Goal: Information Seeking & Learning: Learn about a topic

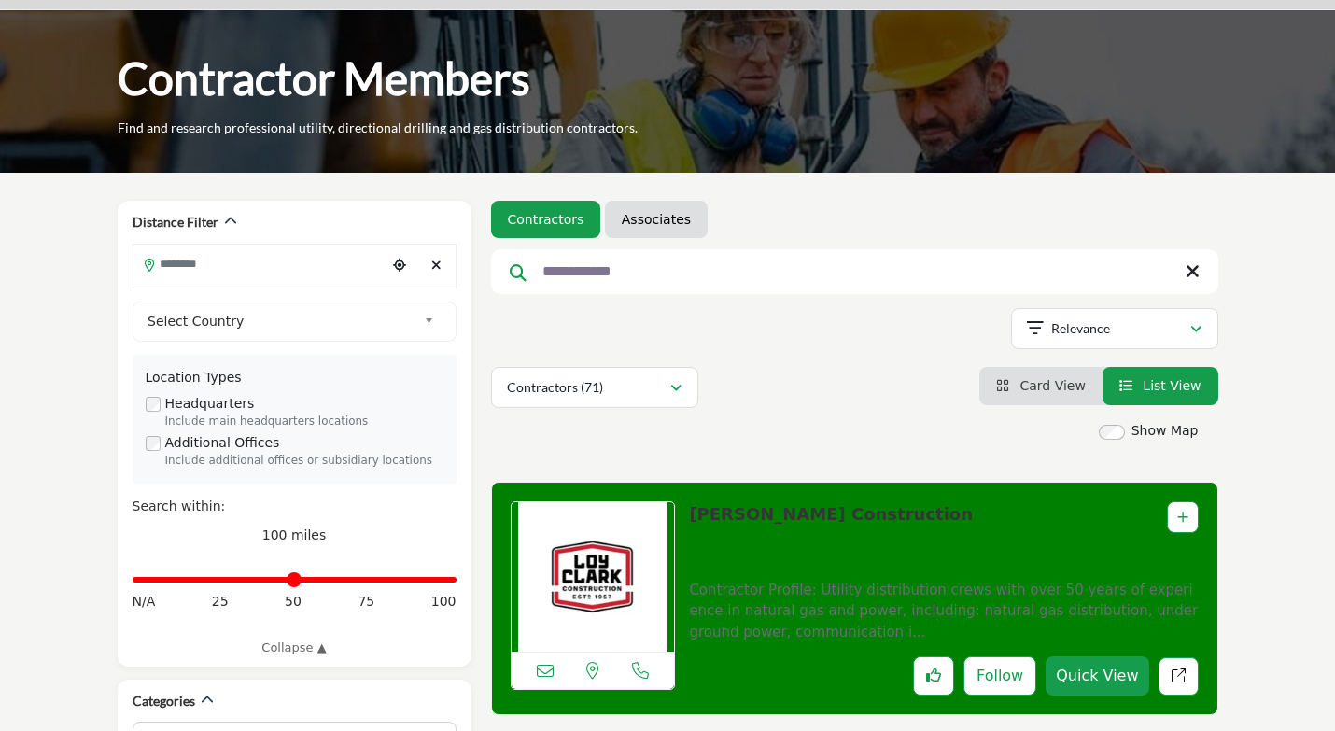
scroll to position [280, 0]
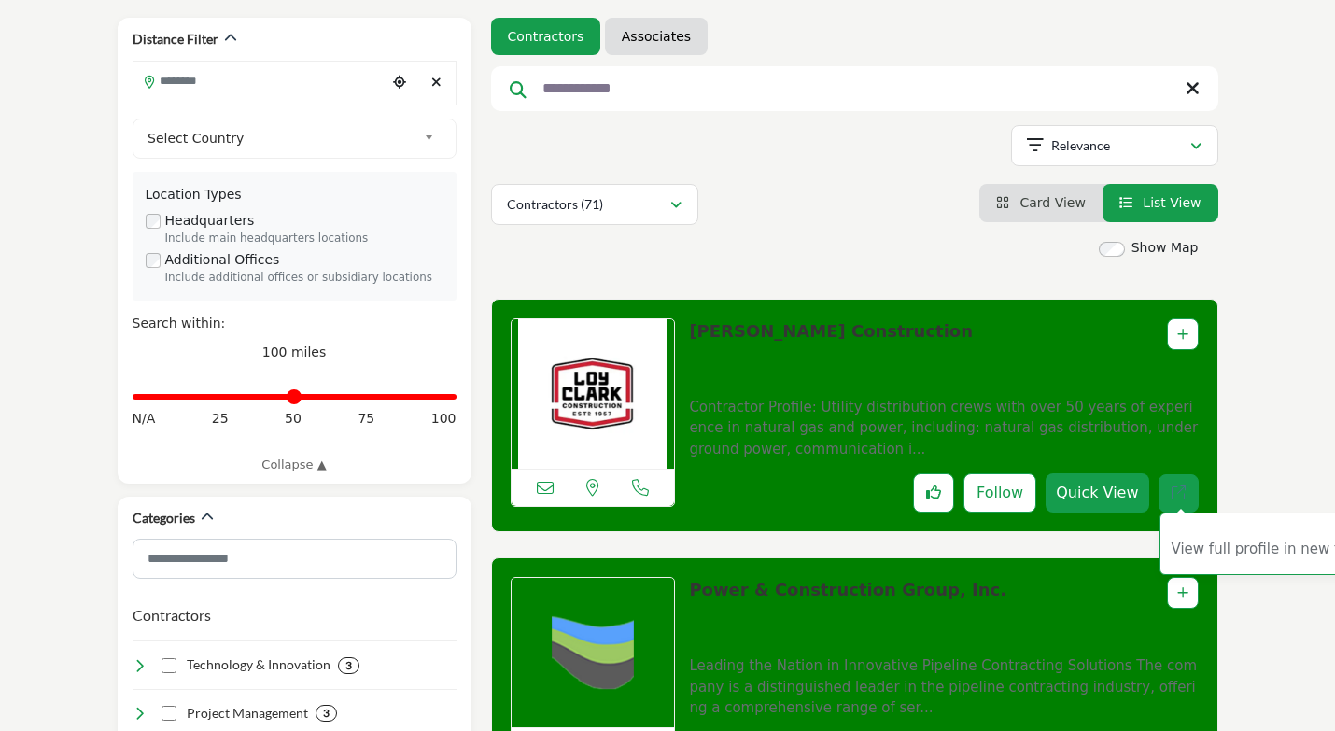
click at [1190, 489] on link "View full profile in new tab." at bounding box center [1179, 493] width 40 height 38
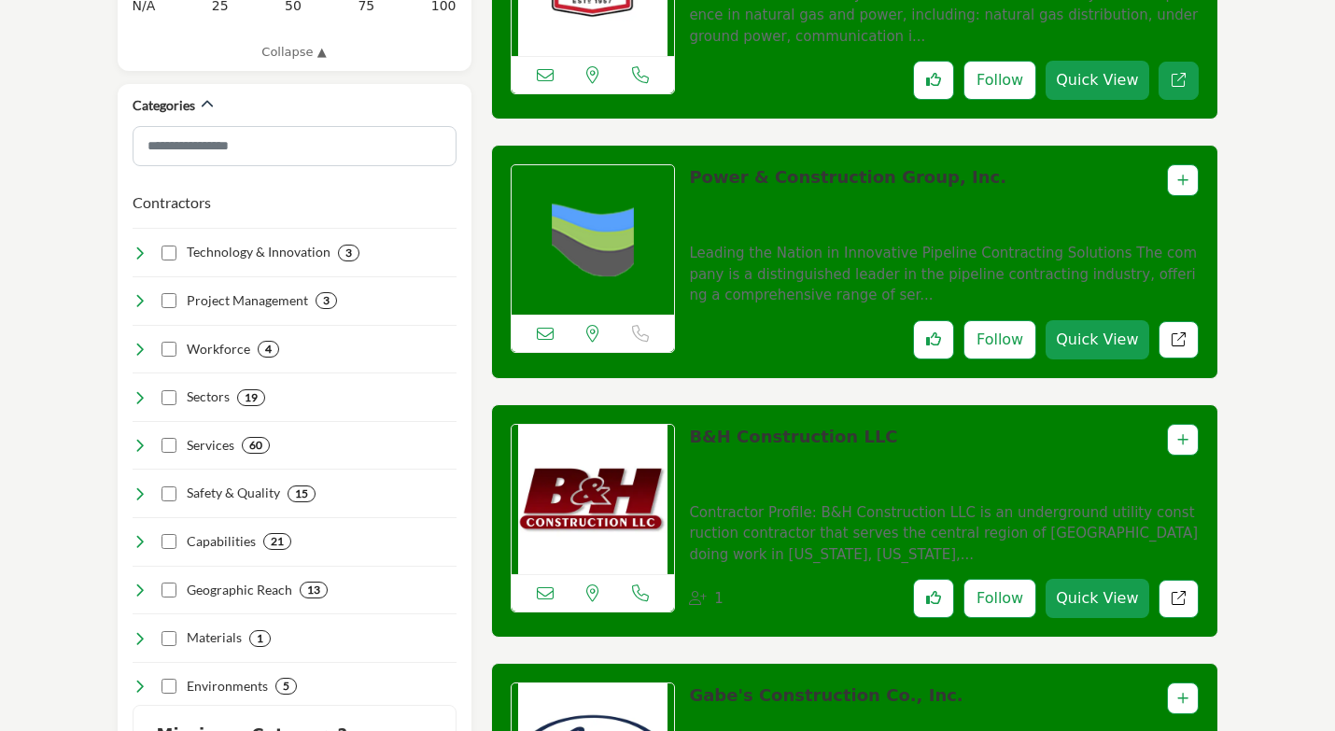
scroll to position [747, 0]
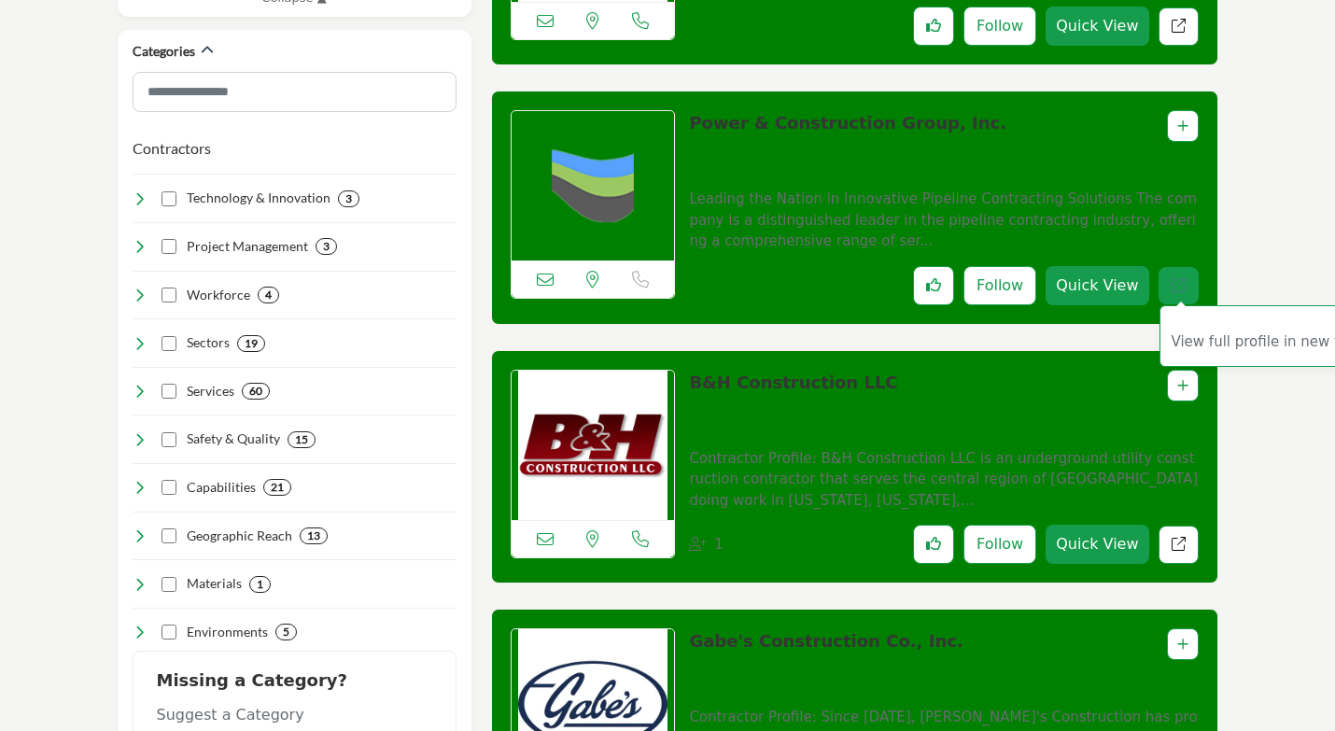
click at [1170, 279] on link "View full profile in new tab." at bounding box center [1179, 286] width 40 height 38
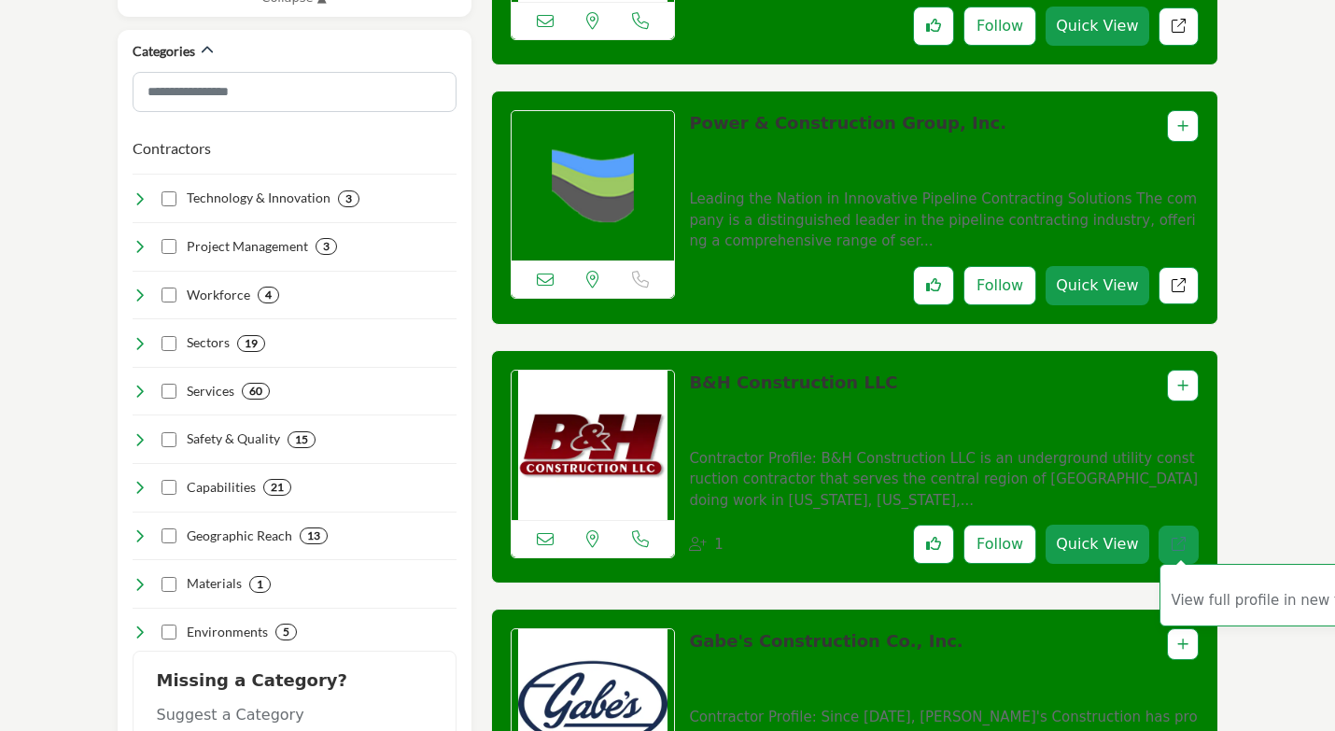
click at [1178, 542] on icon "Redirect to listing" at bounding box center [1179, 544] width 14 height 14
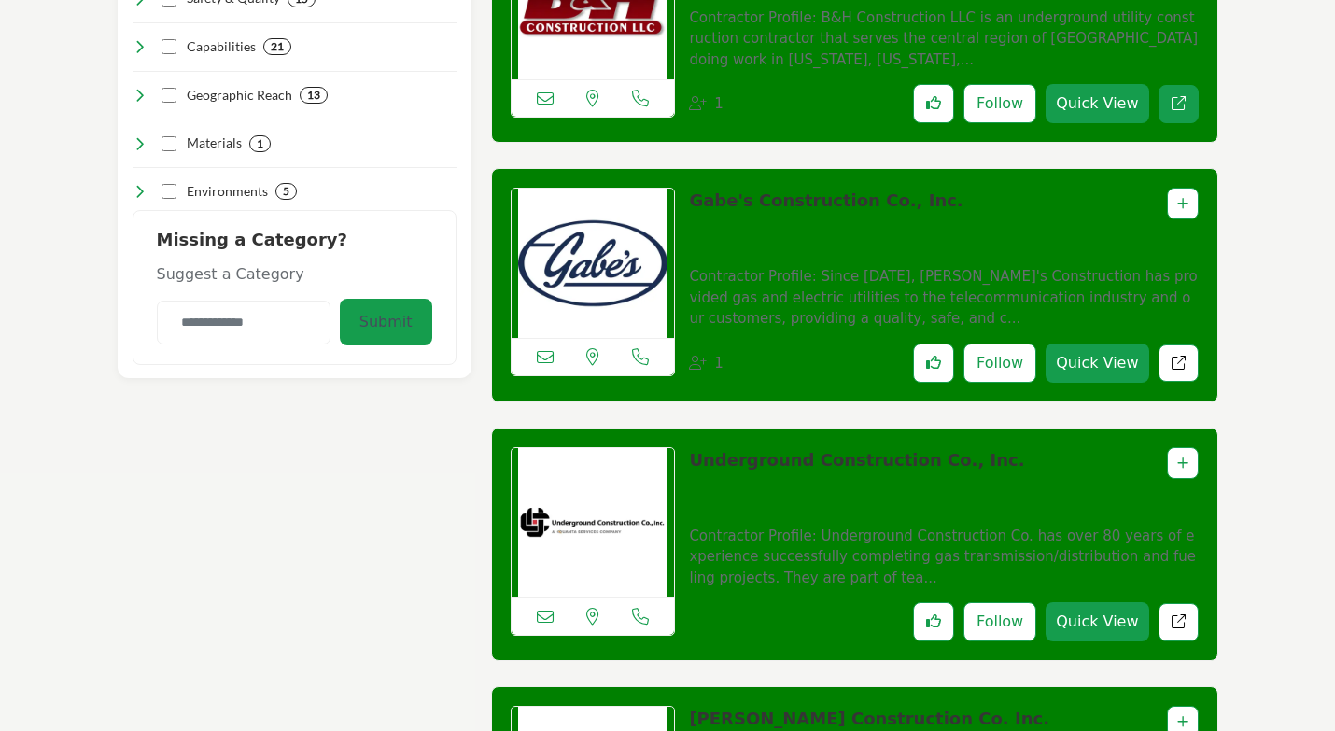
scroll to position [1214, 0]
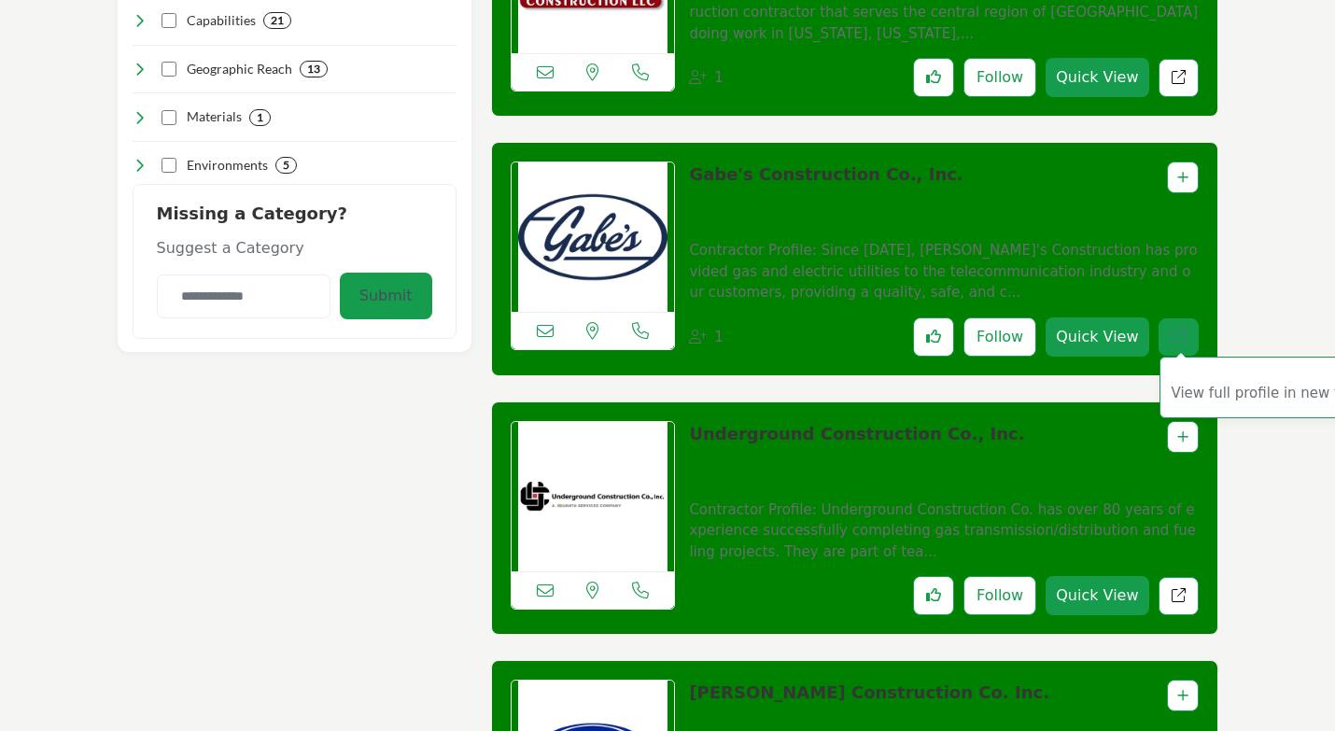
click at [1168, 323] on link "View full profile in new tab." at bounding box center [1179, 337] width 40 height 38
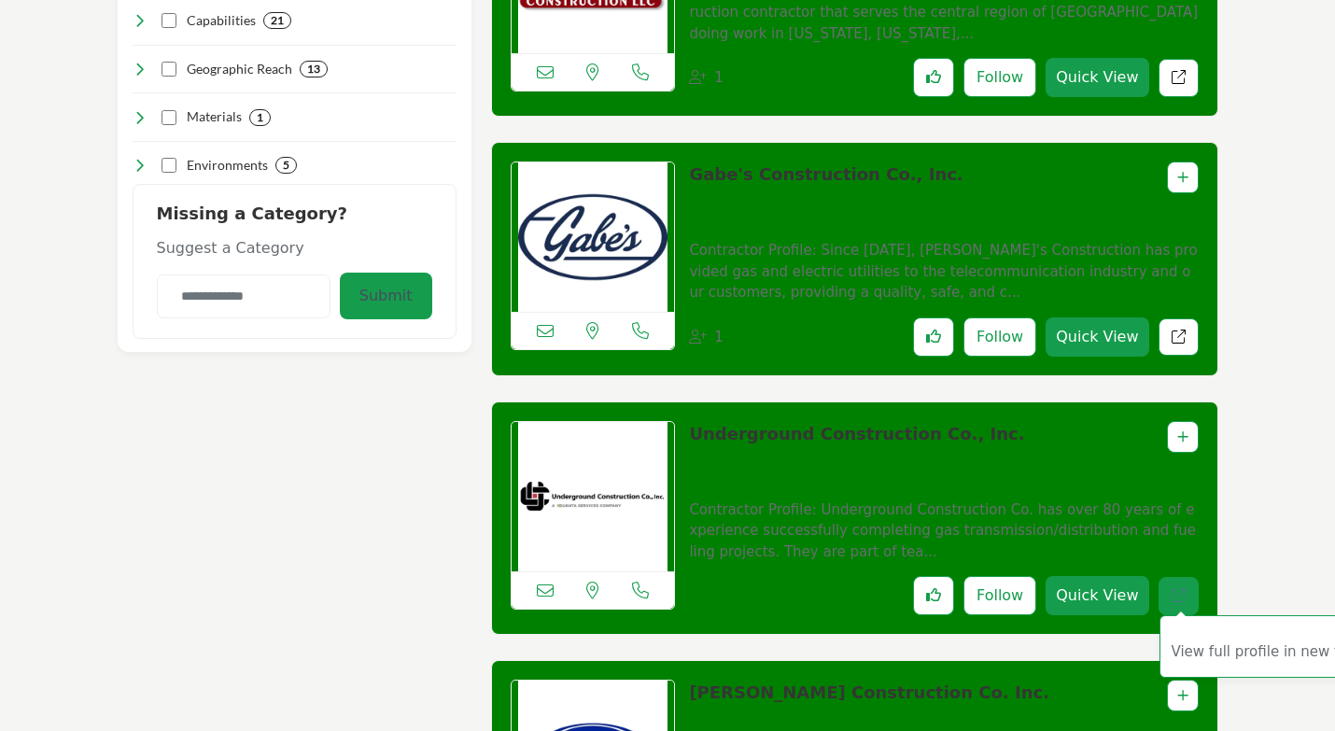
click at [1186, 591] on link "View full profile in new tab." at bounding box center [1179, 596] width 40 height 38
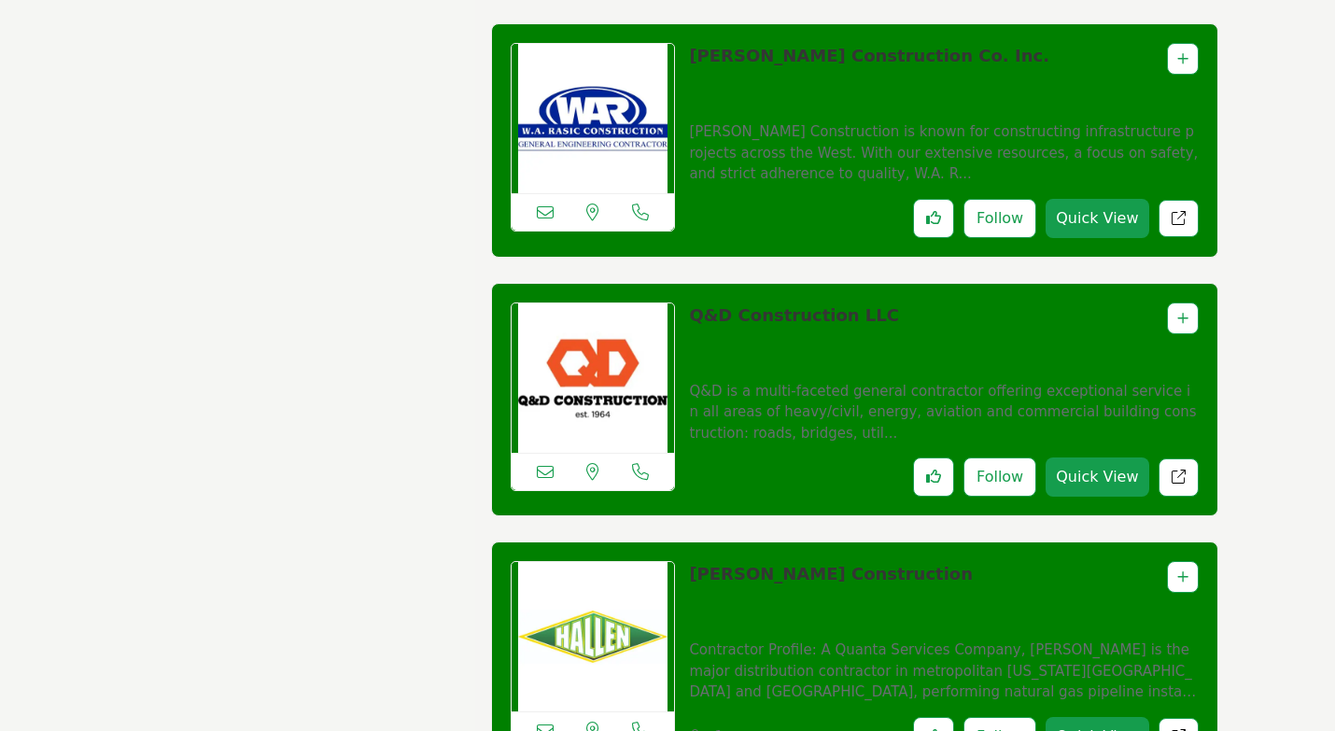
scroll to position [1867, 0]
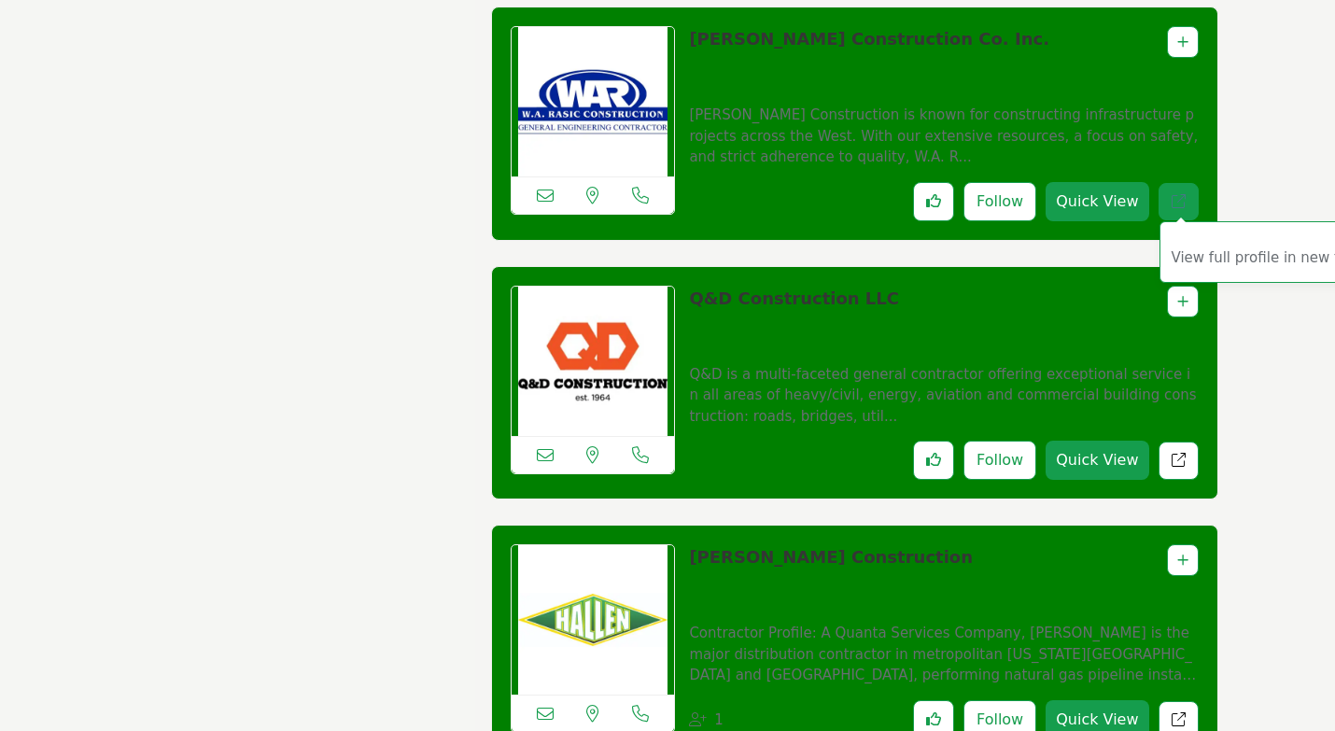
click at [1176, 191] on link "View full profile in new tab." at bounding box center [1179, 202] width 40 height 38
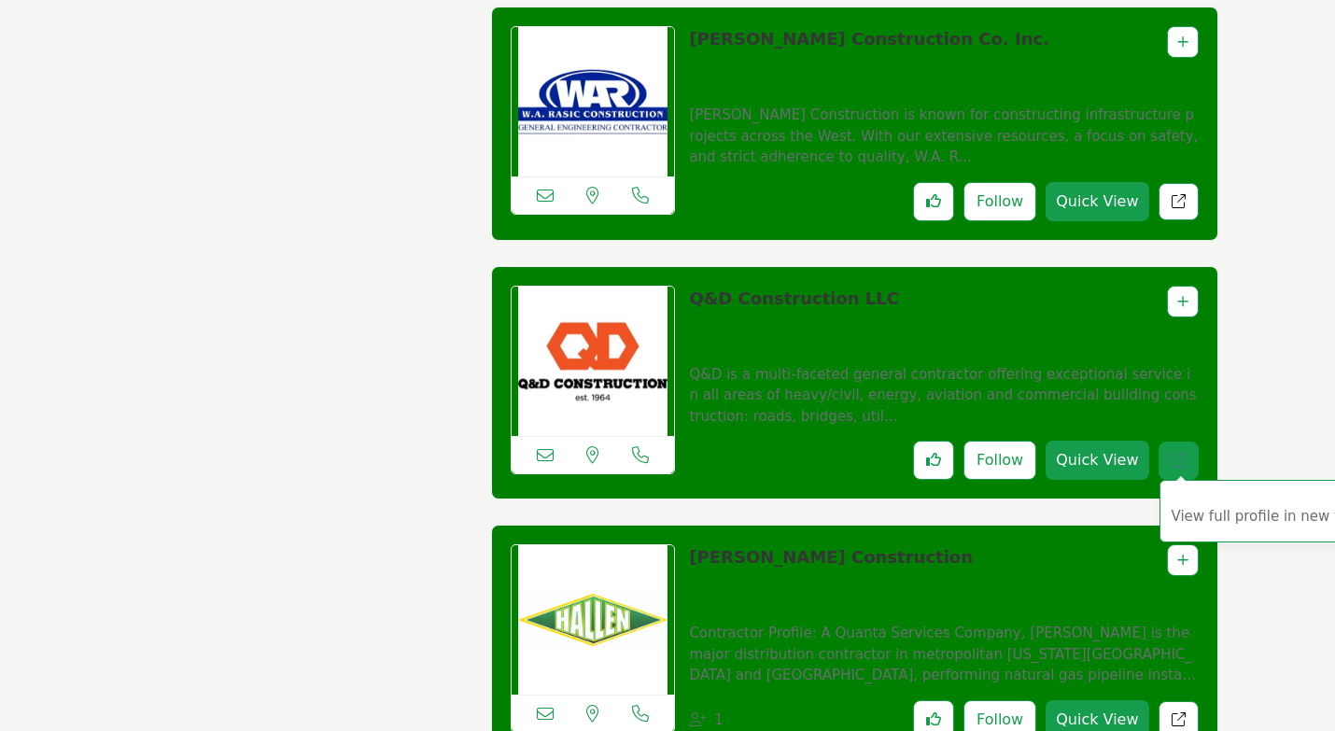
click at [1169, 449] on link "View full profile in new tab." at bounding box center [1179, 461] width 40 height 38
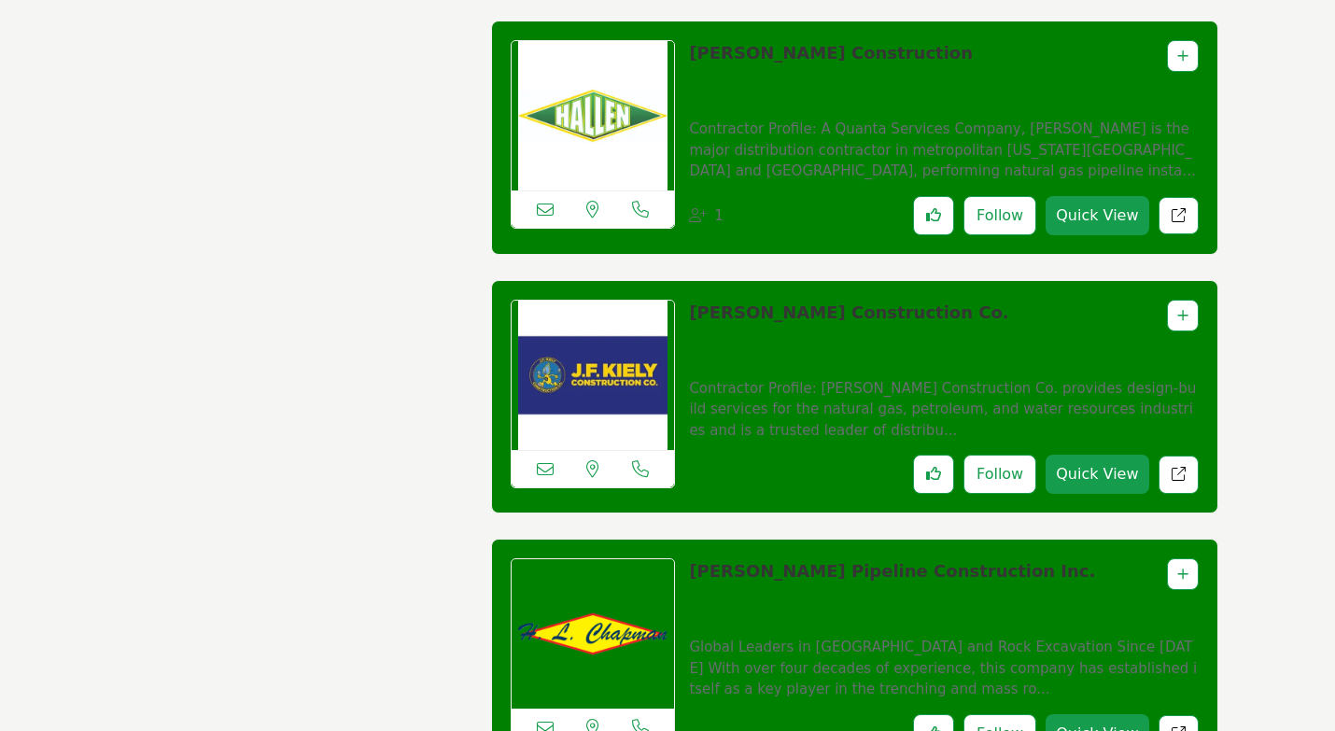
scroll to position [2521, 0]
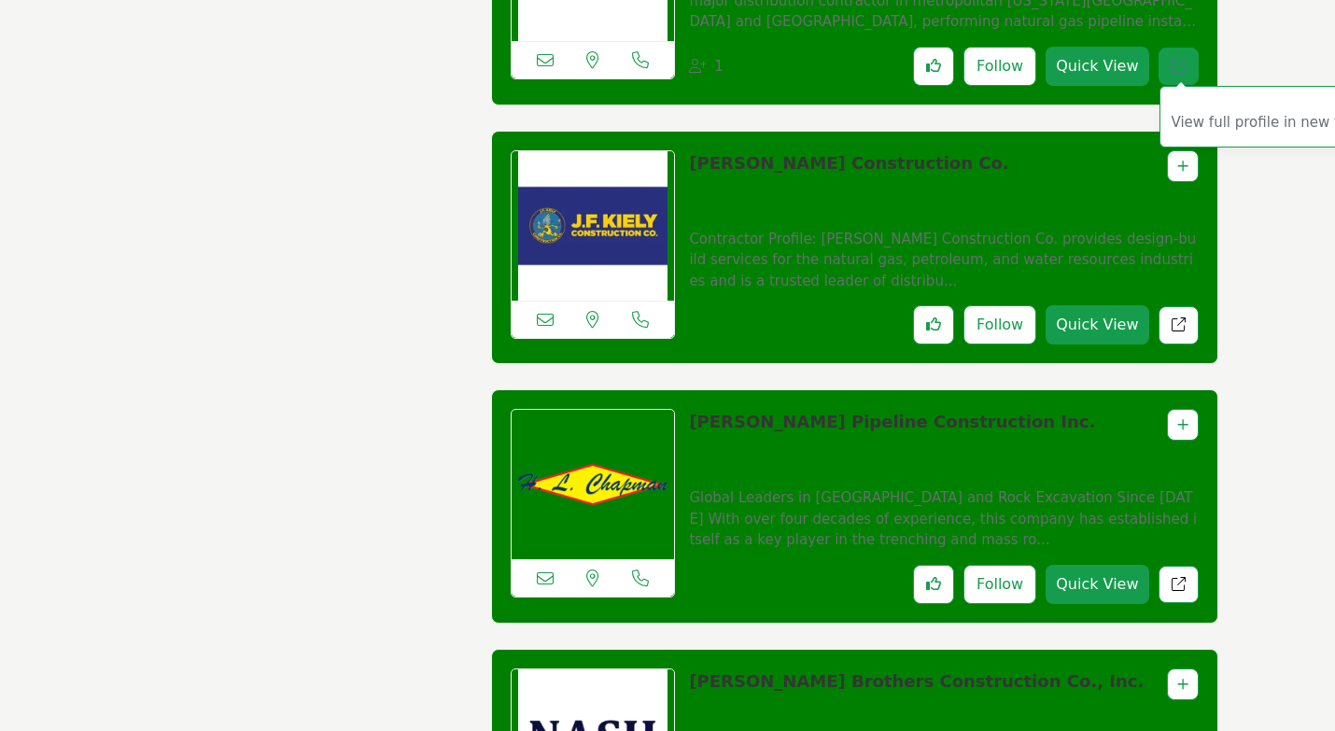
click at [1184, 55] on link "View full profile in new tab." at bounding box center [1179, 67] width 40 height 38
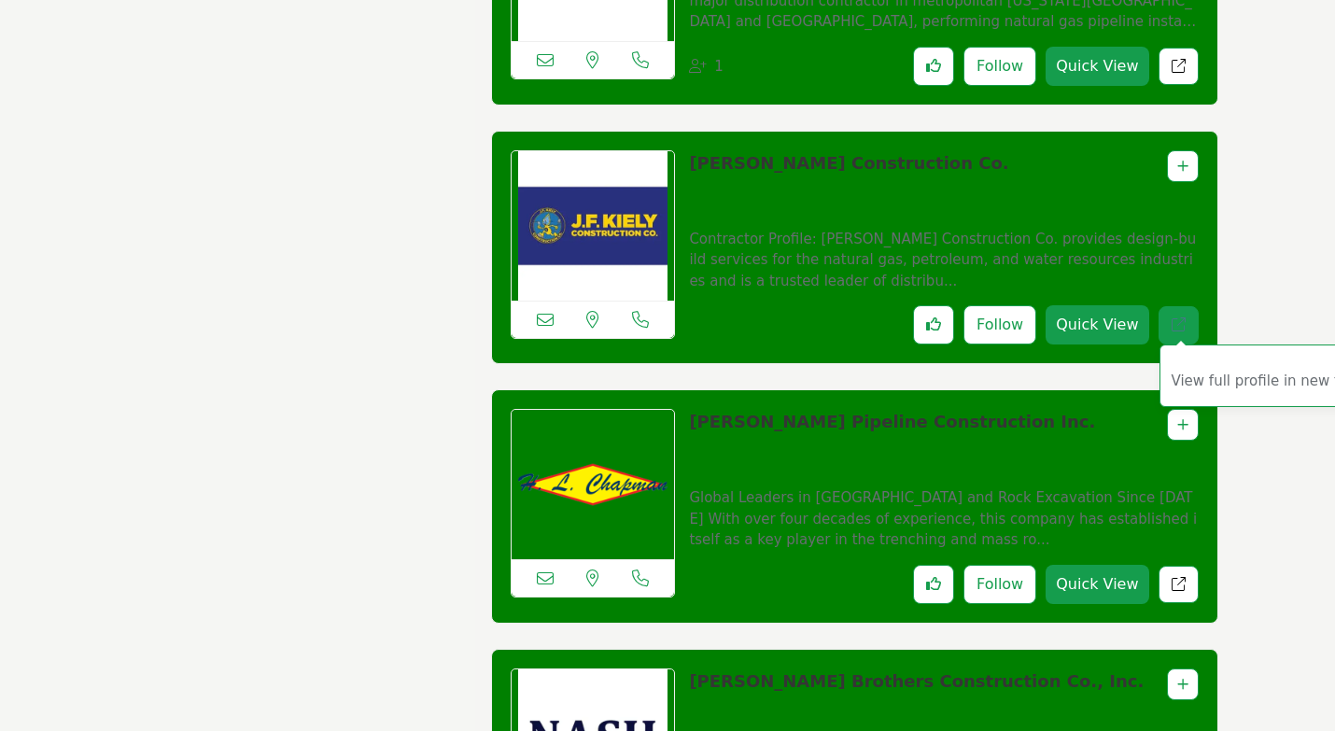
click at [1172, 318] on icon "Redirect to listing" at bounding box center [1179, 324] width 14 height 14
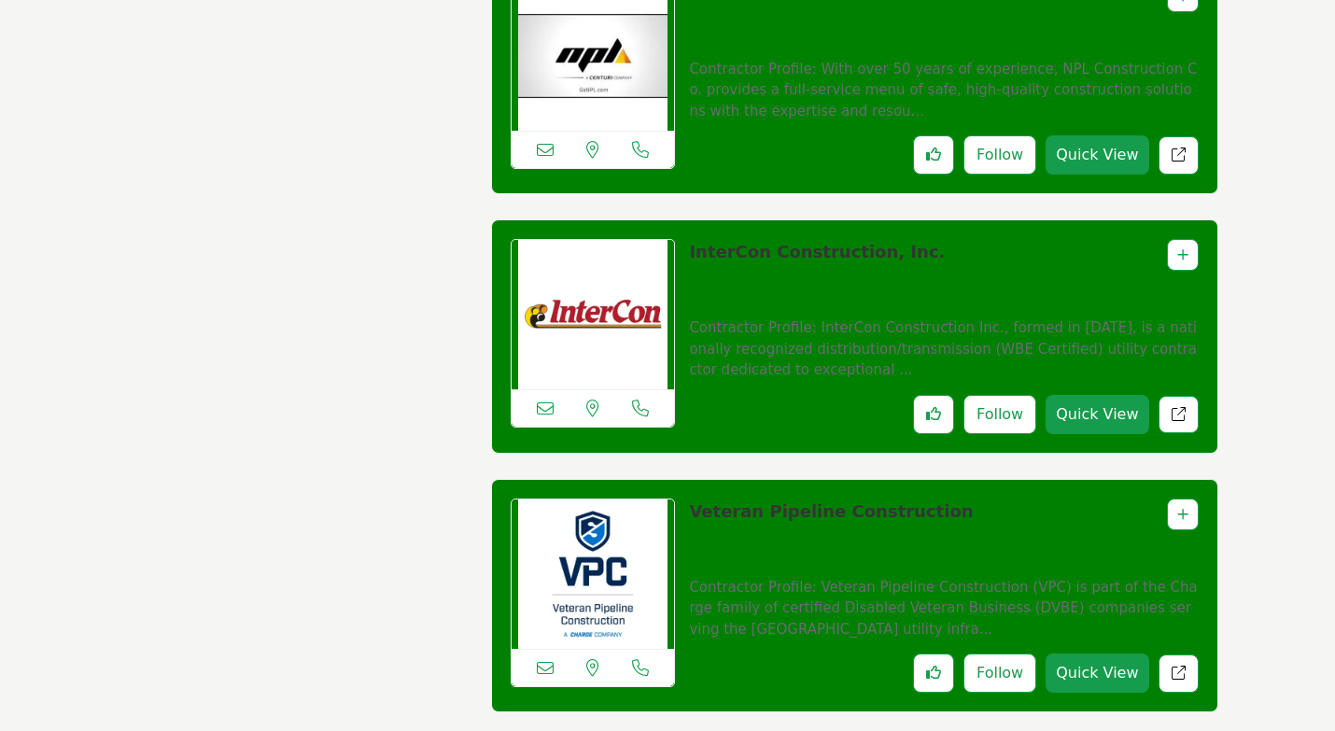
scroll to position [3735, 0]
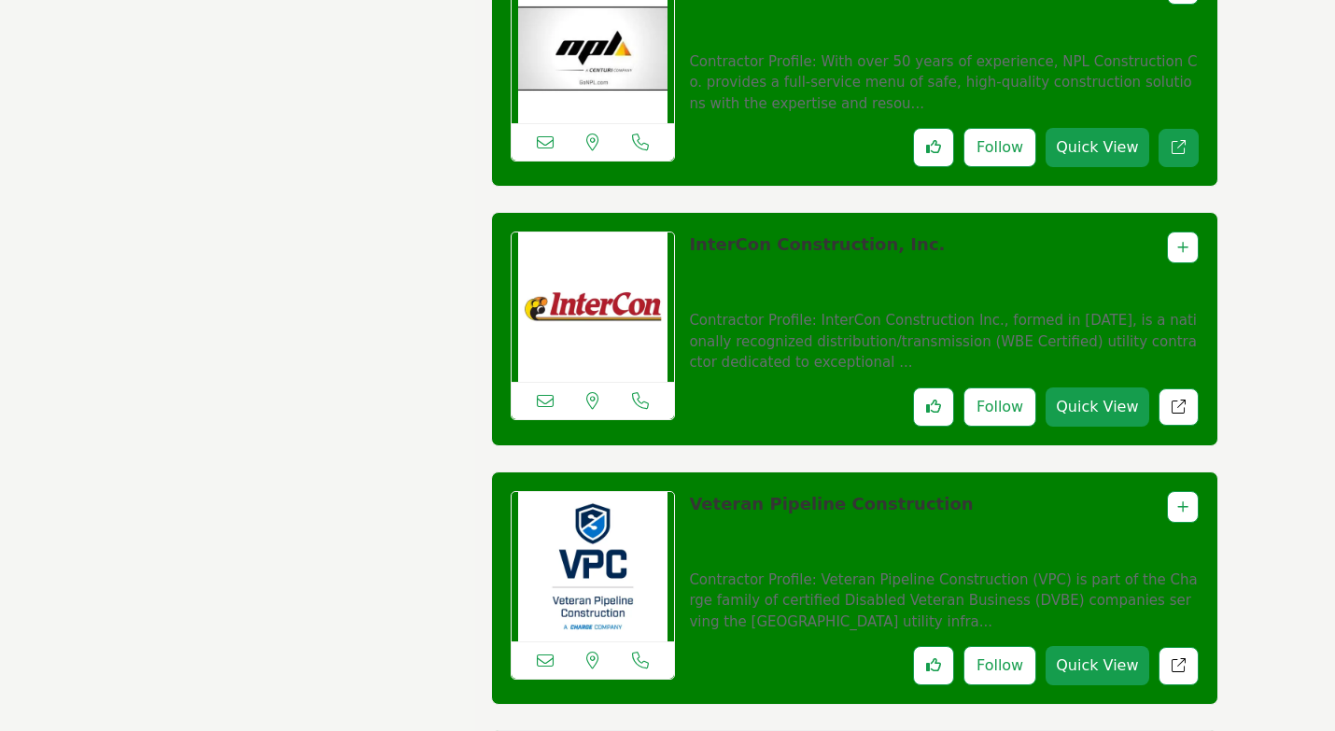
drag, startPoint x: 1175, startPoint y: 149, endPoint x: 1175, endPoint y: 273, distance: 123.2
click at [1175, 148] on icon "Redirect to listing" at bounding box center [1179, 147] width 14 height 14
click at [1168, 403] on link "View full profile in new tab." at bounding box center [1179, 407] width 40 height 38
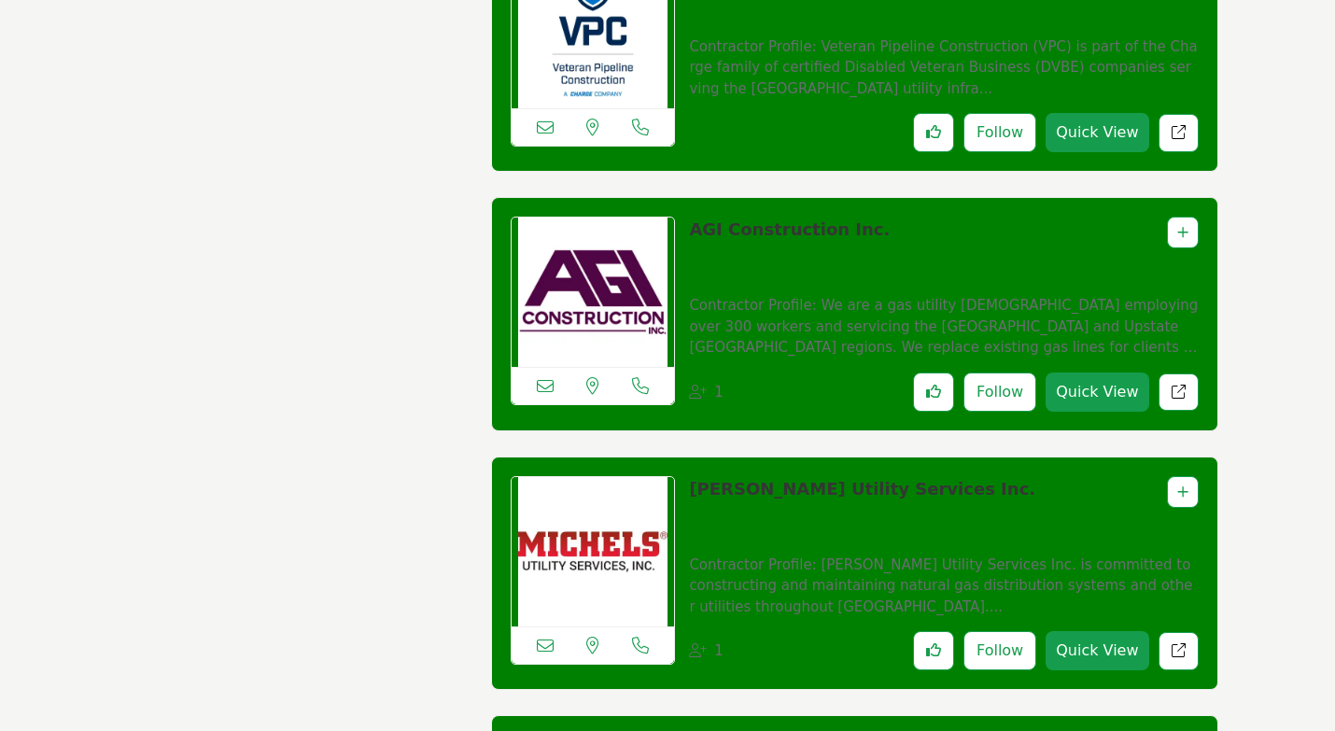
scroll to position [4388, 0]
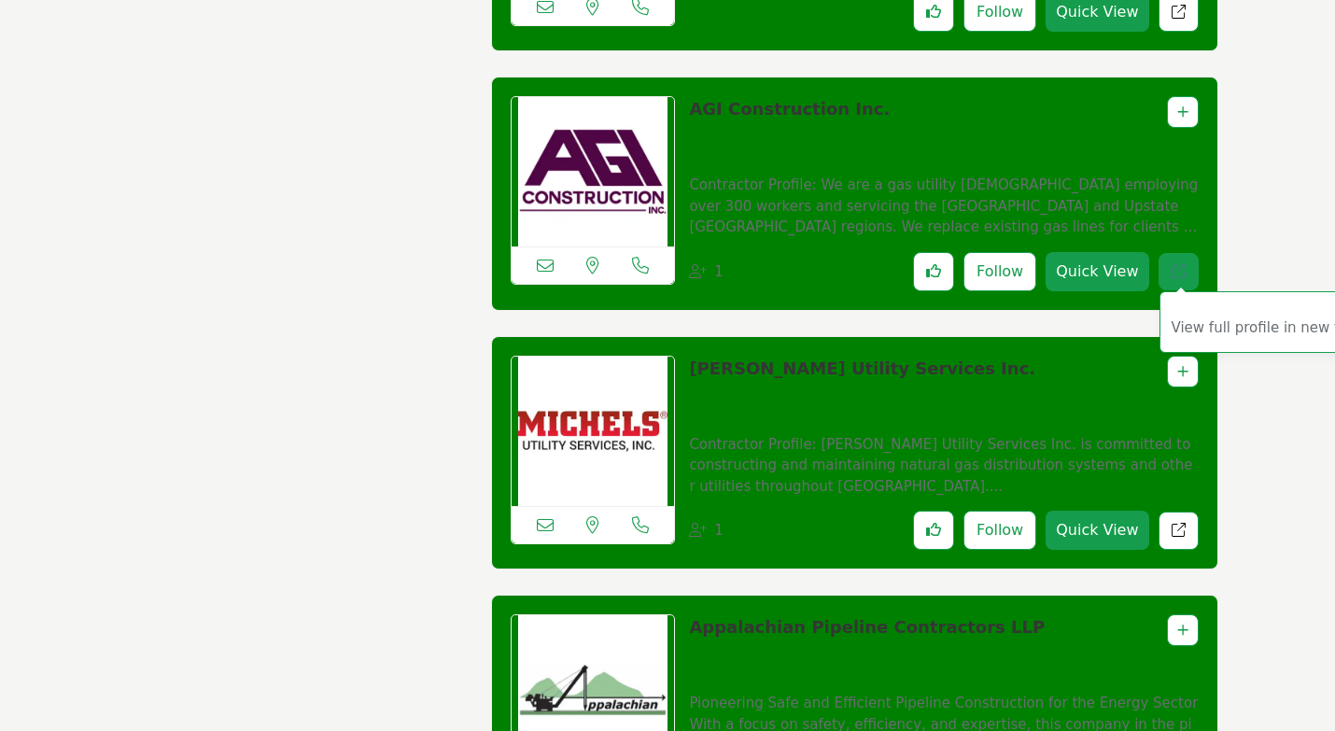
click at [1190, 276] on link "View full profile in new tab." at bounding box center [1179, 272] width 40 height 38
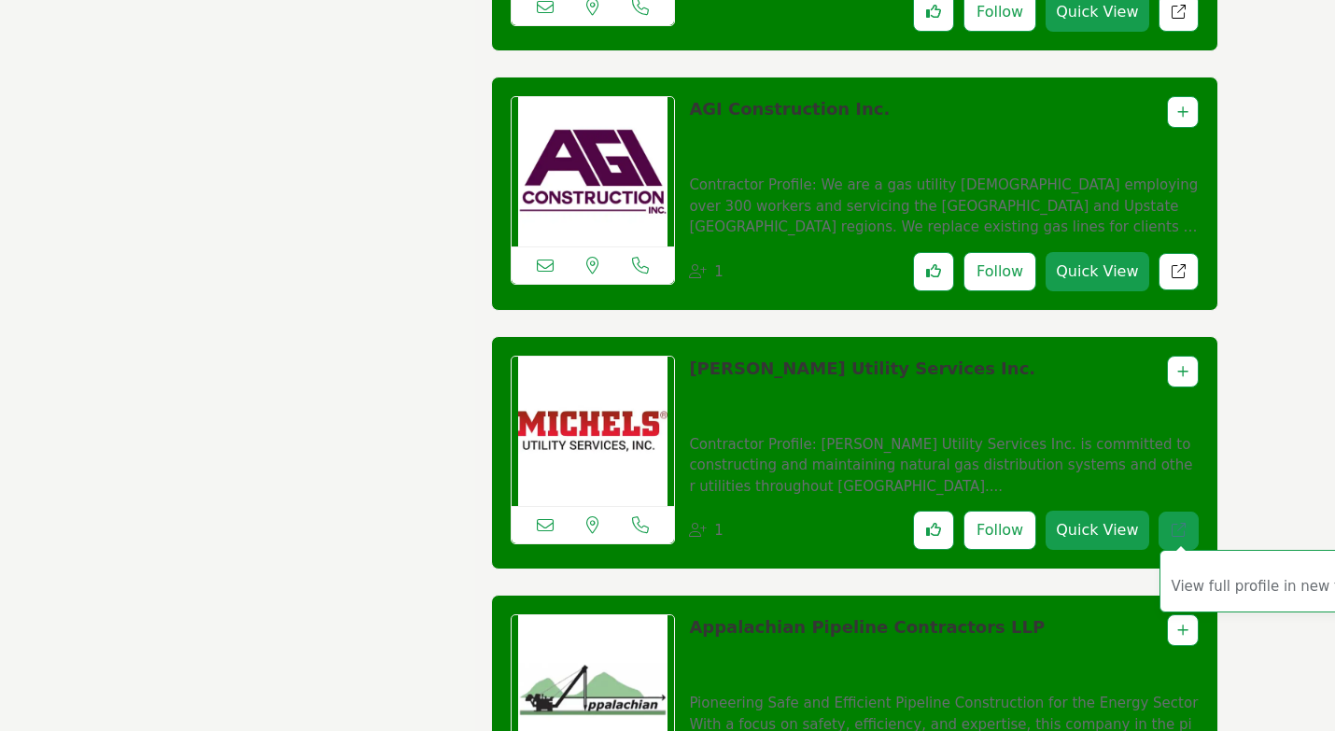
click at [1175, 520] on link "View full profile in new tab." at bounding box center [1179, 531] width 40 height 38
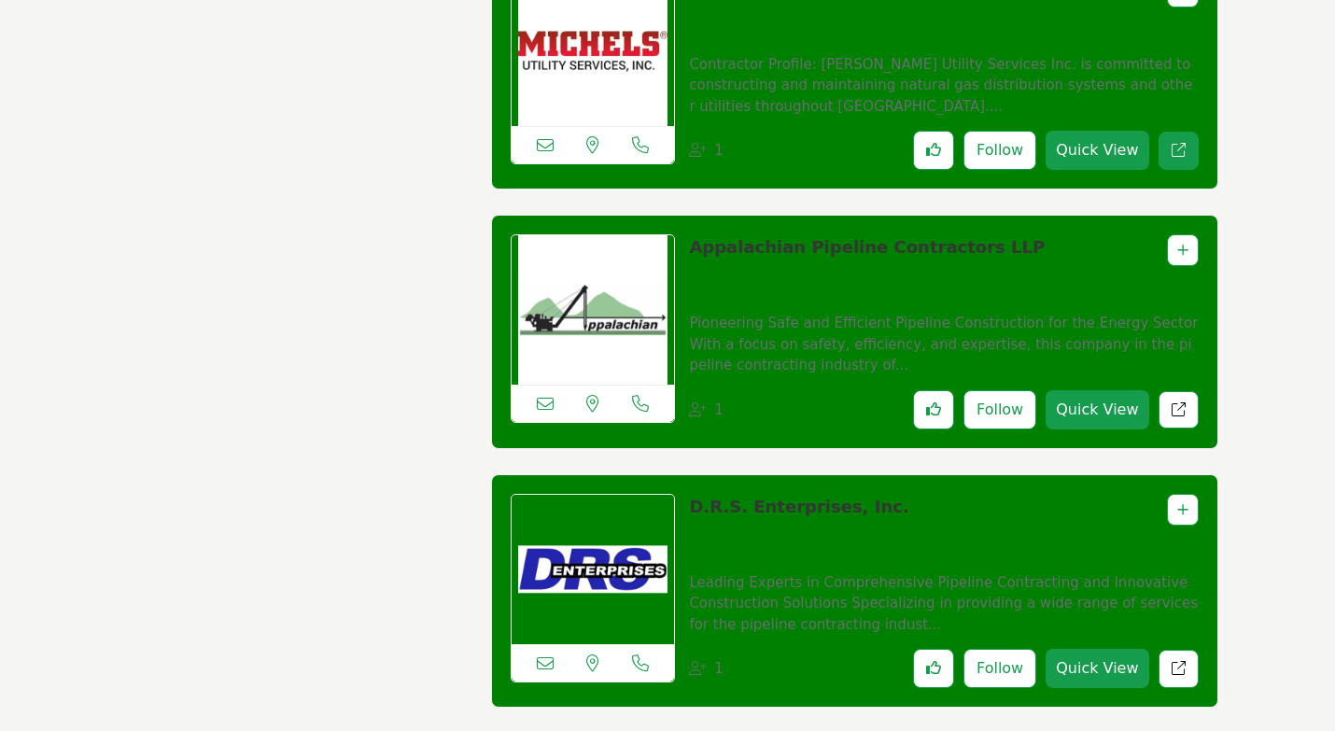
scroll to position [4855, 0]
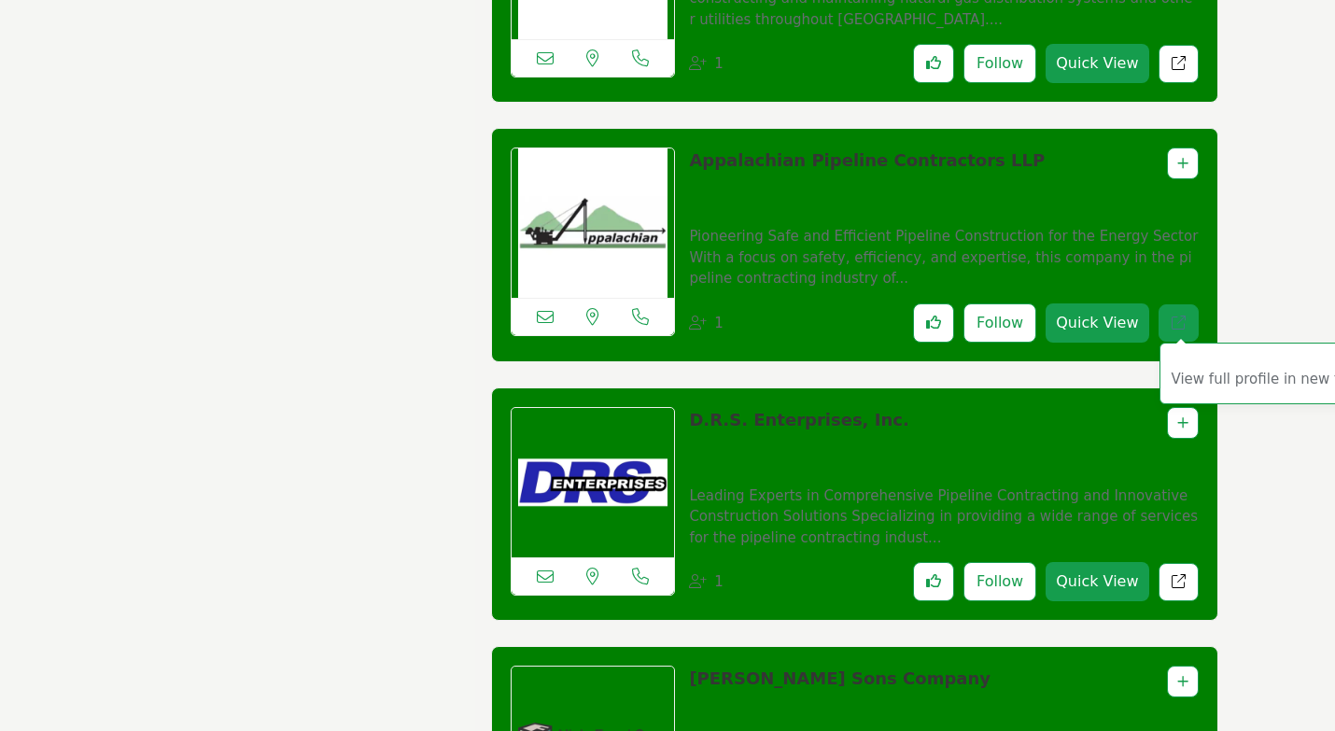
click at [1175, 324] on icon "Redirect to listing" at bounding box center [1179, 323] width 14 height 14
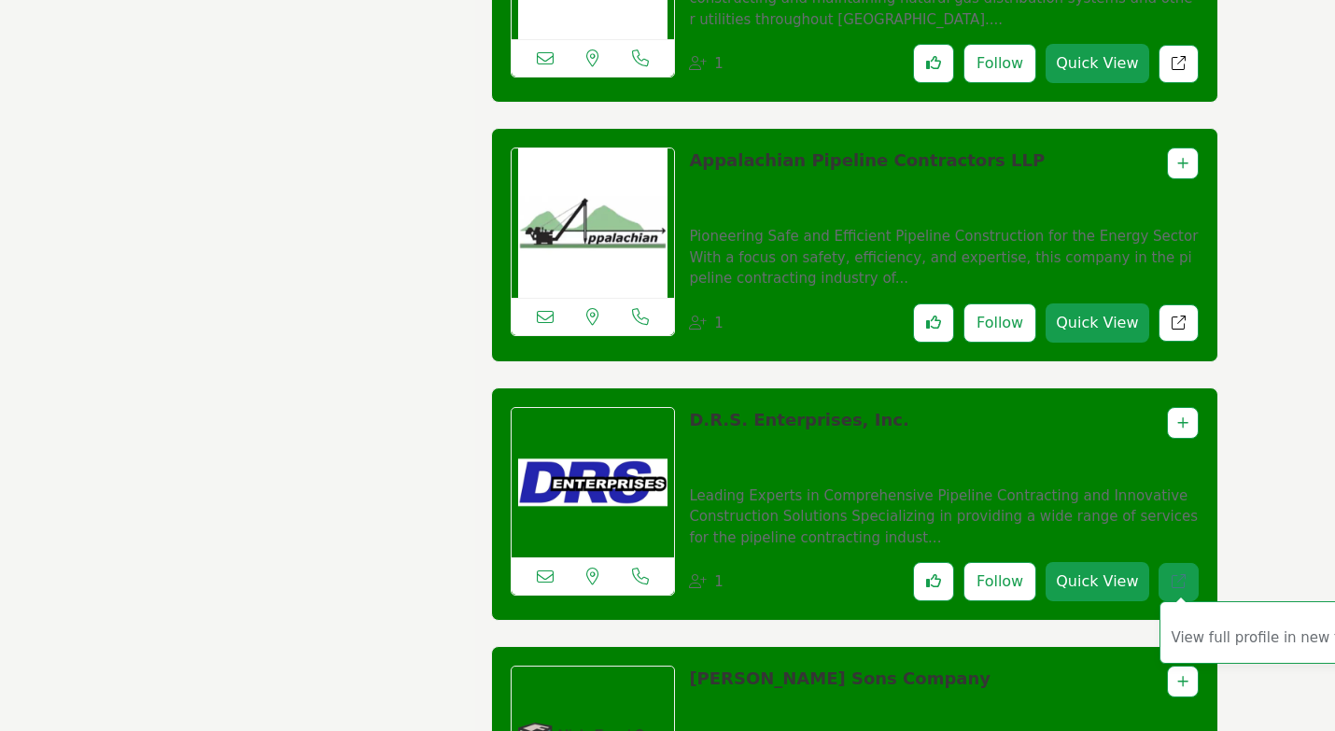
click at [1180, 582] on icon "Redirect to listing" at bounding box center [1179, 581] width 14 height 14
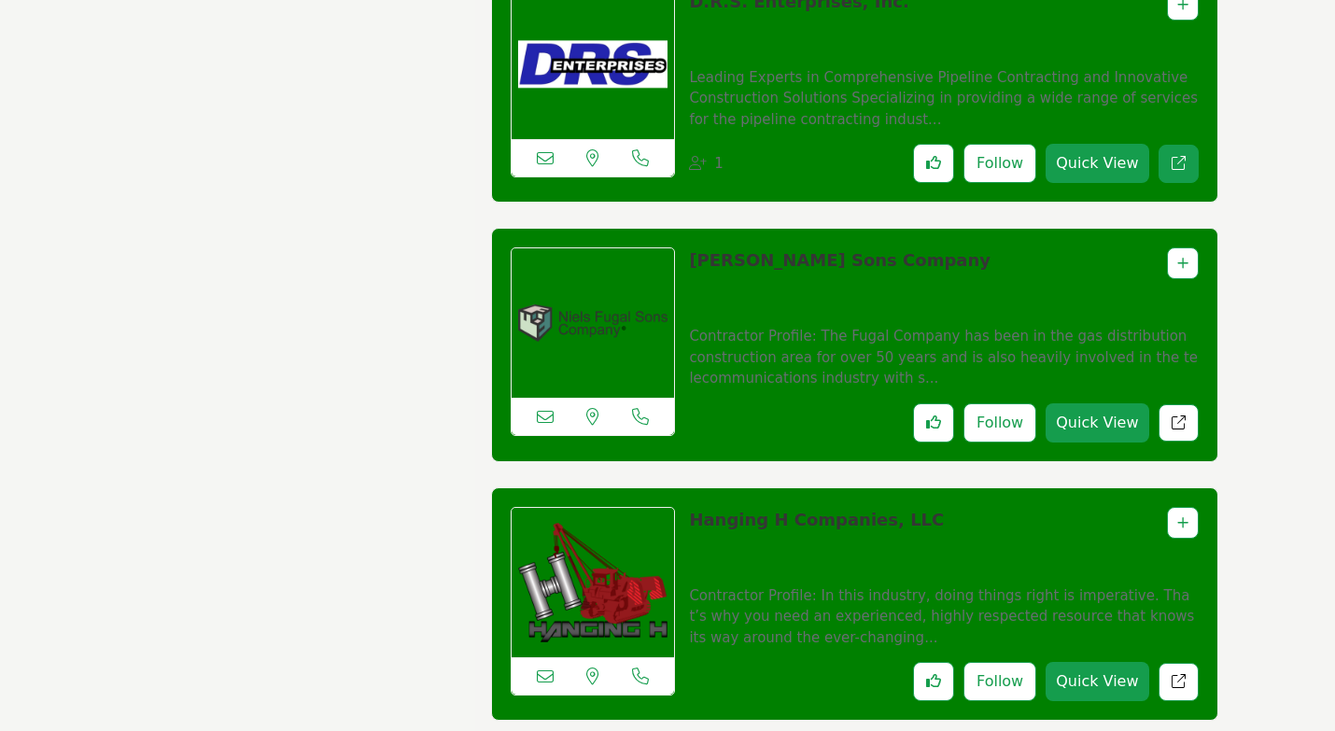
scroll to position [5322, 0]
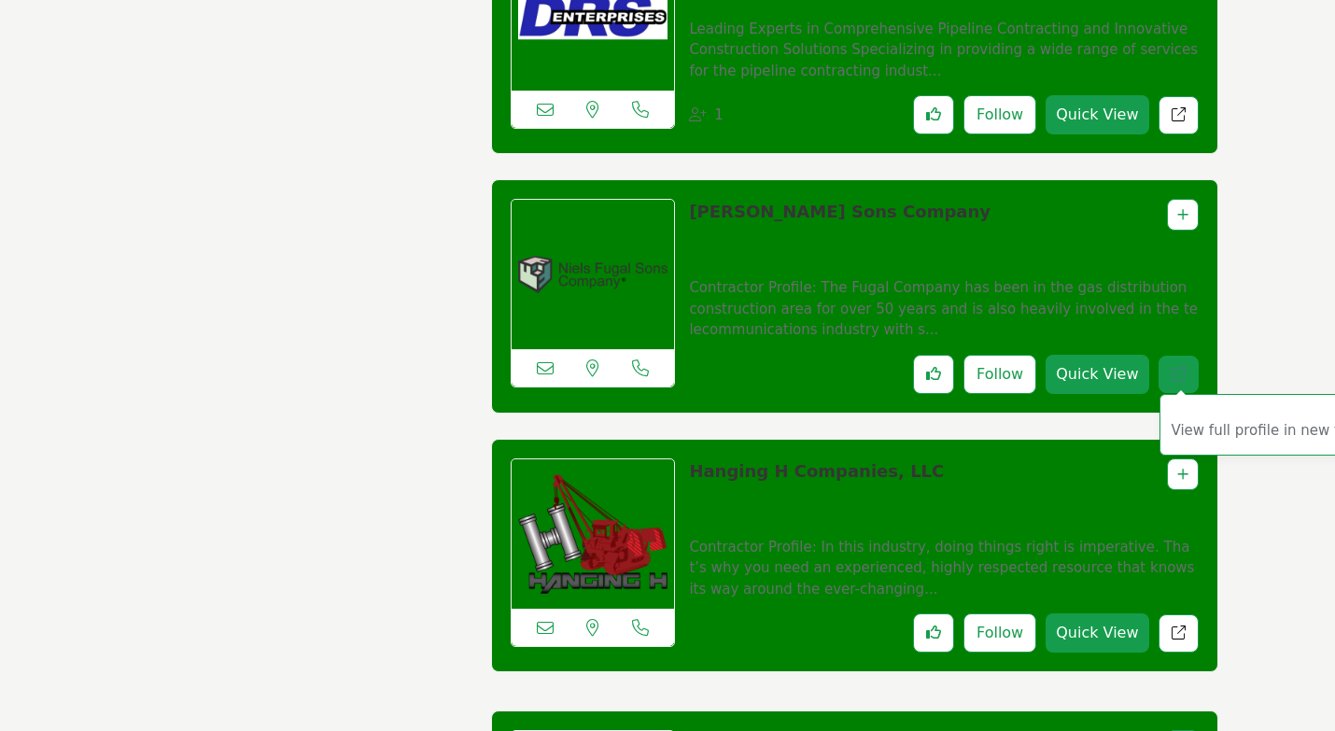
click at [1175, 383] on link "View full profile in new tab." at bounding box center [1179, 375] width 40 height 38
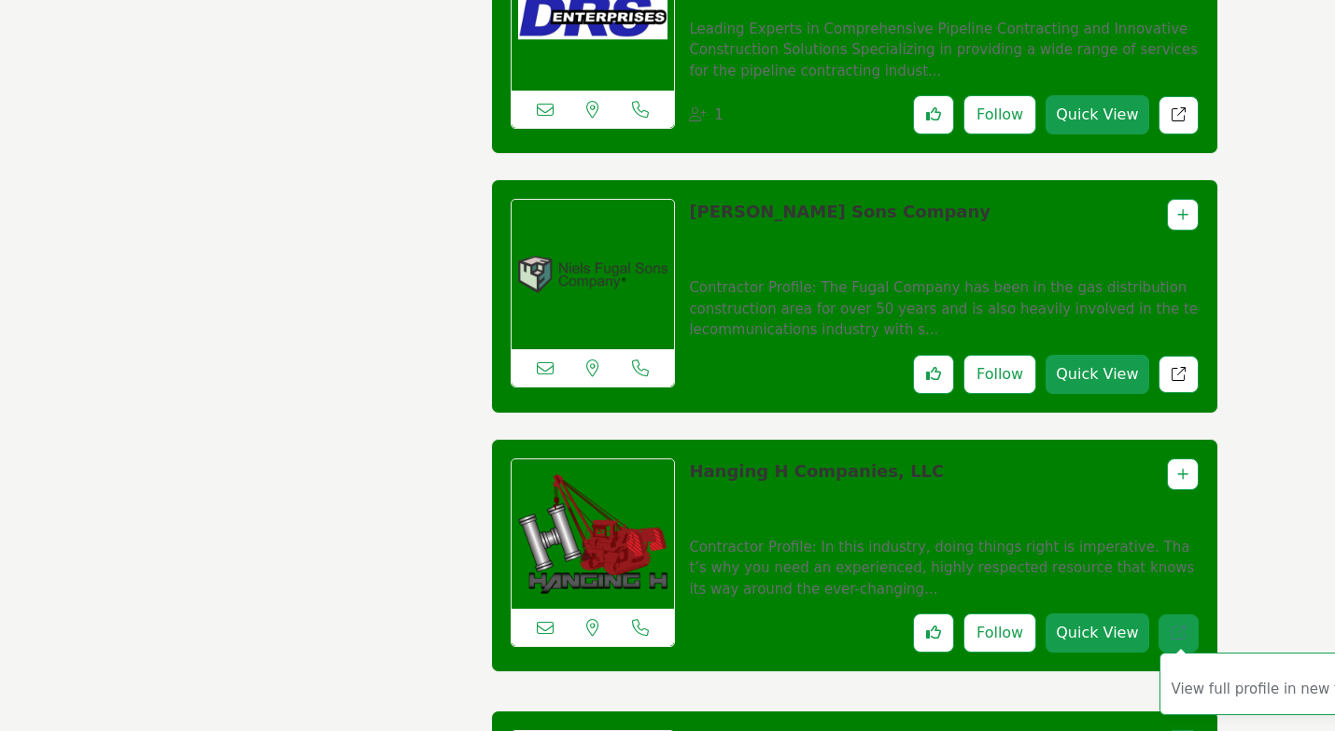
click at [1185, 628] on icon "Redirect to listing" at bounding box center [1179, 633] width 14 height 14
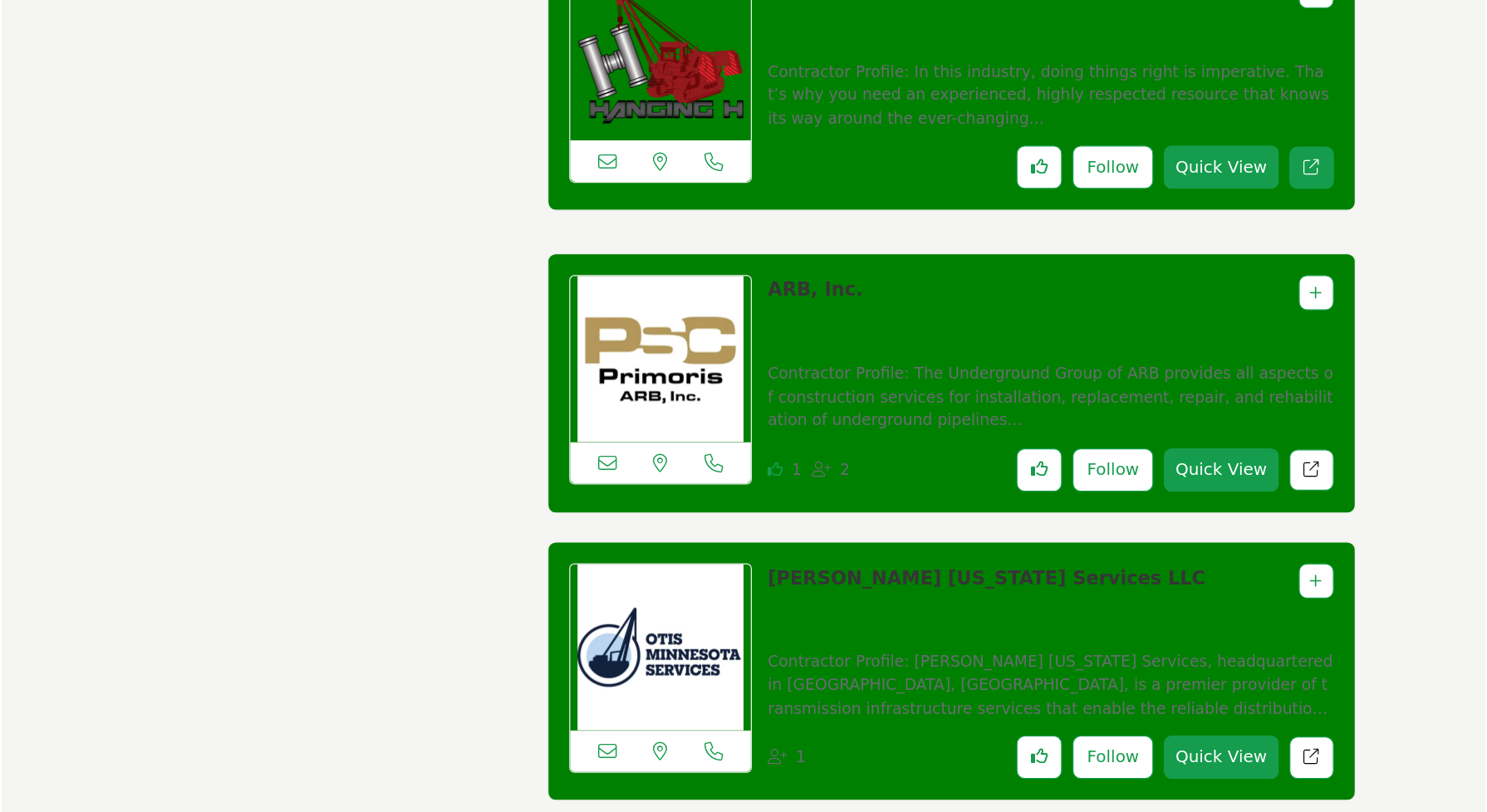
scroll to position [5231, 0]
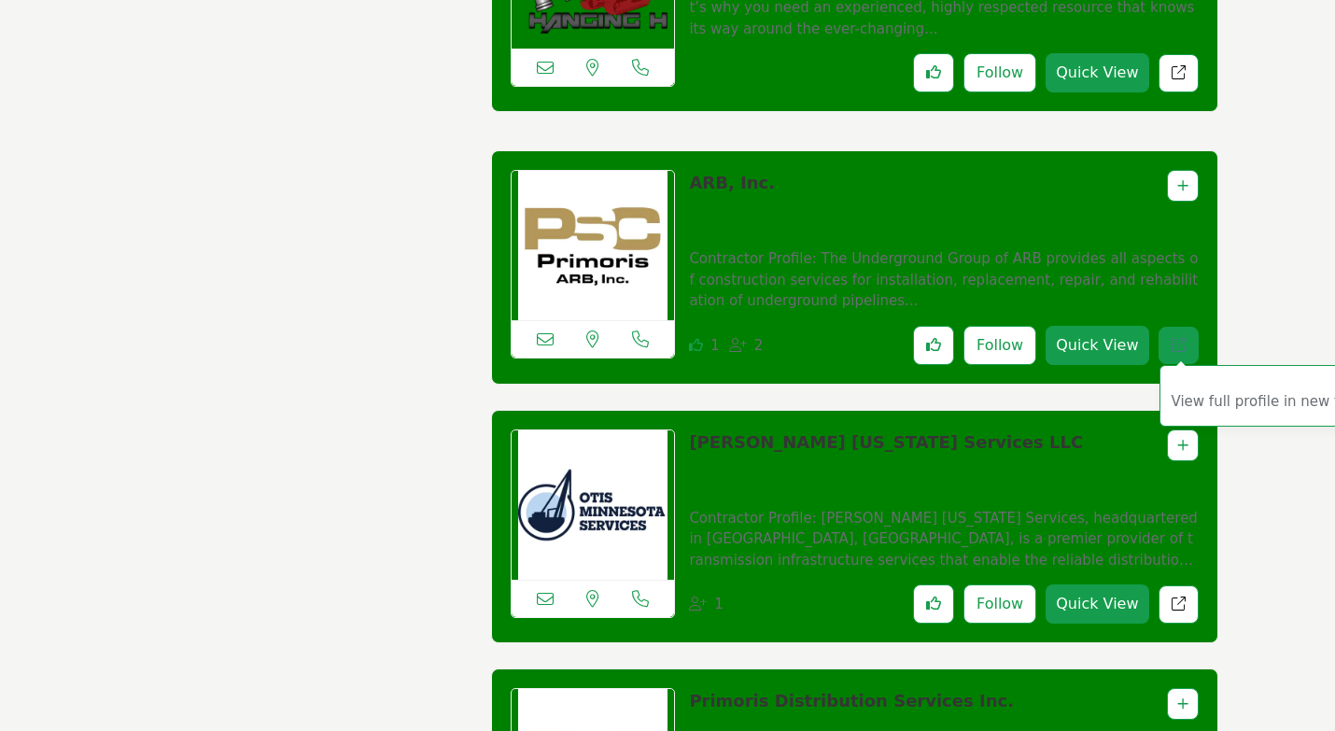
click at [1181, 343] on icon "Redirect to listing" at bounding box center [1179, 345] width 14 height 14
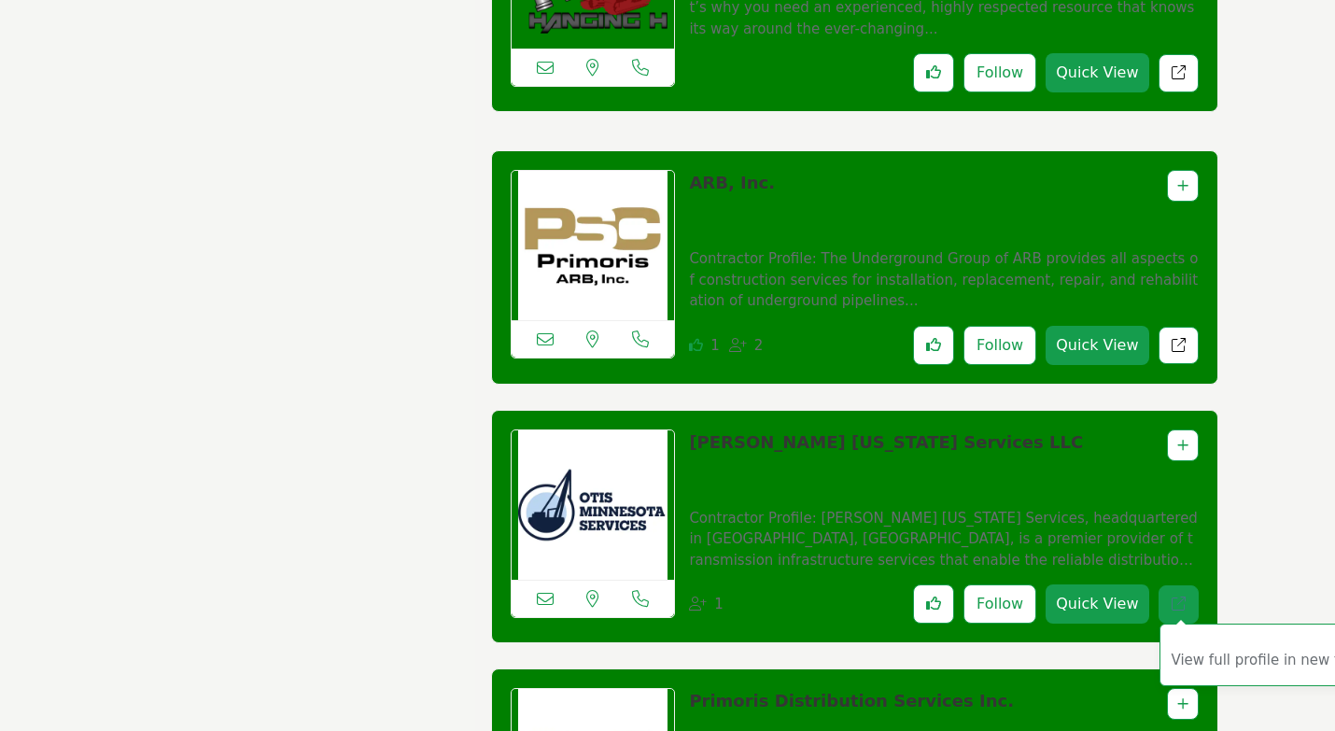
click at [1168, 588] on link "View full profile in new tab." at bounding box center [1179, 604] width 40 height 38
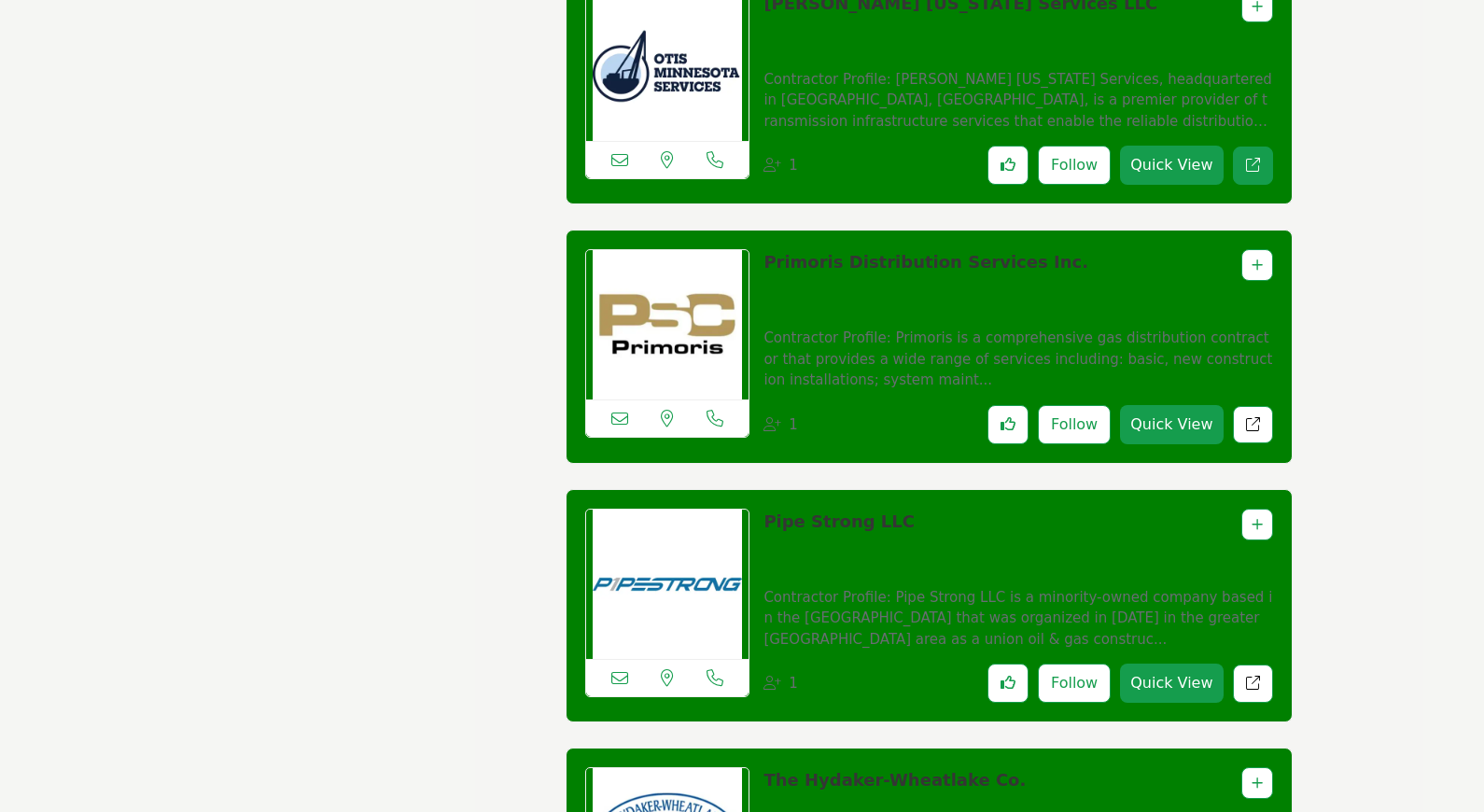
scroll to position [6323, 0]
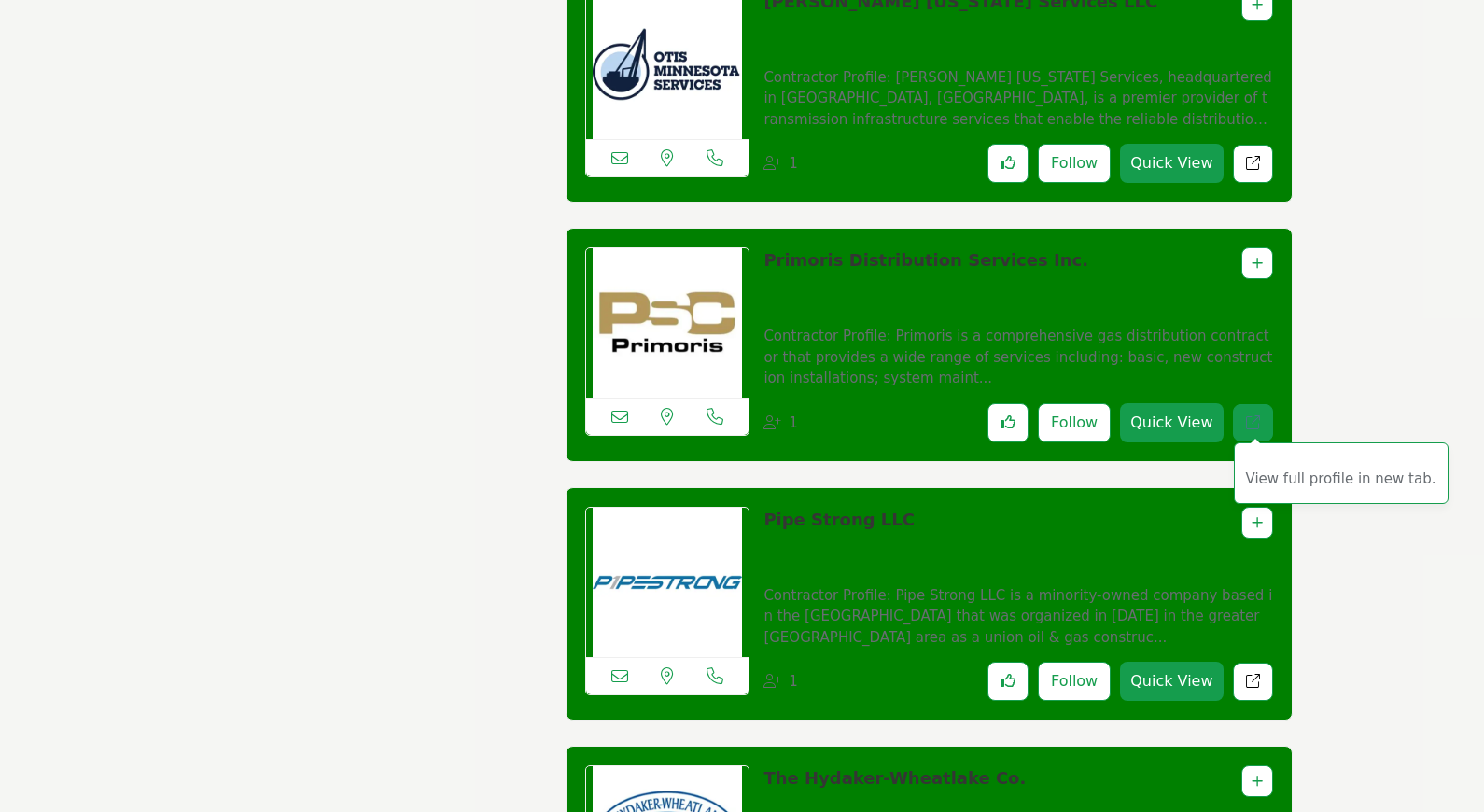
click at [1253, 429] on icon "Redirect to listing" at bounding box center [1253, 422] width 14 height 14
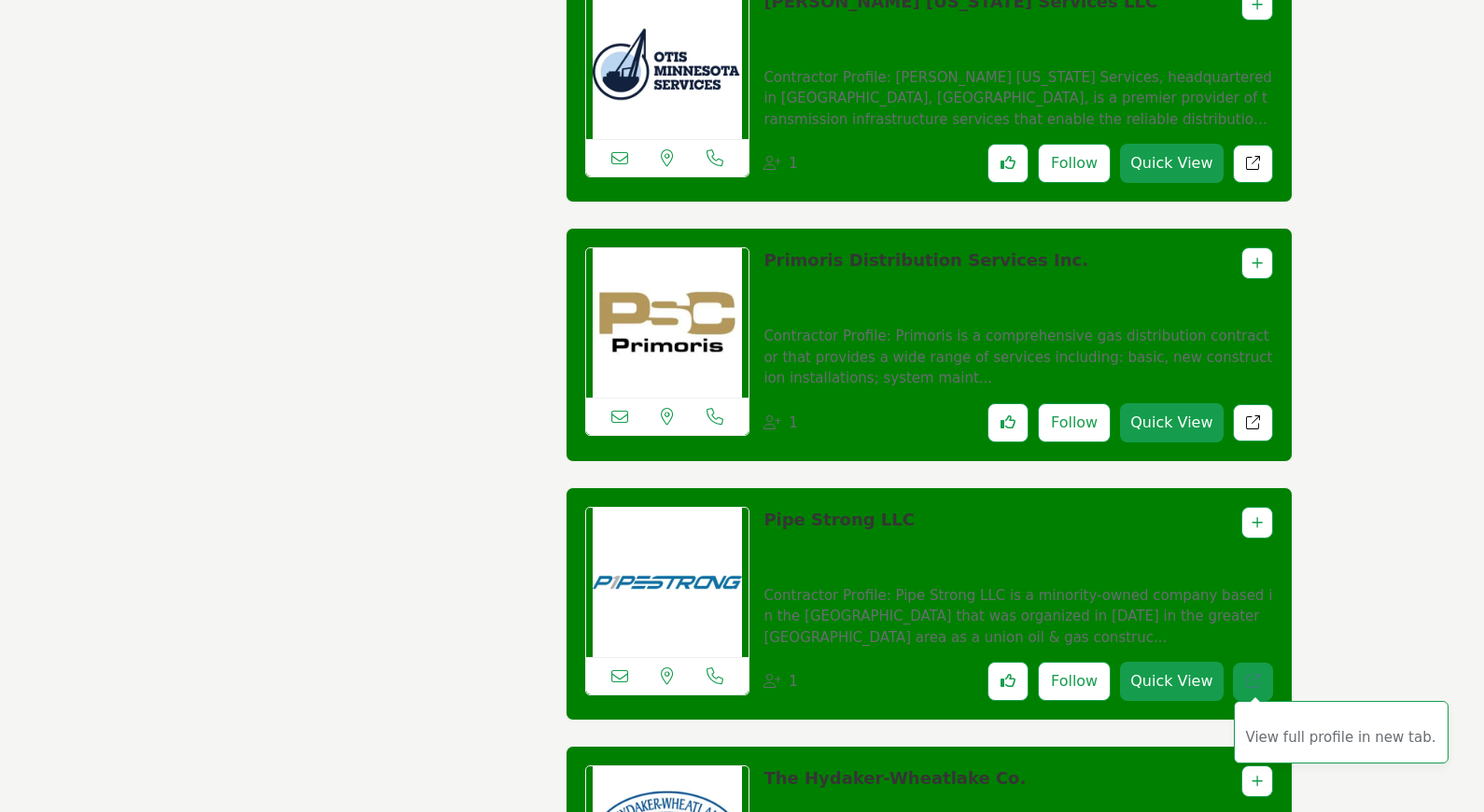
click at [1265, 701] on link "View full profile in new tab." at bounding box center [1253, 682] width 40 height 38
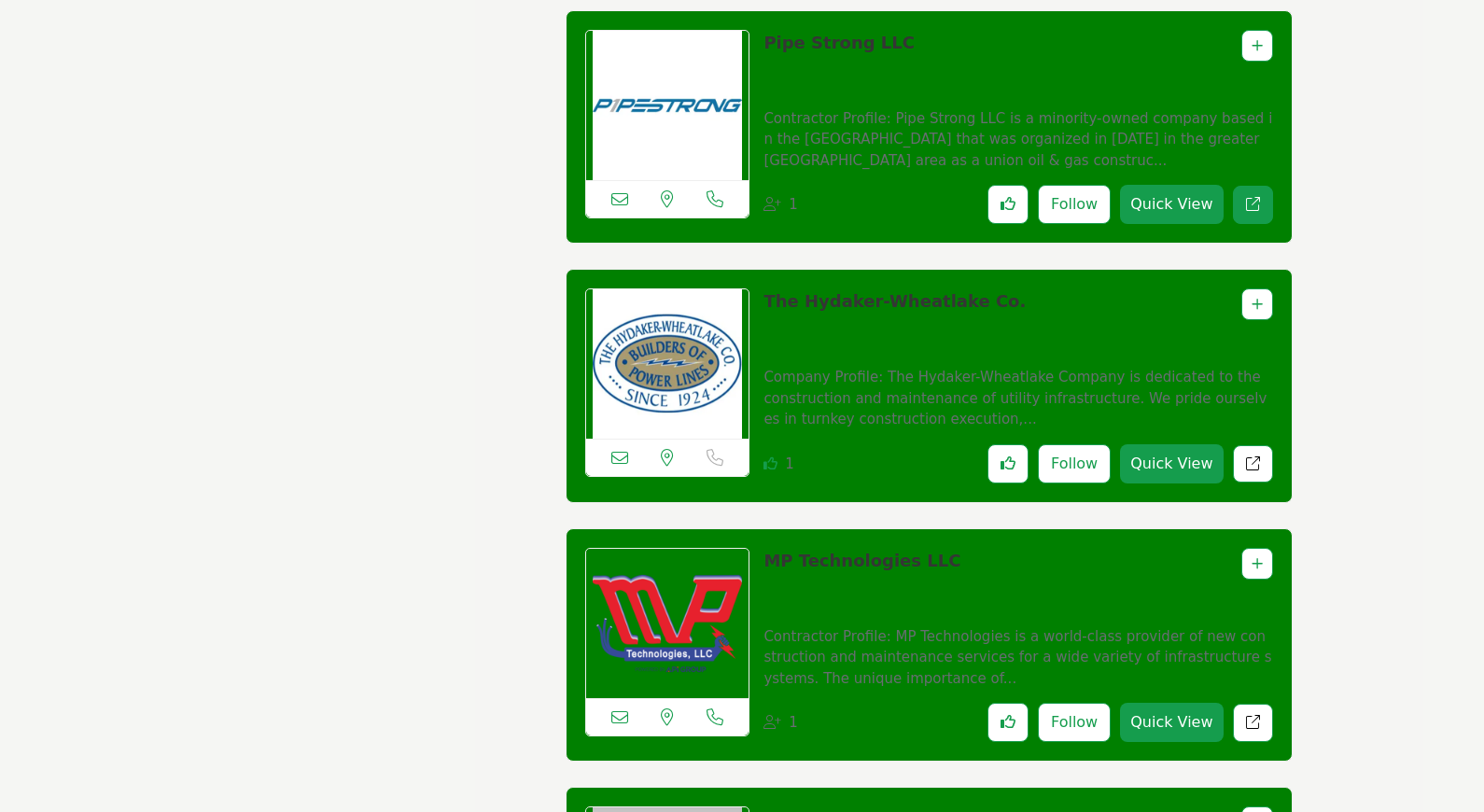
scroll to position [6841, 0]
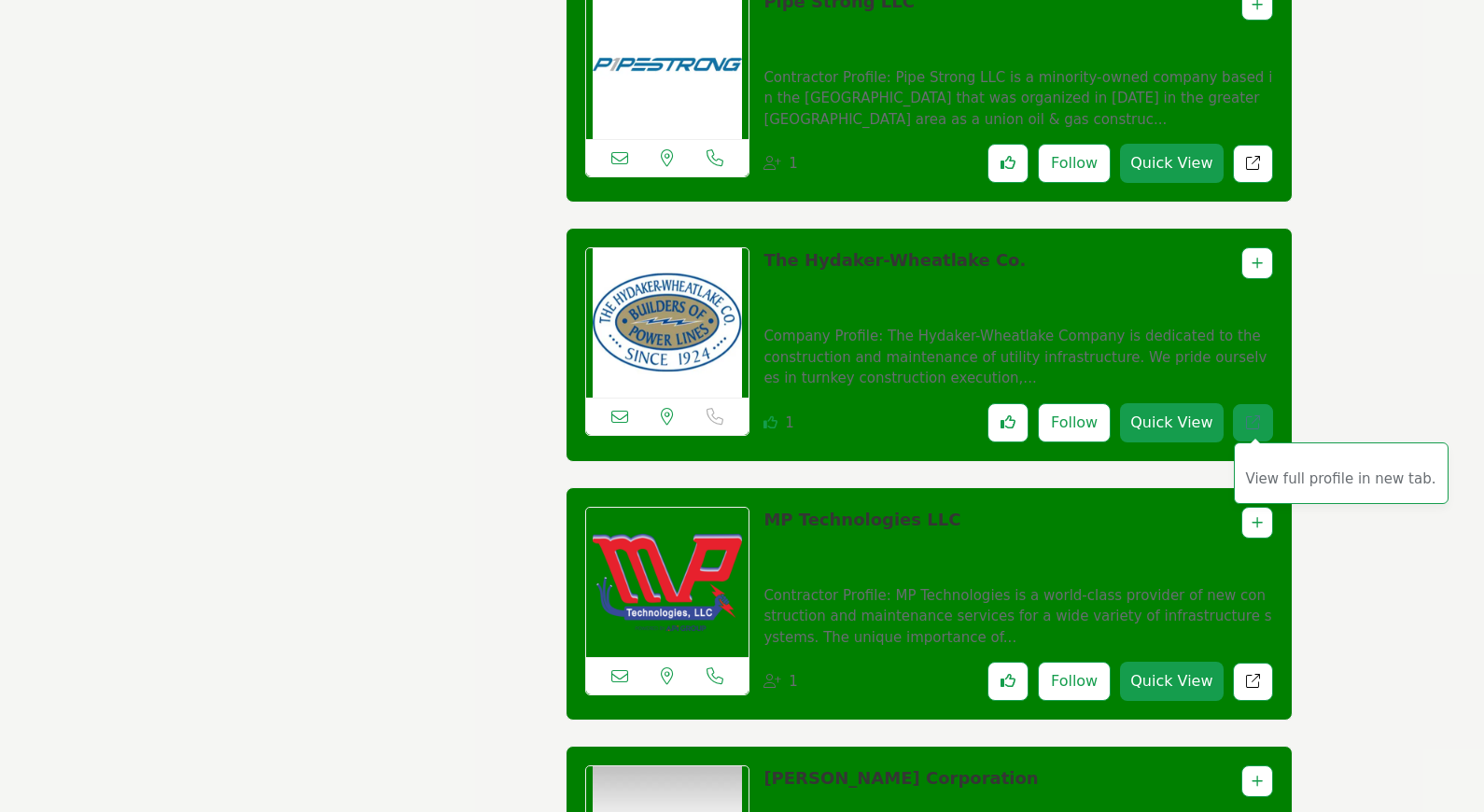
click at [1245, 416] on link "View full profile in new tab." at bounding box center [1253, 423] width 40 height 38
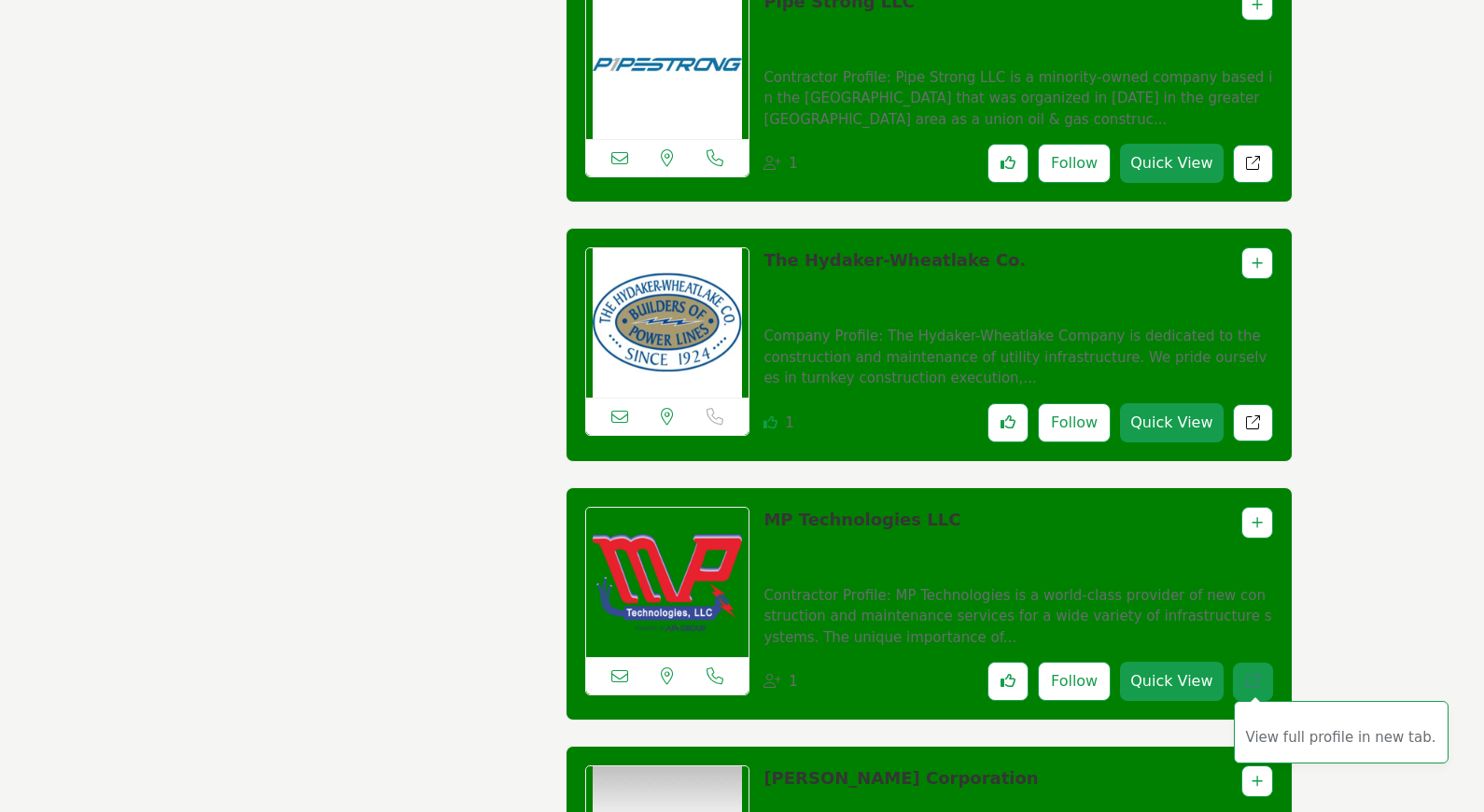
click at [1257, 688] on icon "Redirect to listing" at bounding box center [1253, 681] width 14 height 14
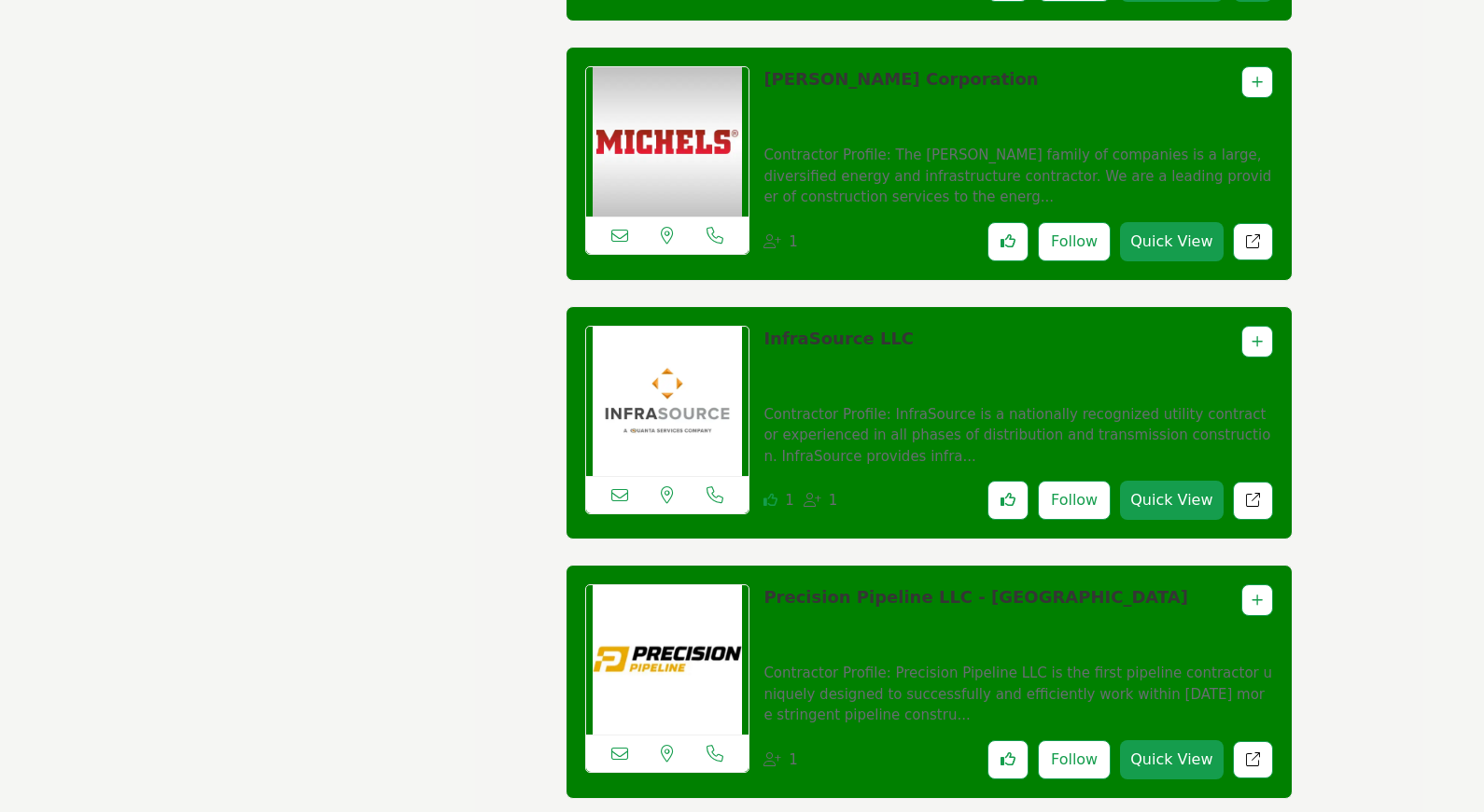
scroll to position [7567, 0]
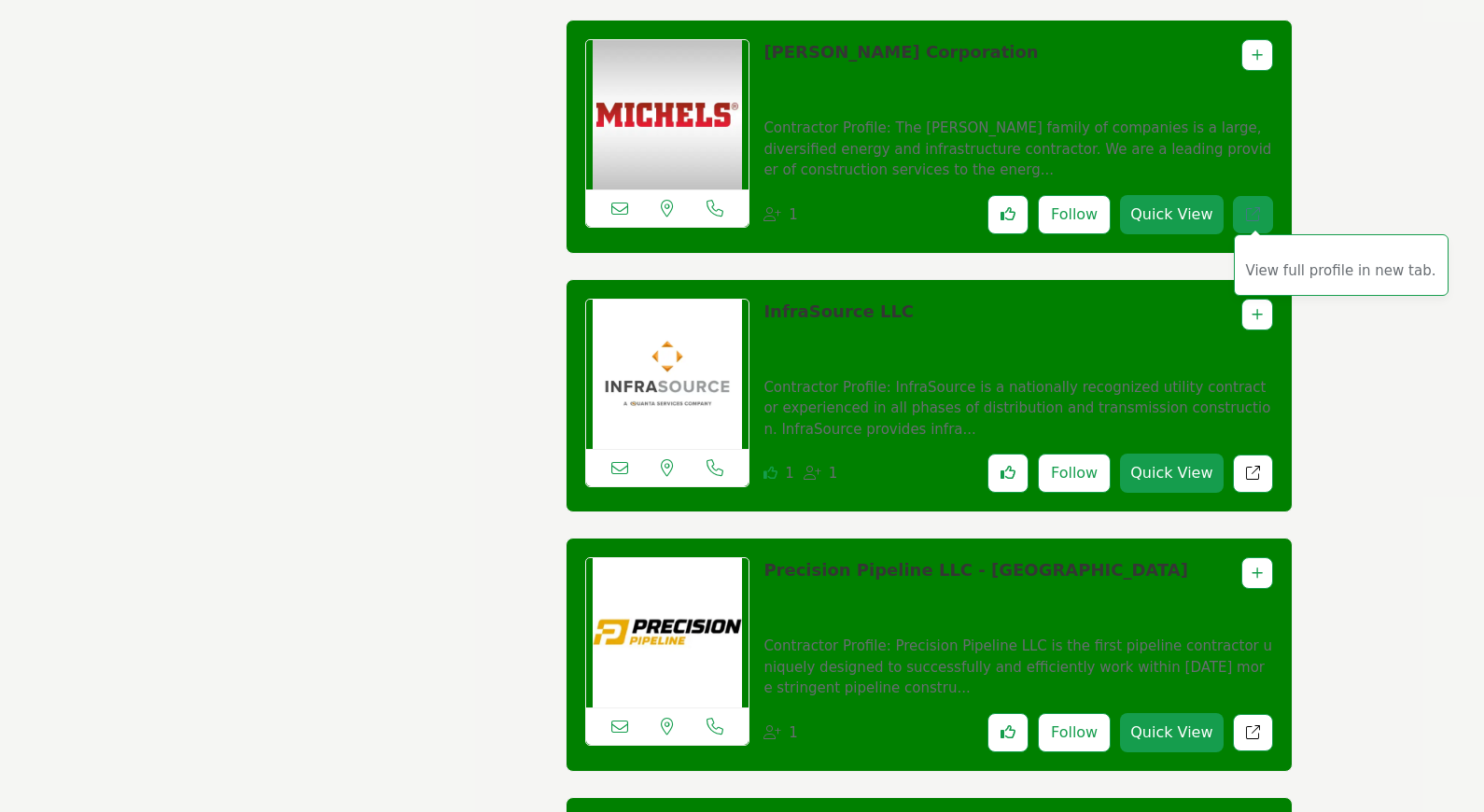
click at [1238, 220] on link "View full profile in new tab." at bounding box center [1253, 215] width 40 height 38
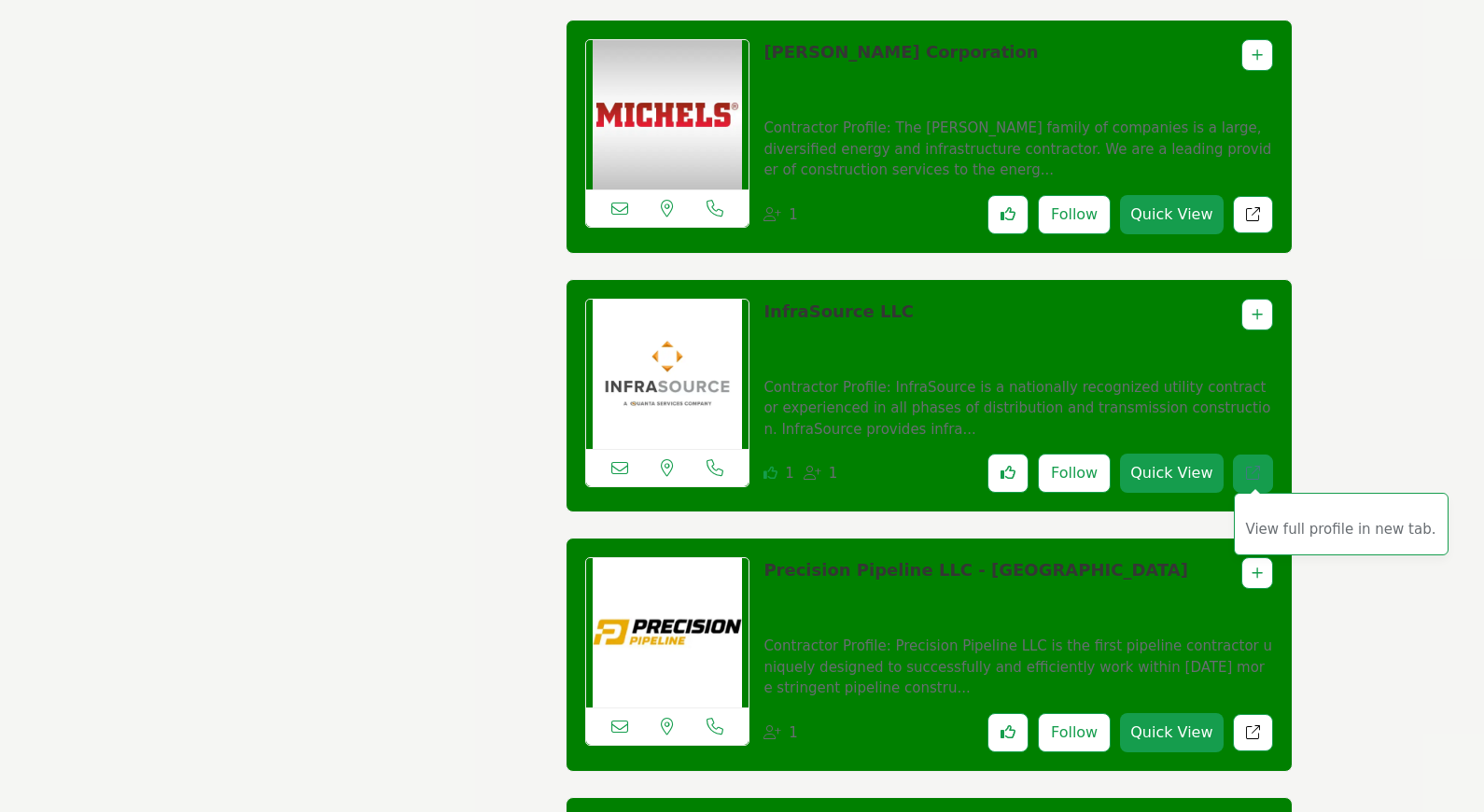
click at [1260, 479] on link "View full profile in new tab." at bounding box center [1253, 474] width 40 height 38
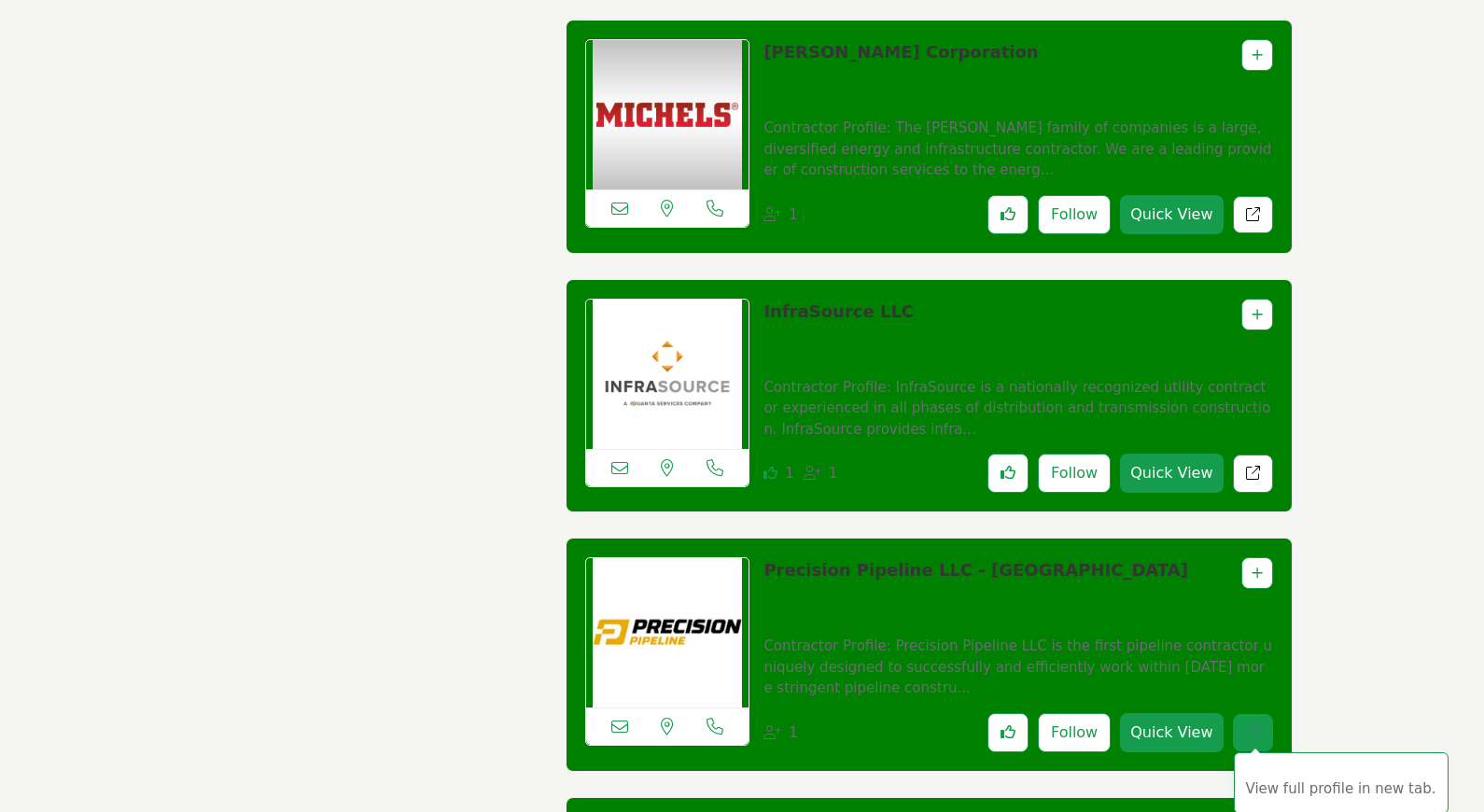
click at [1243, 730] on link "View full profile in new tab." at bounding box center [1253, 733] width 40 height 38
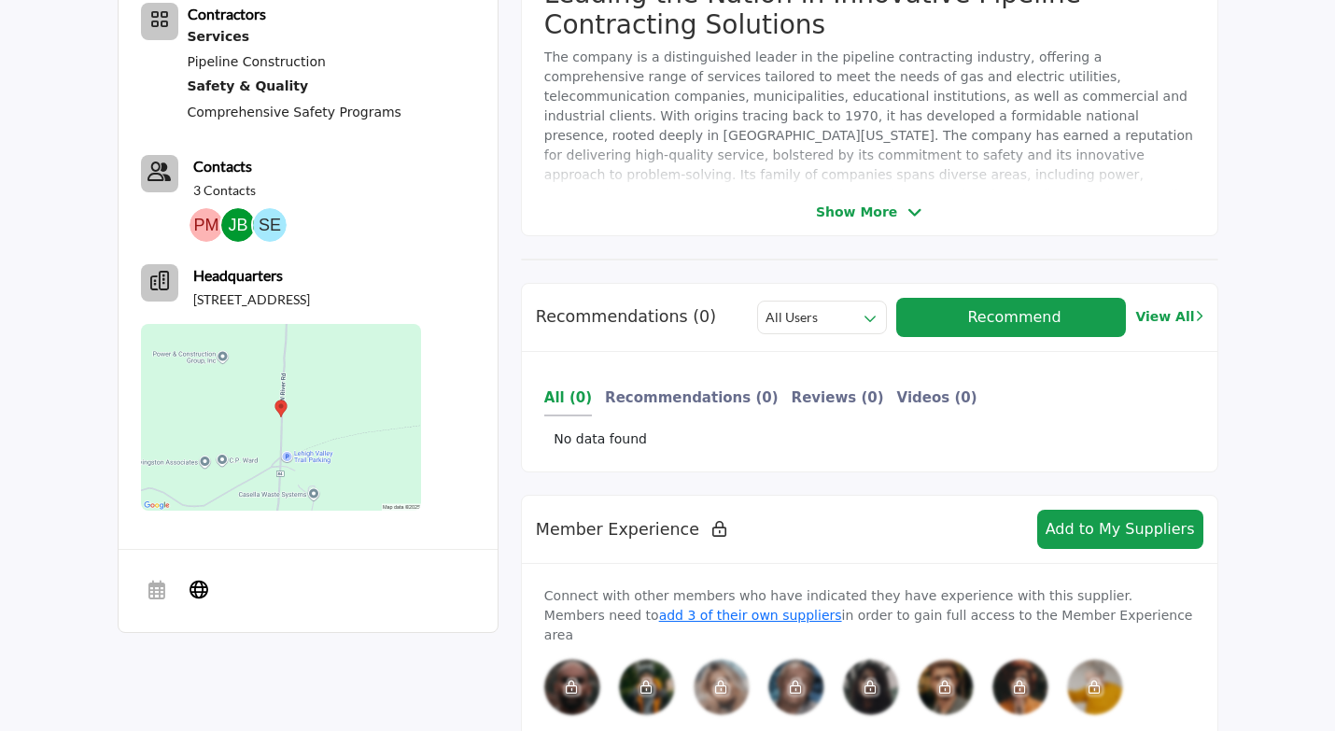
scroll to position [560, 0]
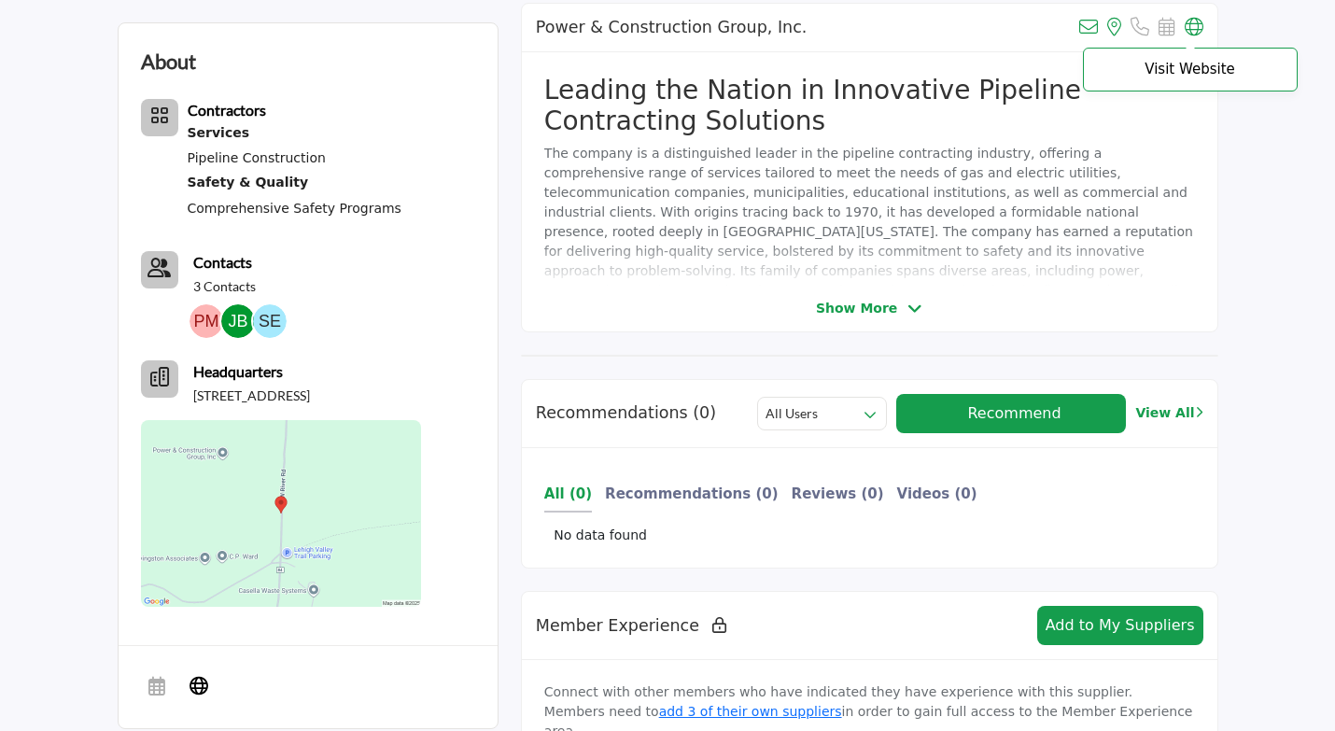
click at [1194, 27] on icon at bounding box center [1194, 27] width 19 height 19
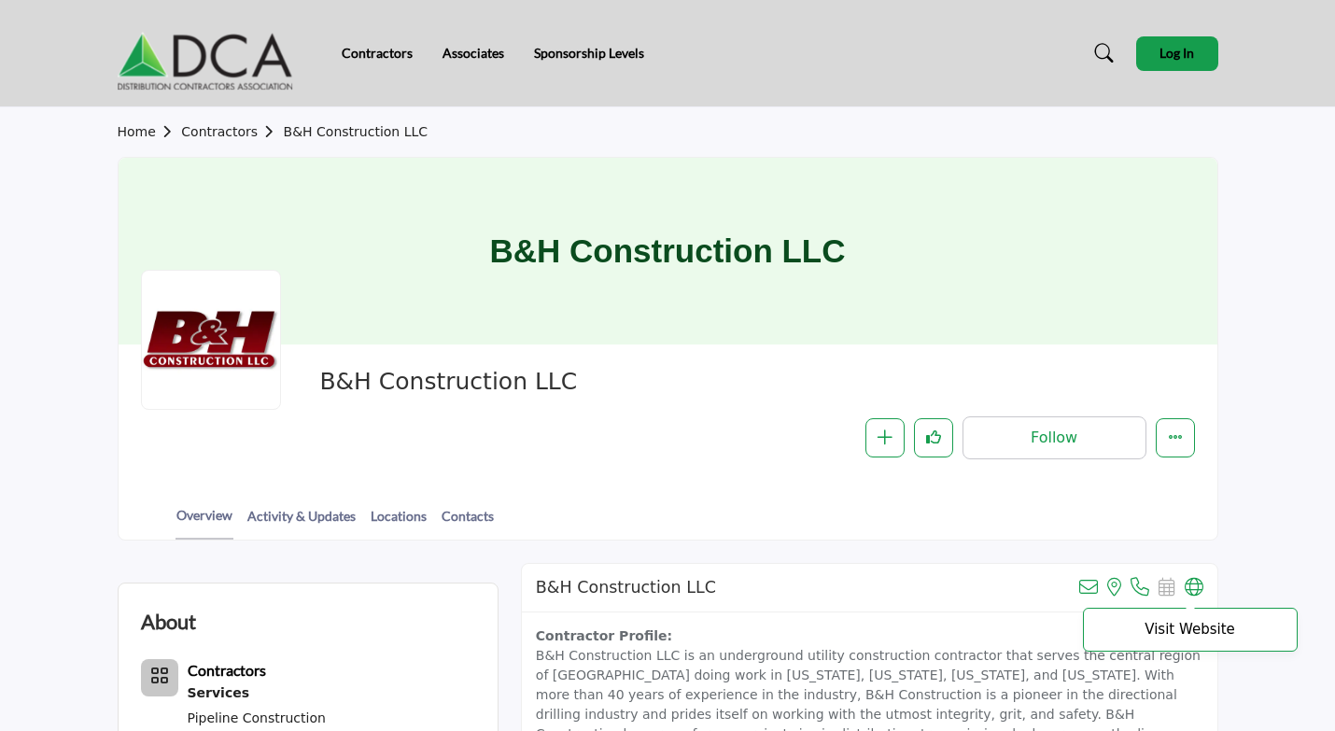
click at [1189, 588] on icon at bounding box center [1194, 587] width 19 height 19
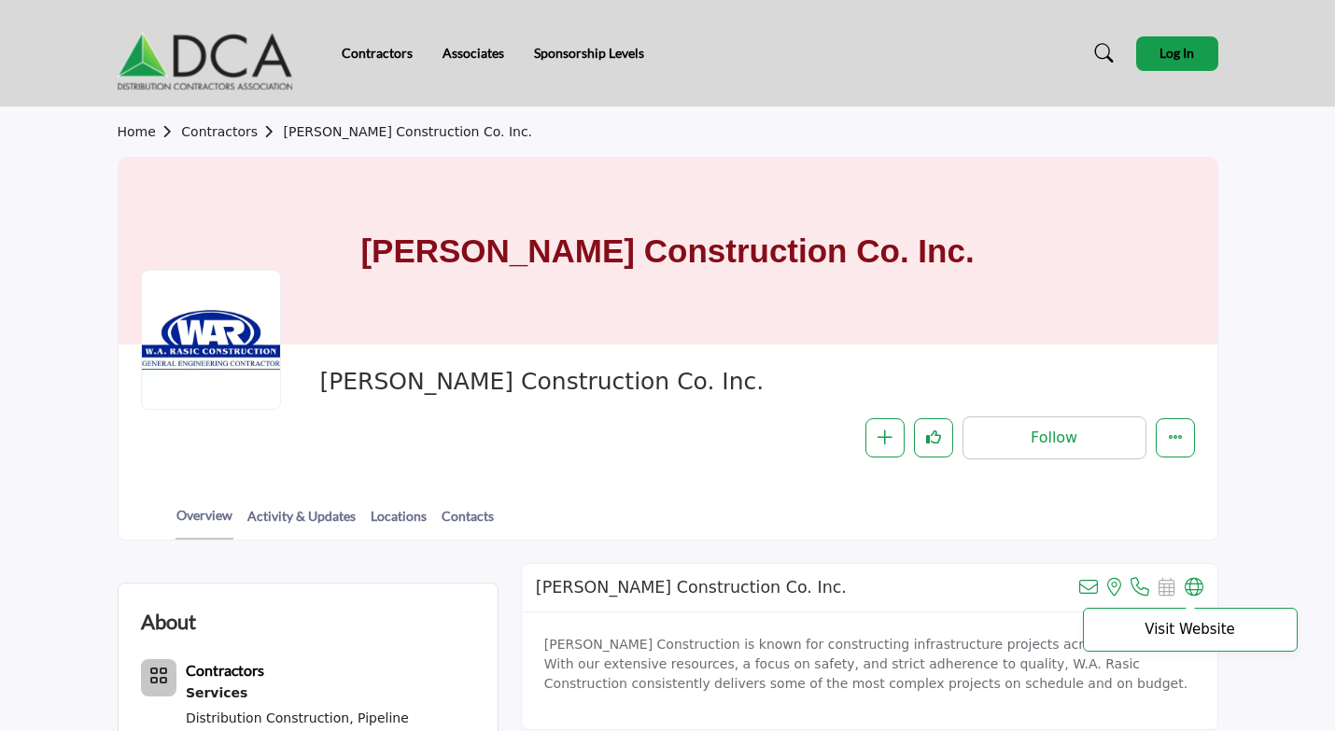
click at [1189, 588] on icon at bounding box center [1194, 587] width 19 height 19
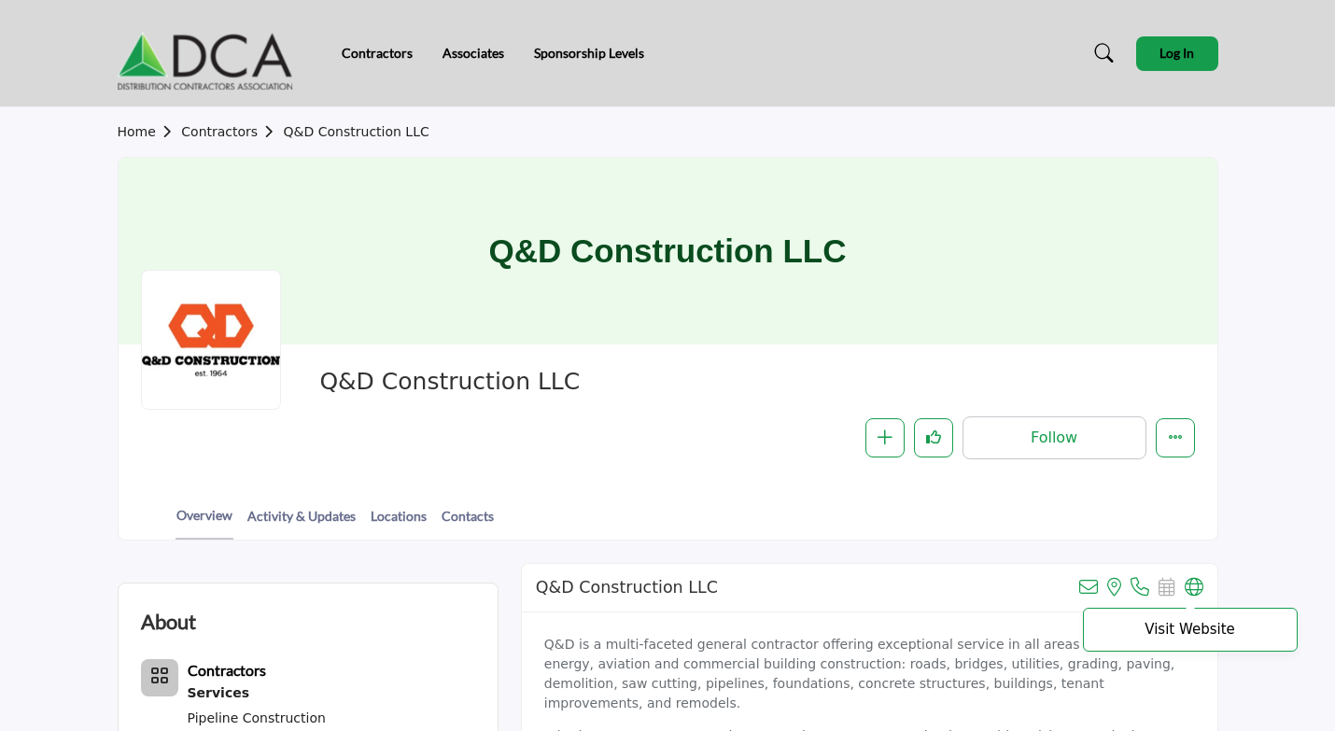
click at [1189, 584] on icon at bounding box center [1194, 587] width 19 height 19
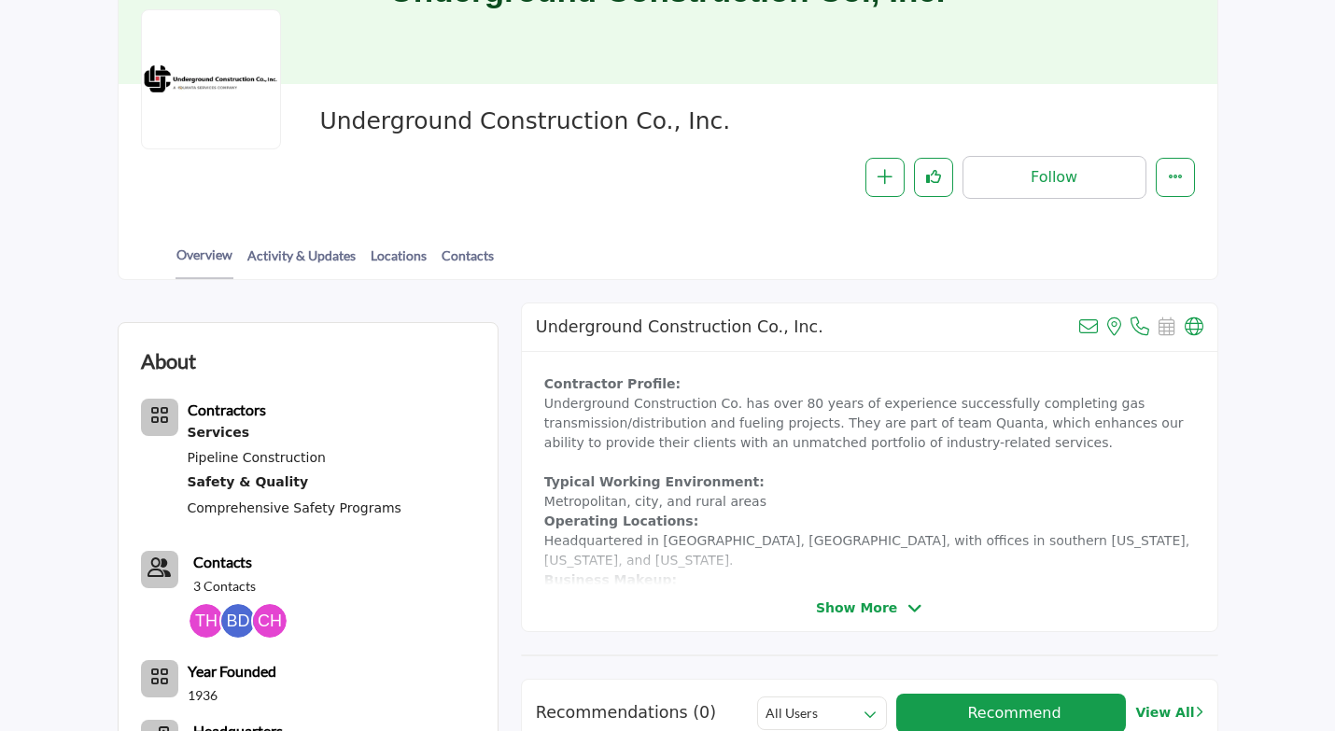
scroll to position [280, 0]
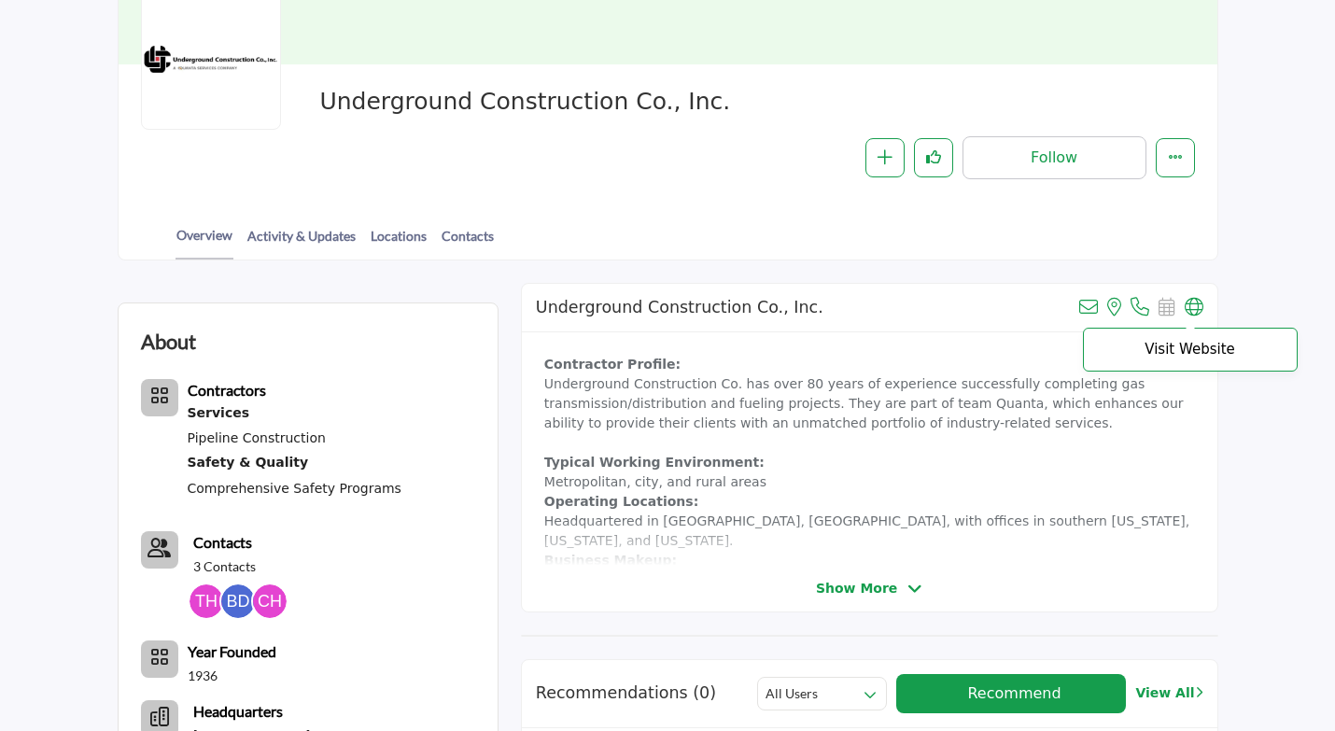
click at [1199, 304] on icon at bounding box center [1194, 307] width 19 height 19
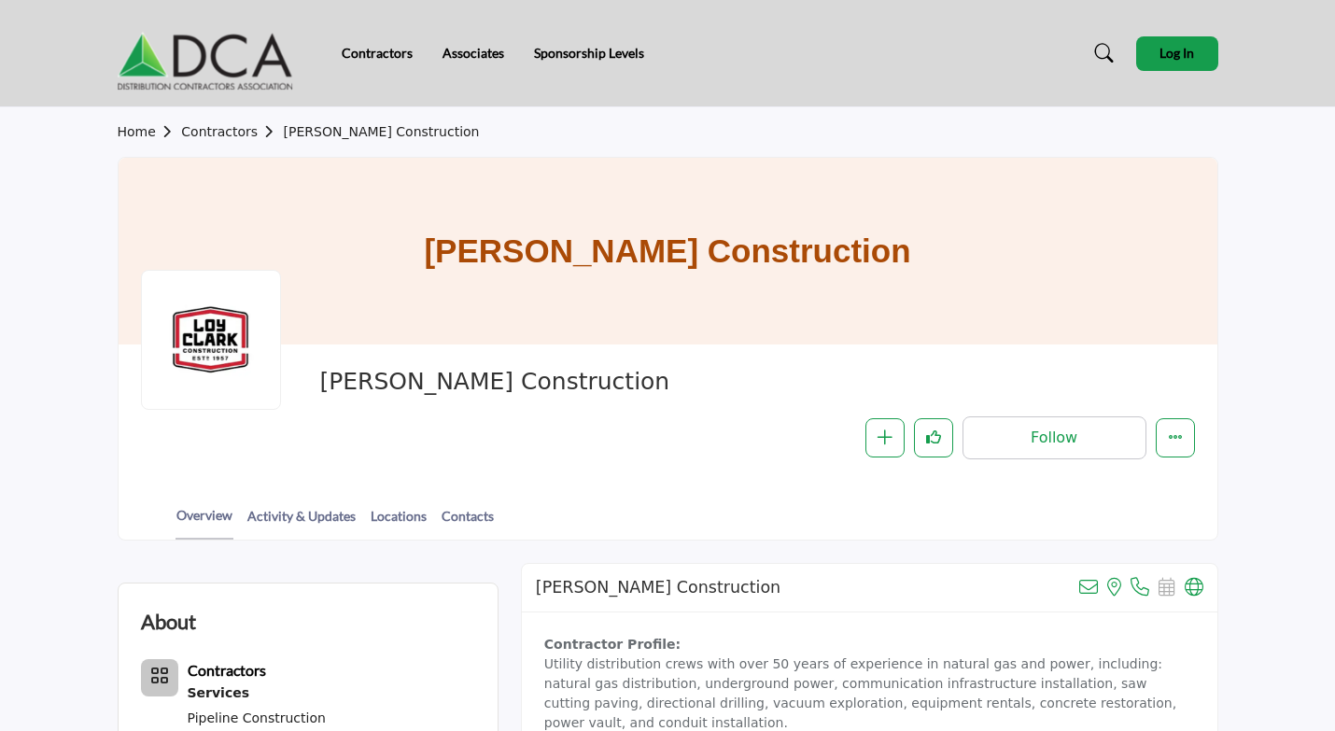
click at [1197, 302] on div "[PERSON_NAME] Construction" at bounding box center [668, 251] width 1099 height 187
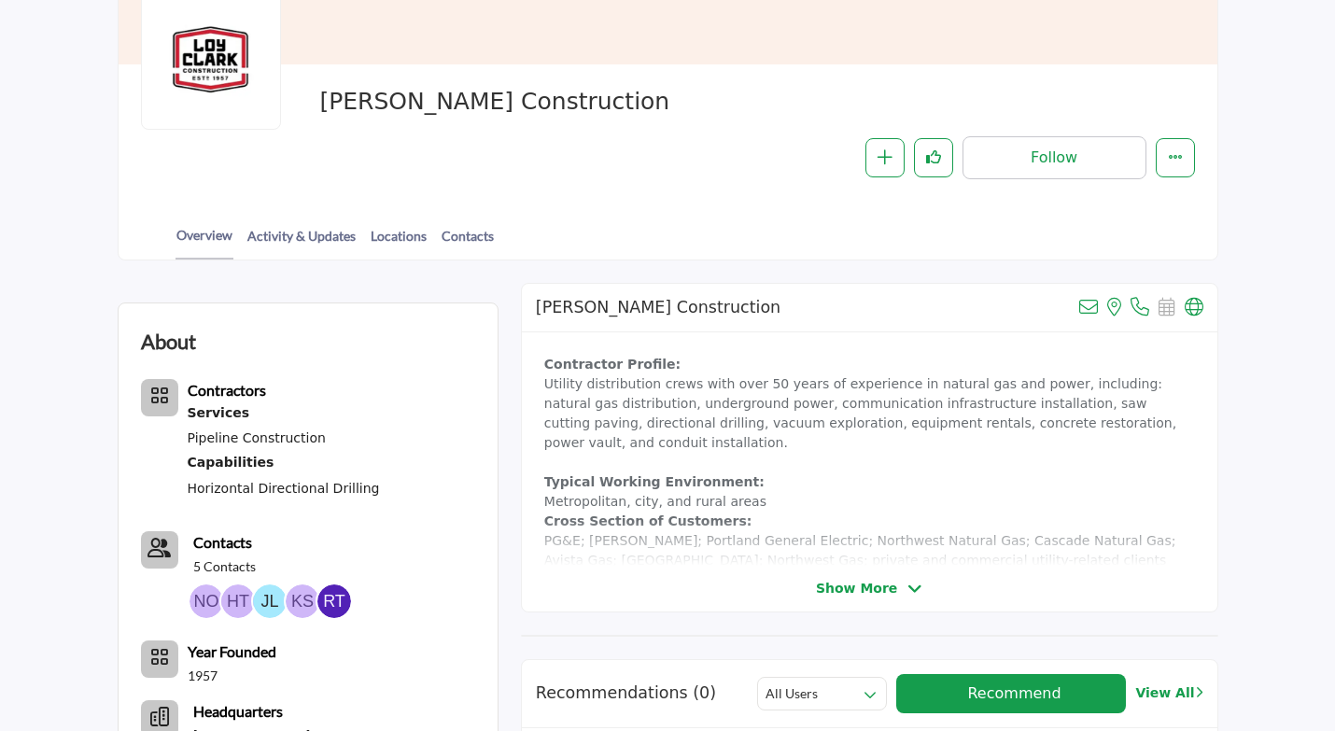
click at [1197, 302] on icon at bounding box center [1194, 307] width 19 height 19
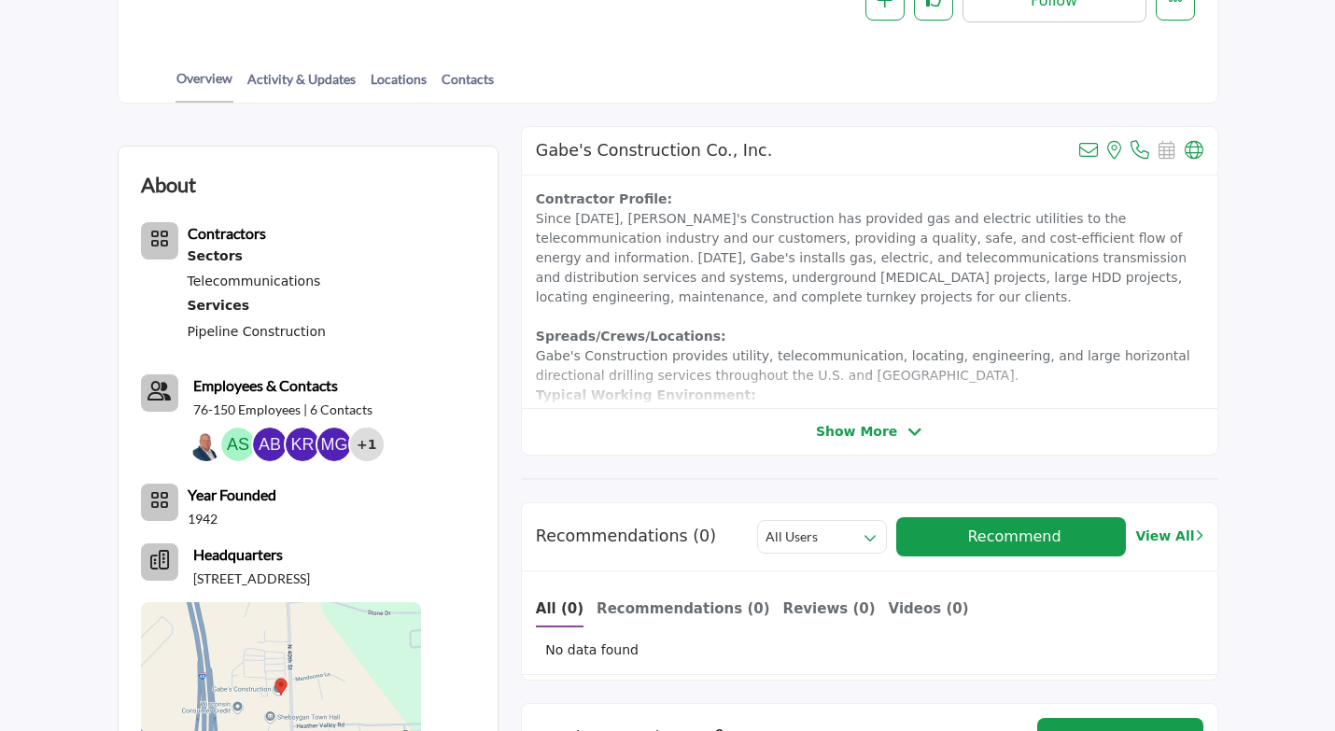
scroll to position [280, 0]
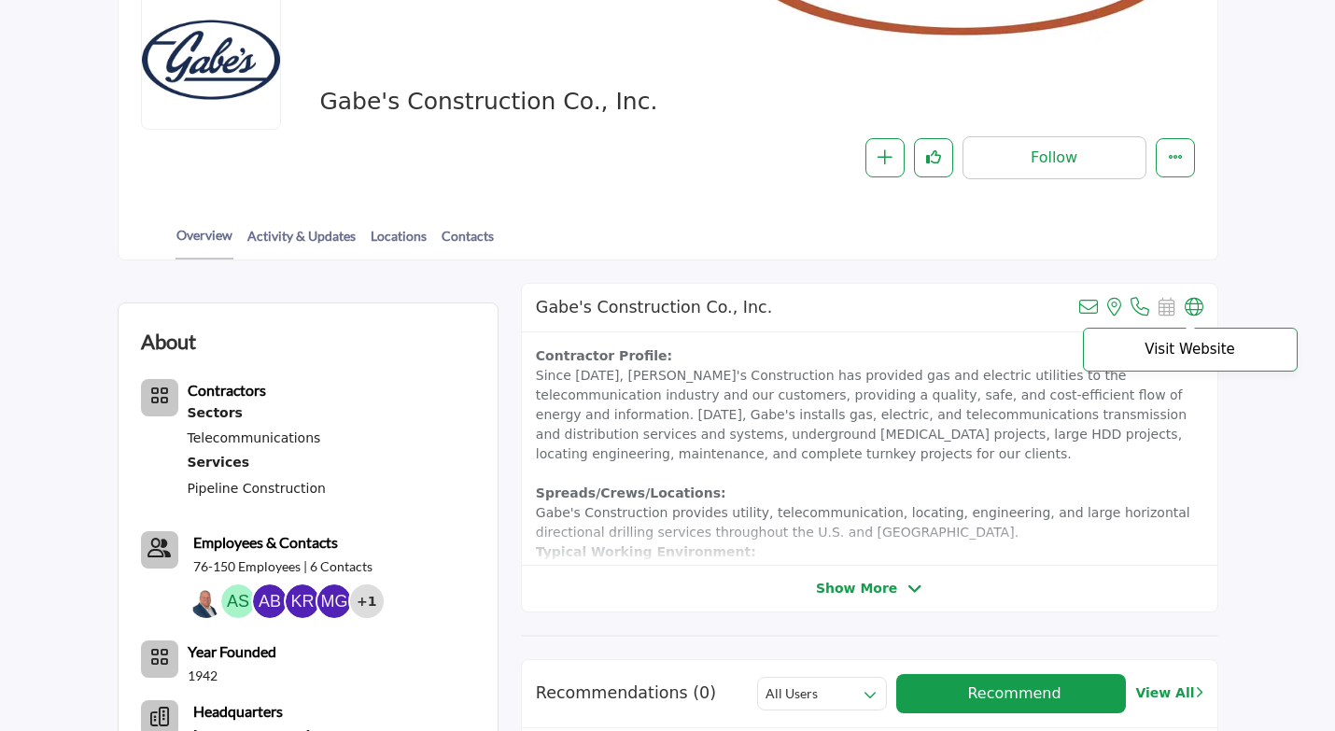
click at [1201, 302] on icon at bounding box center [1194, 307] width 19 height 19
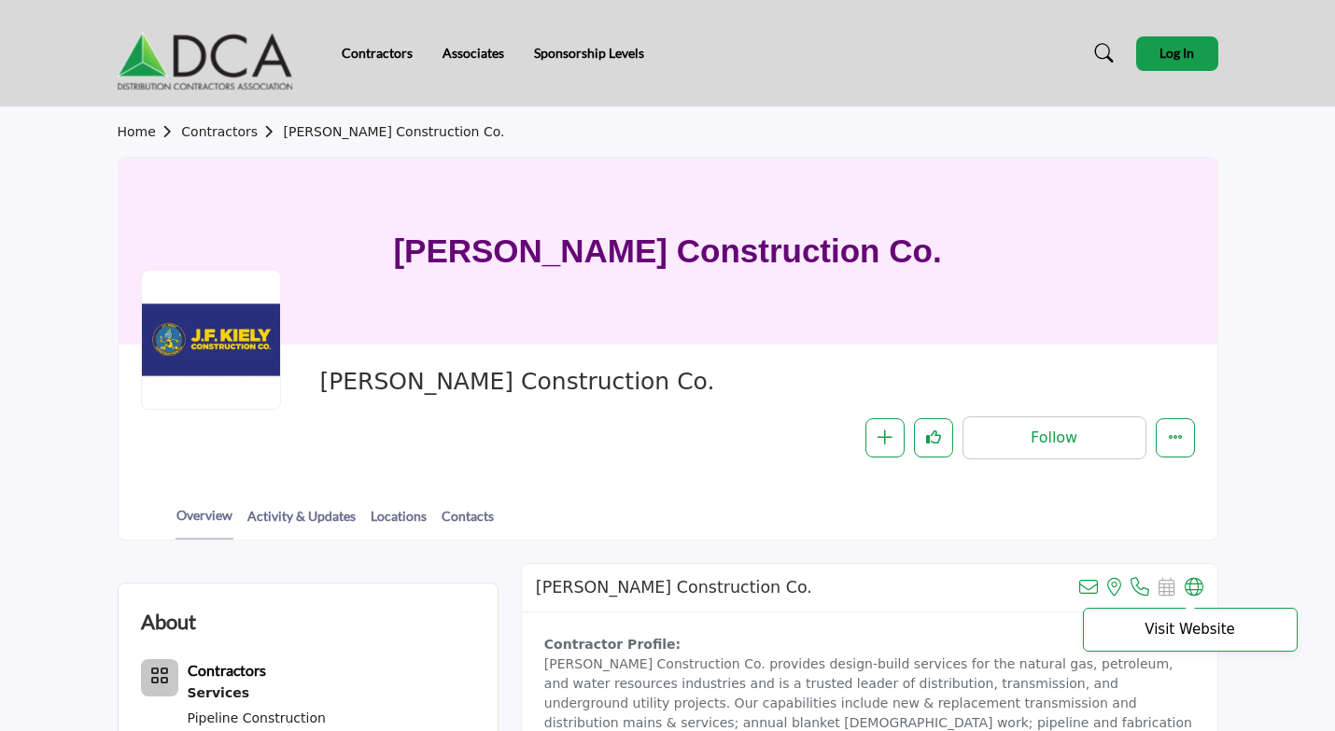
click at [1196, 578] on icon at bounding box center [1194, 587] width 19 height 19
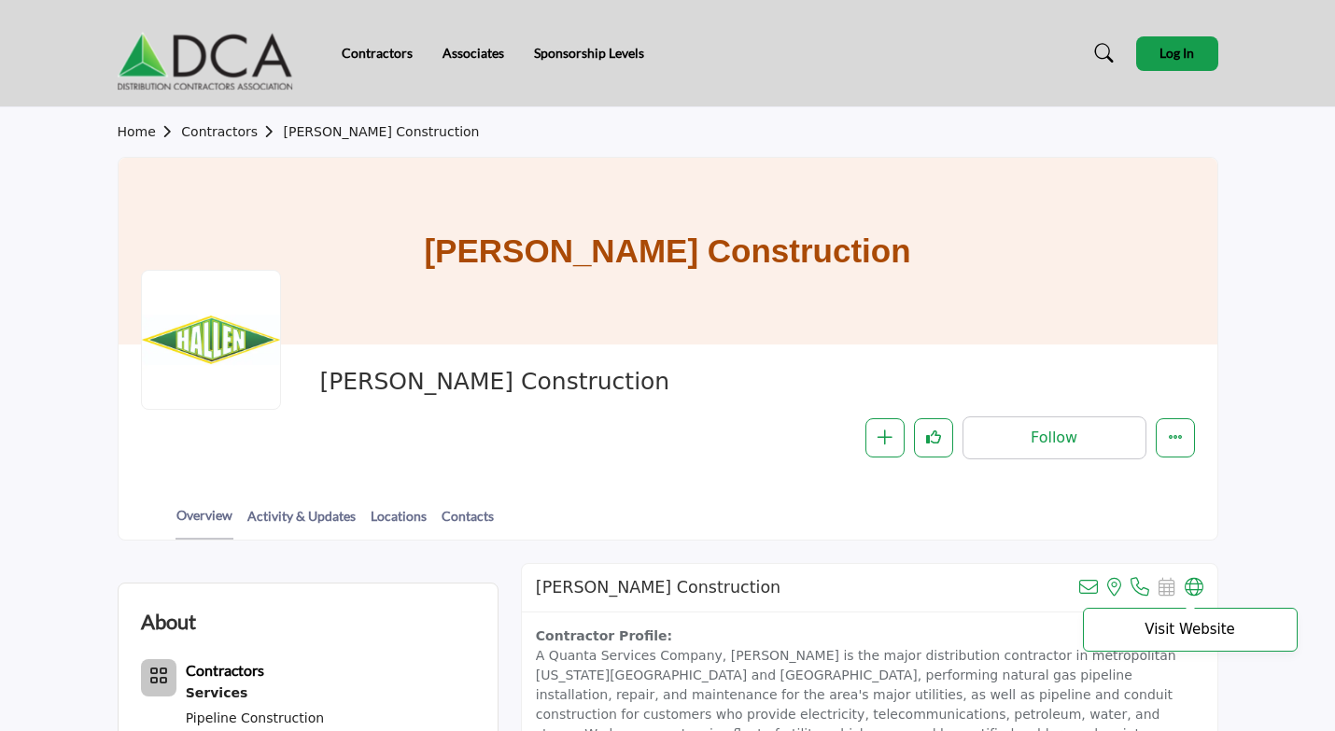
click at [1194, 581] on icon at bounding box center [1194, 587] width 19 height 19
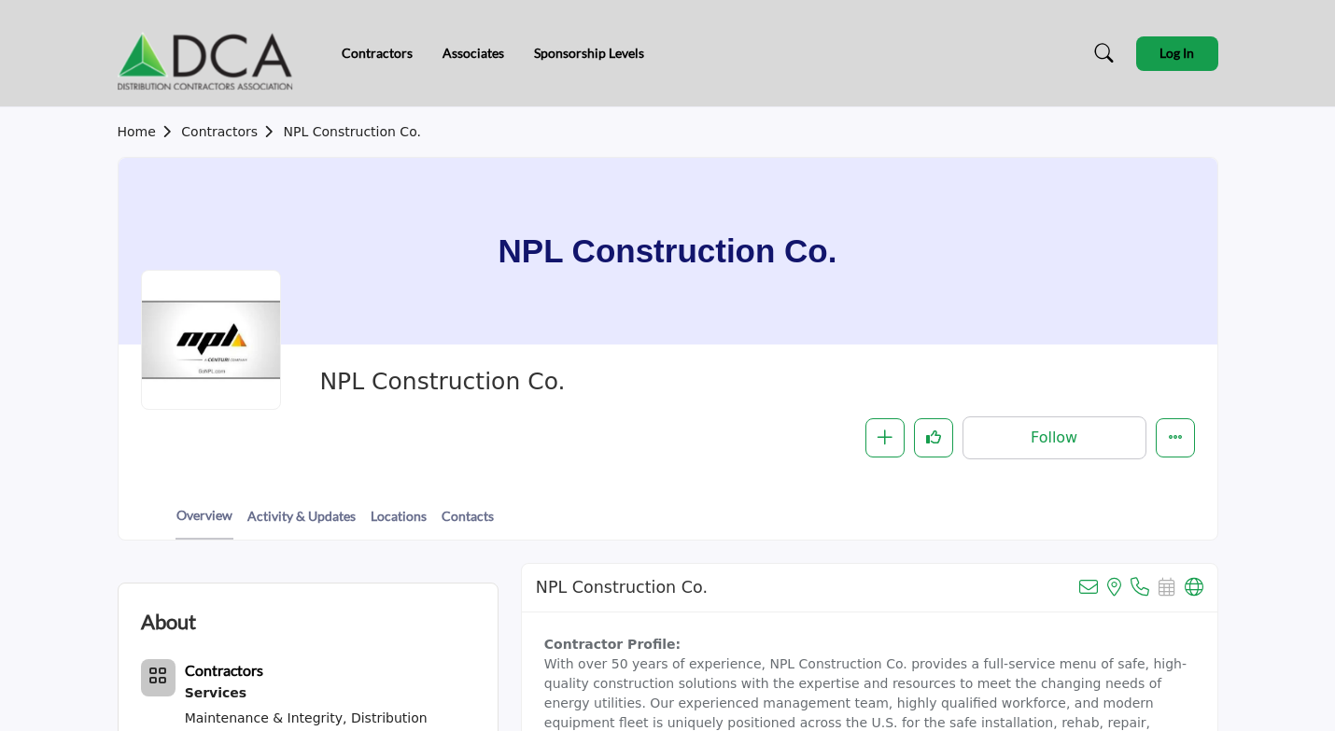
click at [1190, 574] on div "NPL Construction Co. View email address of this listing View the location of th…" at bounding box center [870, 588] width 696 height 49
click at [1190, 576] on div "NPL Construction Co. View email address of this listing View the location of th…" at bounding box center [870, 588] width 696 height 49
click at [1190, 582] on icon at bounding box center [1194, 587] width 19 height 19
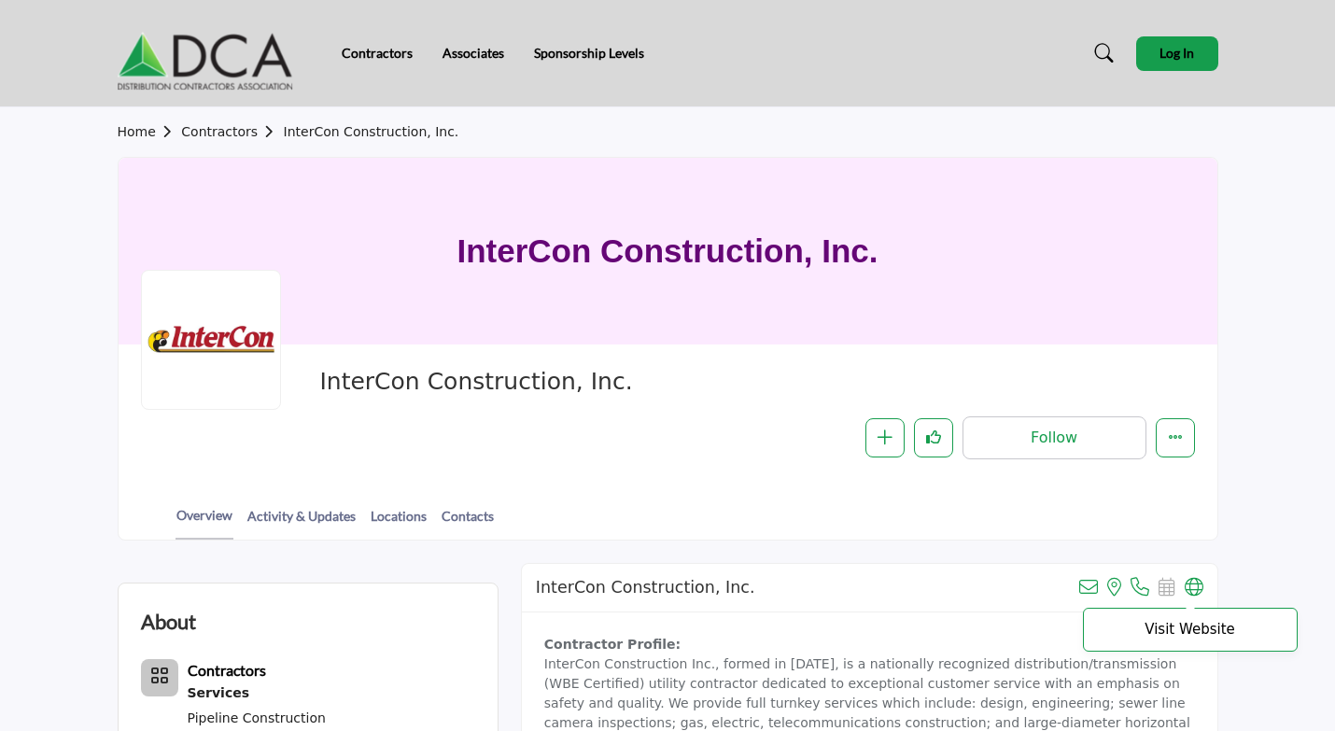
click at [1199, 593] on icon at bounding box center [1194, 587] width 19 height 19
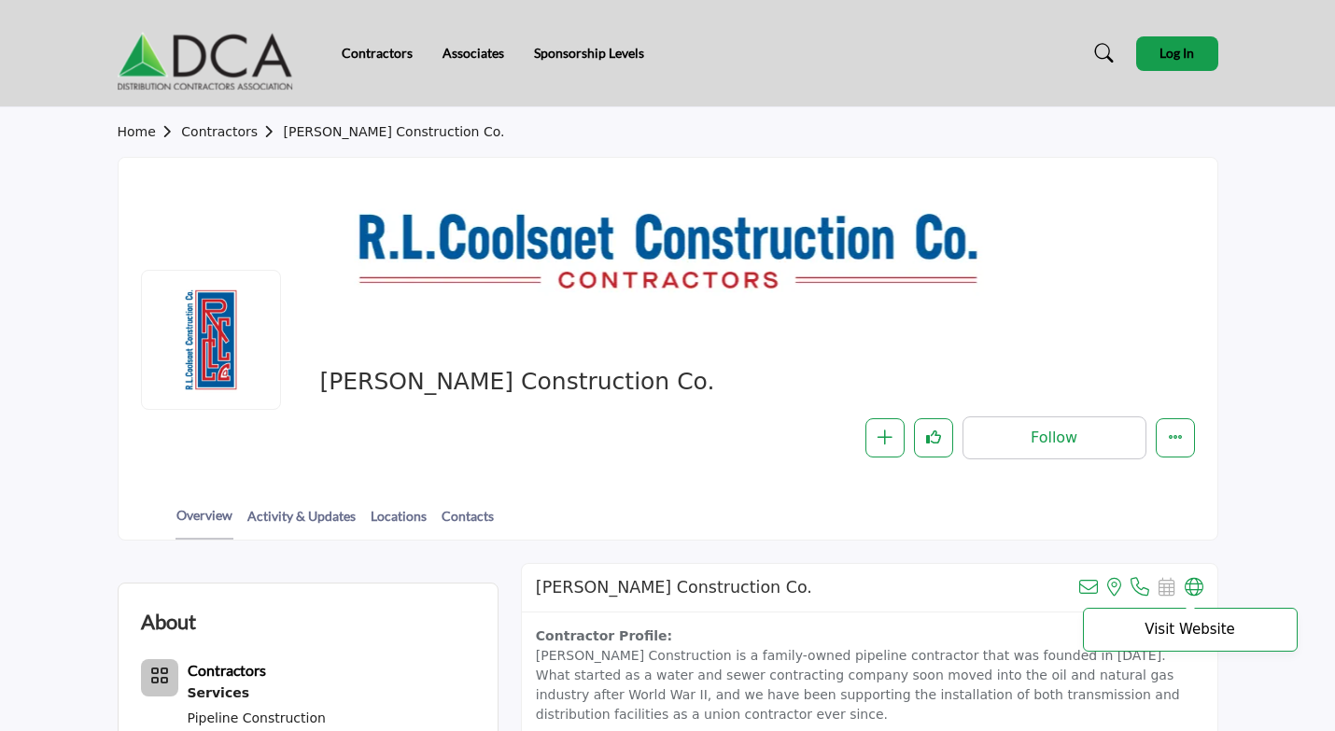
click at [1193, 589] on icon at bounding box center [1194, 587] width 19 height 19
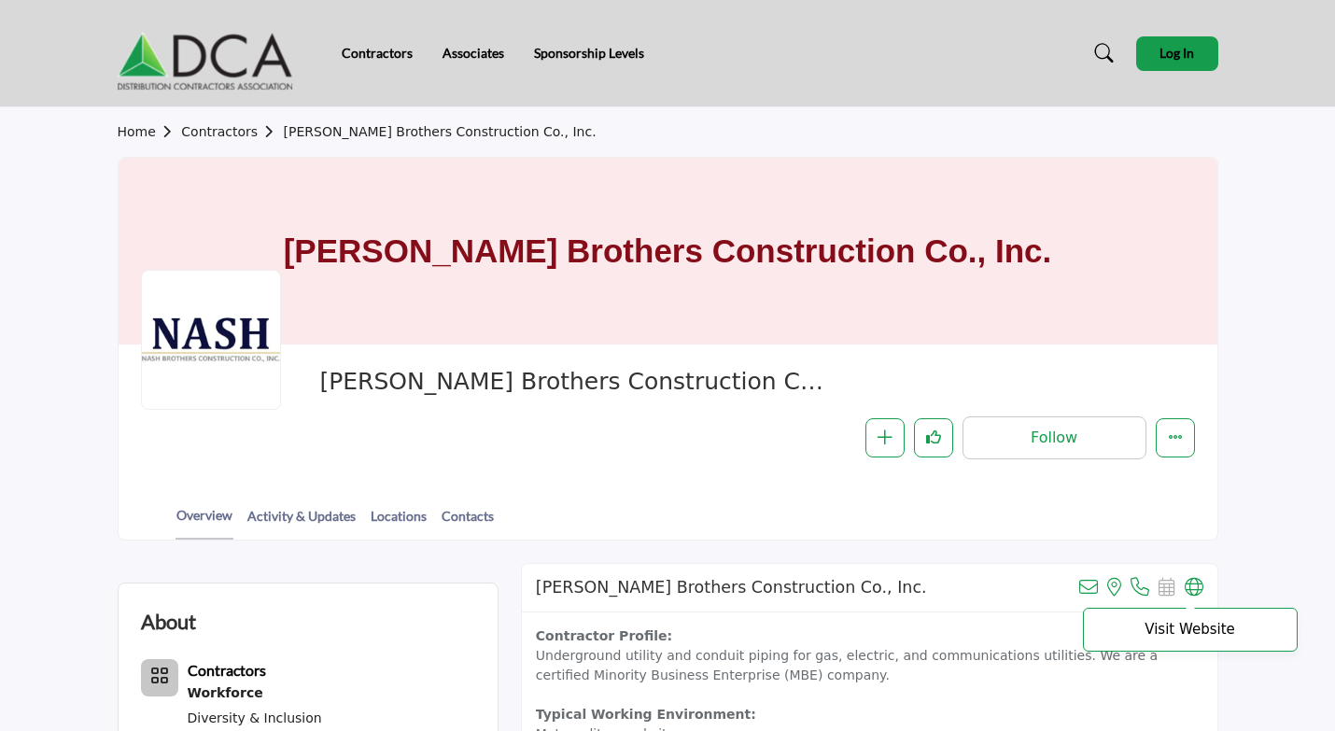
click at [1195, 587] on icon at bounding box center [1194, 587] width 19 height 19
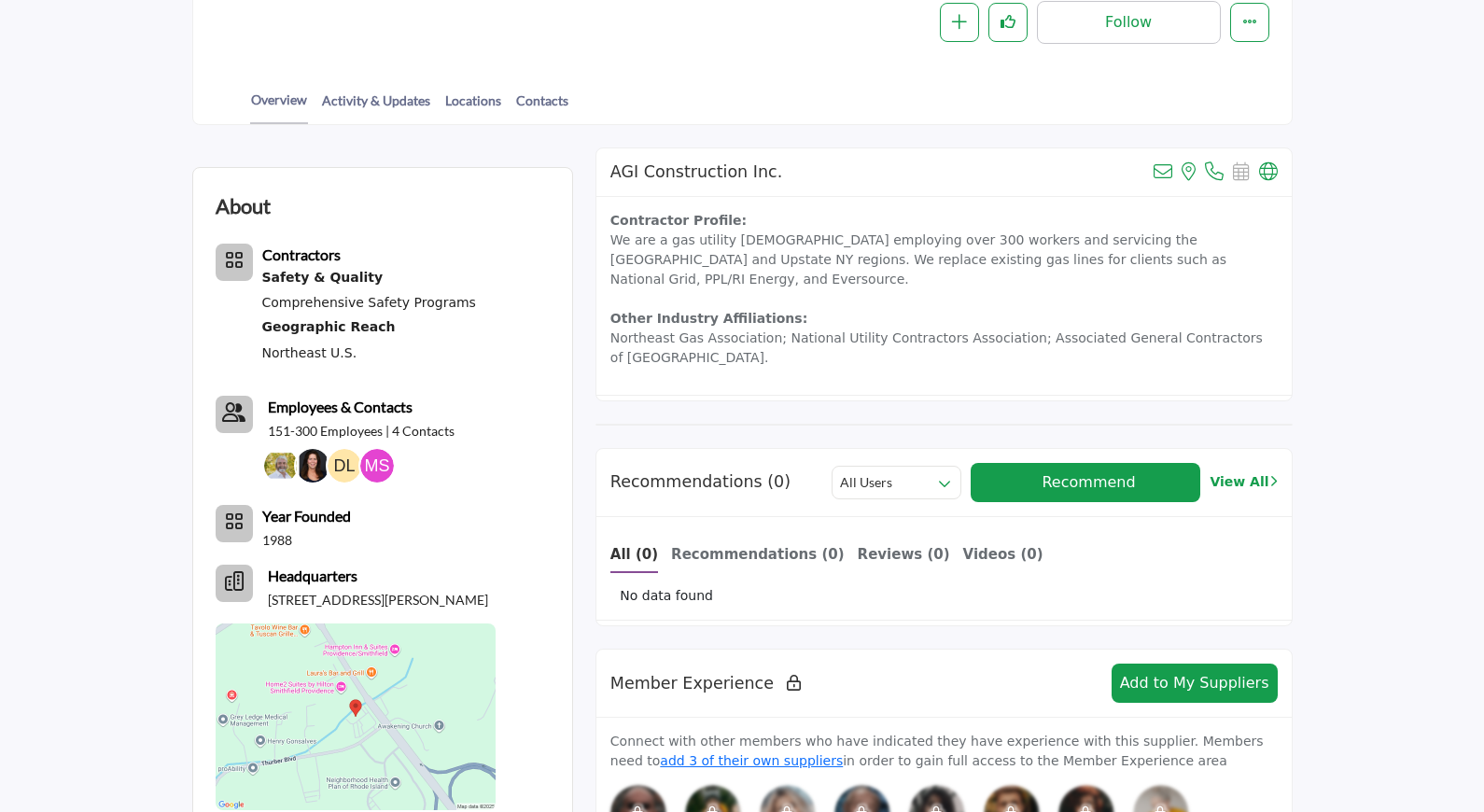
scroll to position [415, 0]
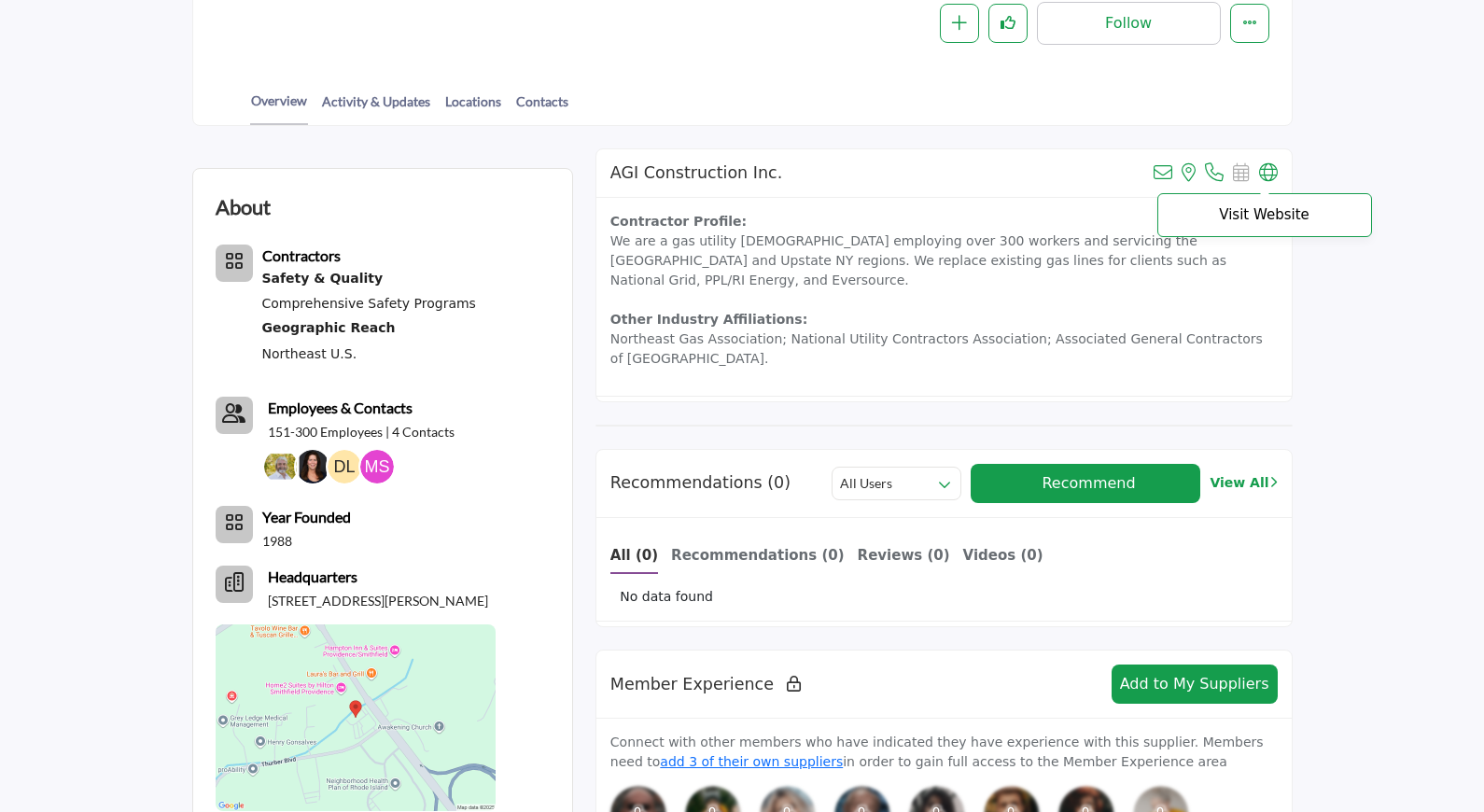
click at [1267, 166] on icon at bounding box center [1268, 172] width 19 height 19
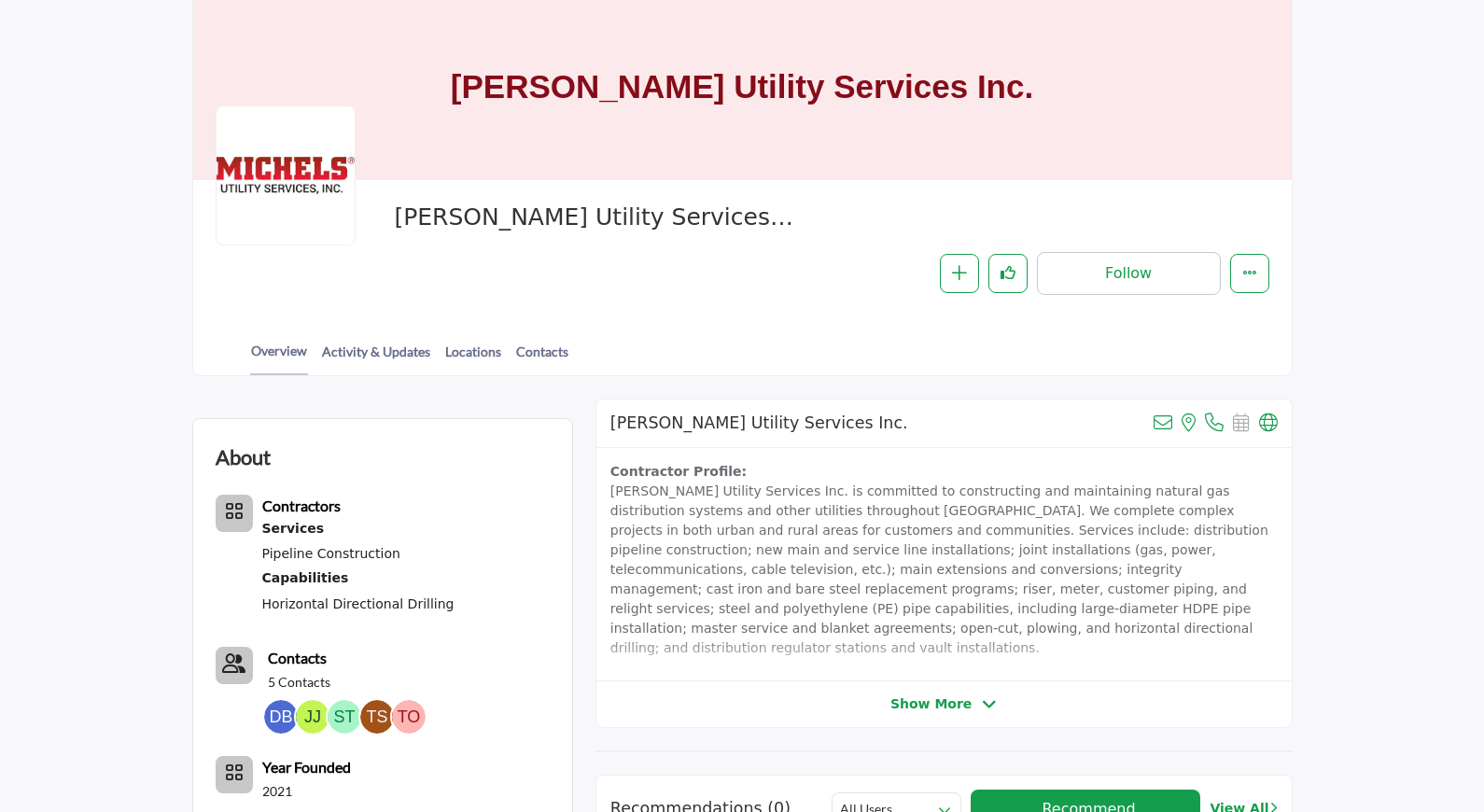
scroll to position [311, 0]
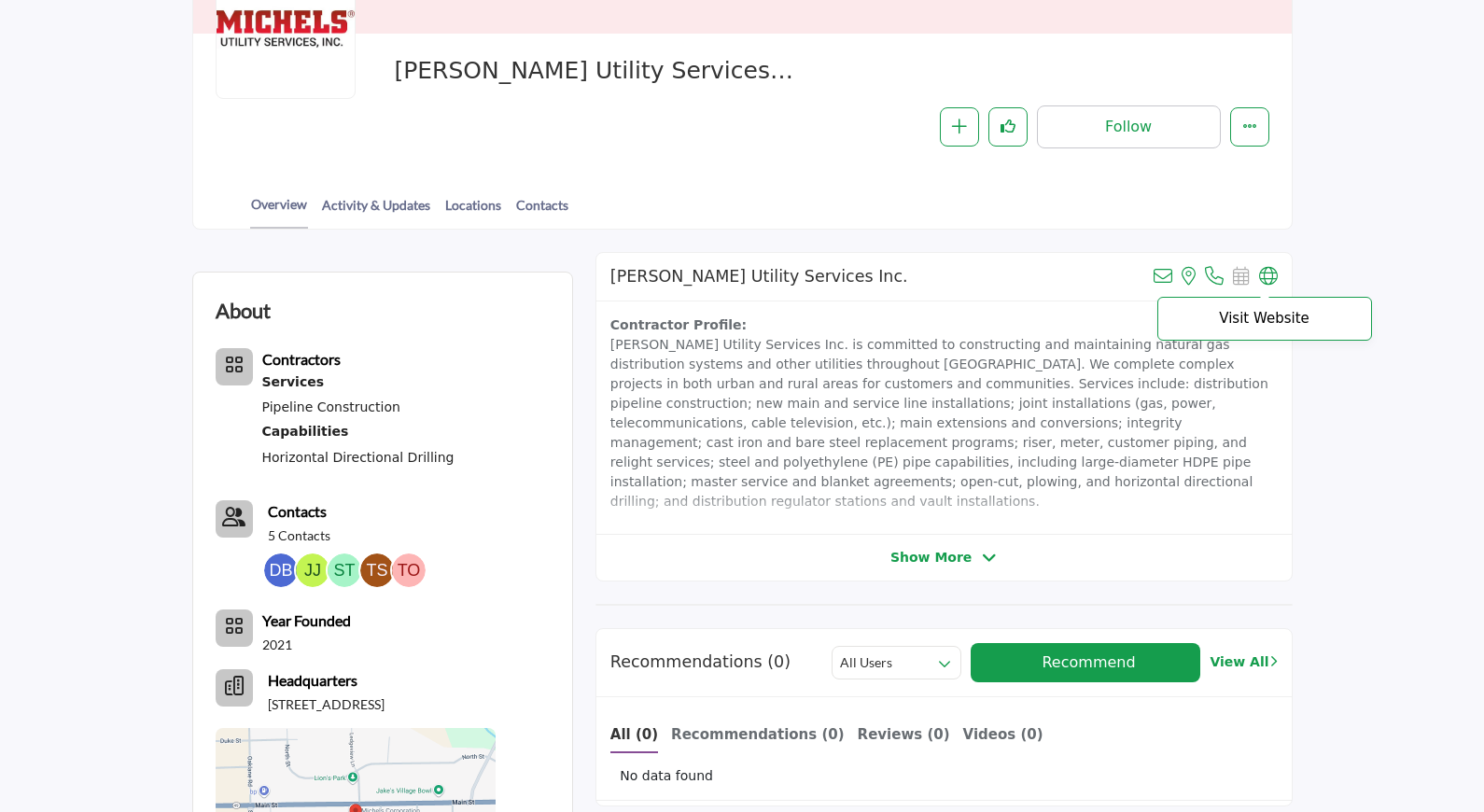
click at [1272, 267] on icon at bounding box center [1268, 276] width 19 height 19
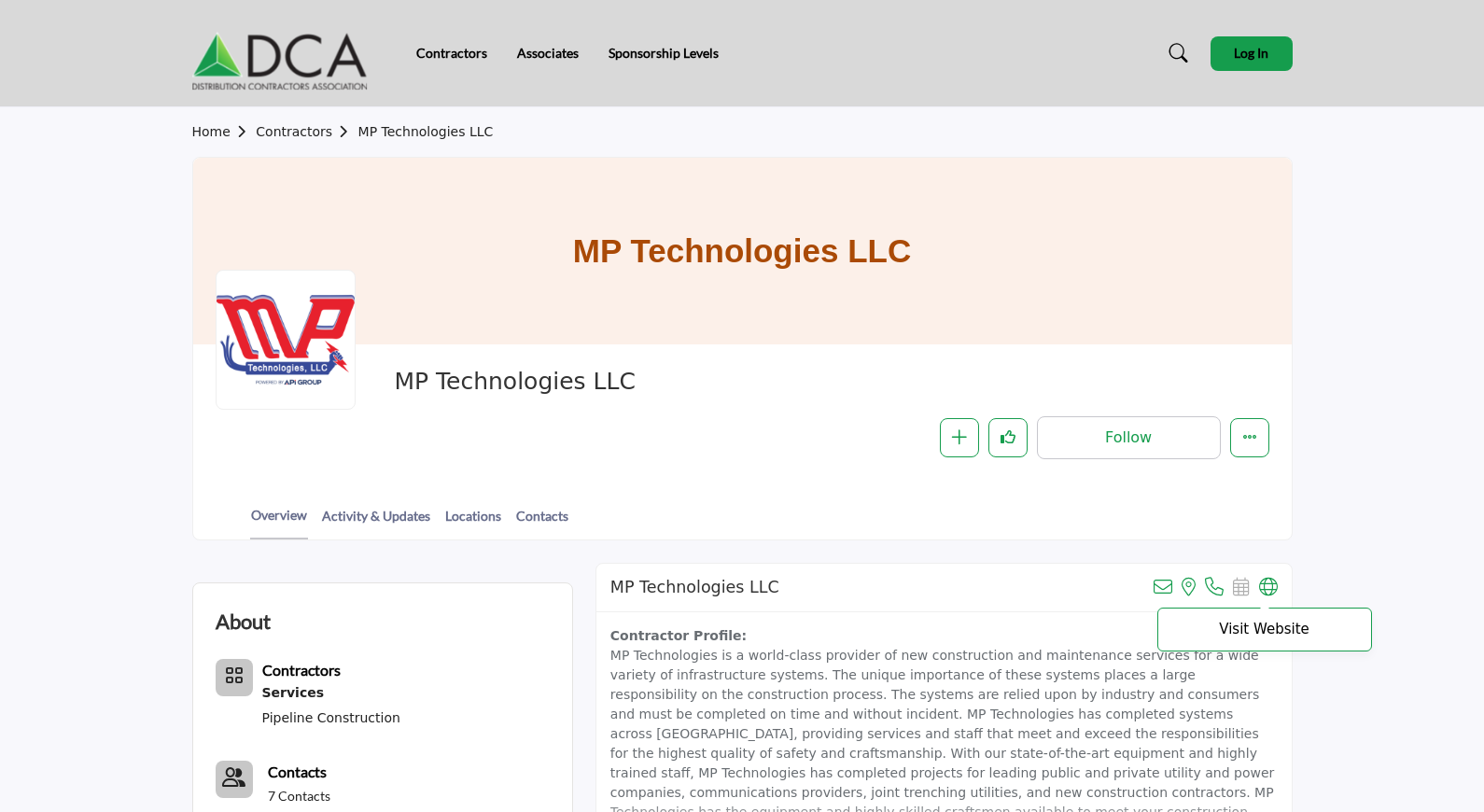
click at [1264, 590] on icon at bounding box center [1268, 587] width 19 height 19
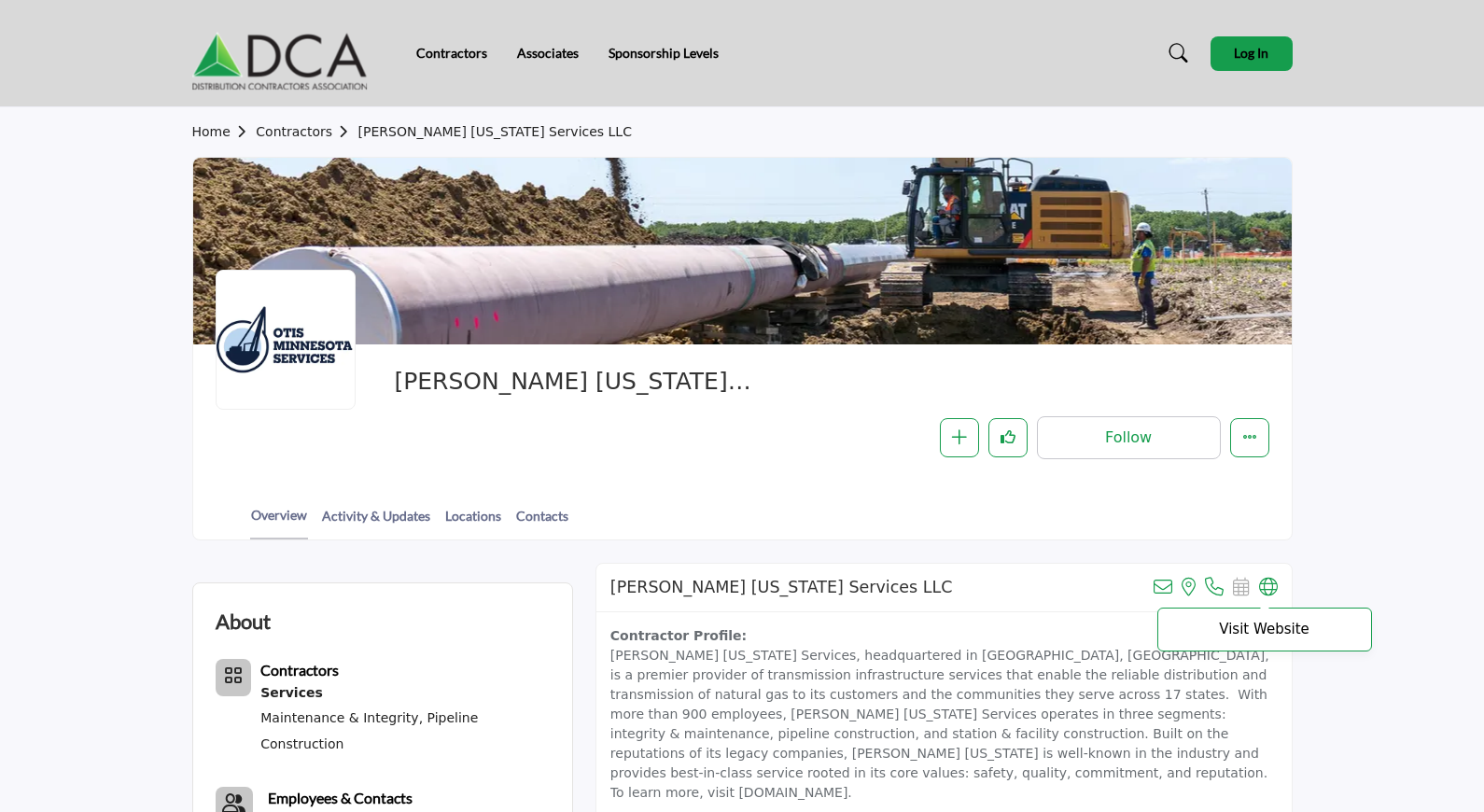
click at [1272, 595] on icon at bounding box center [1268, 587] width 19 height 19
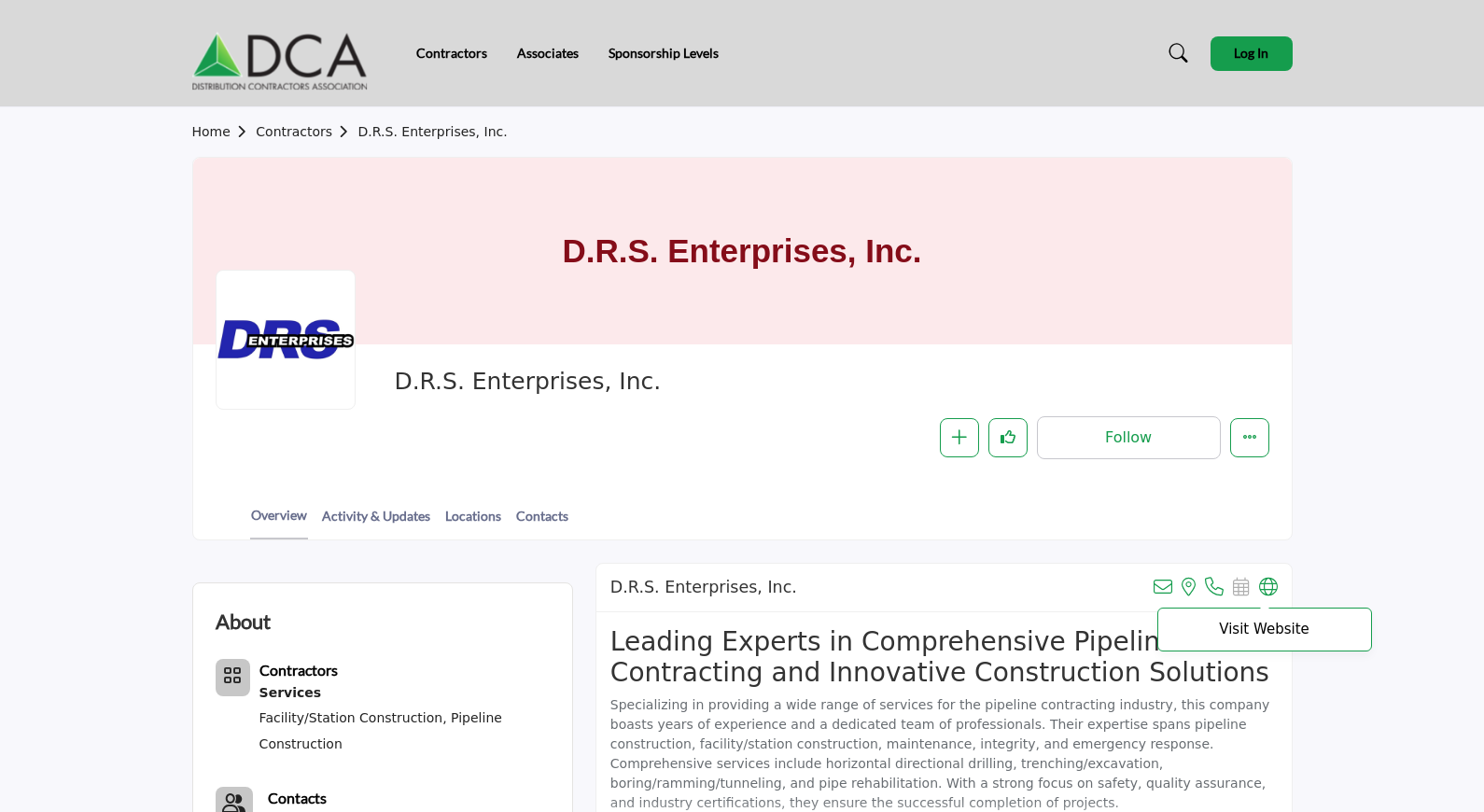
click at [1271, 589] on icon at bounding box center [1268, 587] width 19 height 19
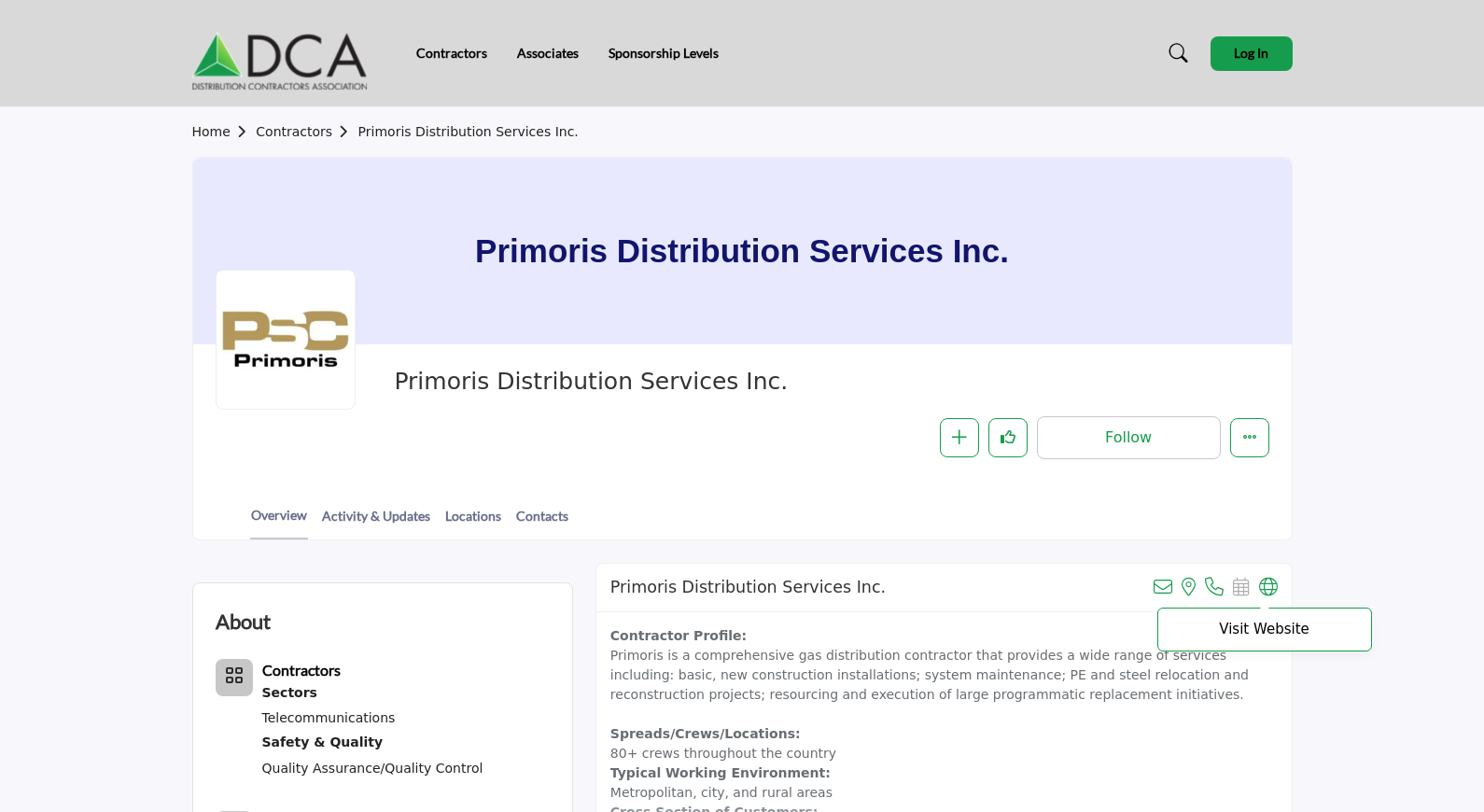
click at [1272, 584] on icon at bounding box center [1268, 587] width 19 height 19
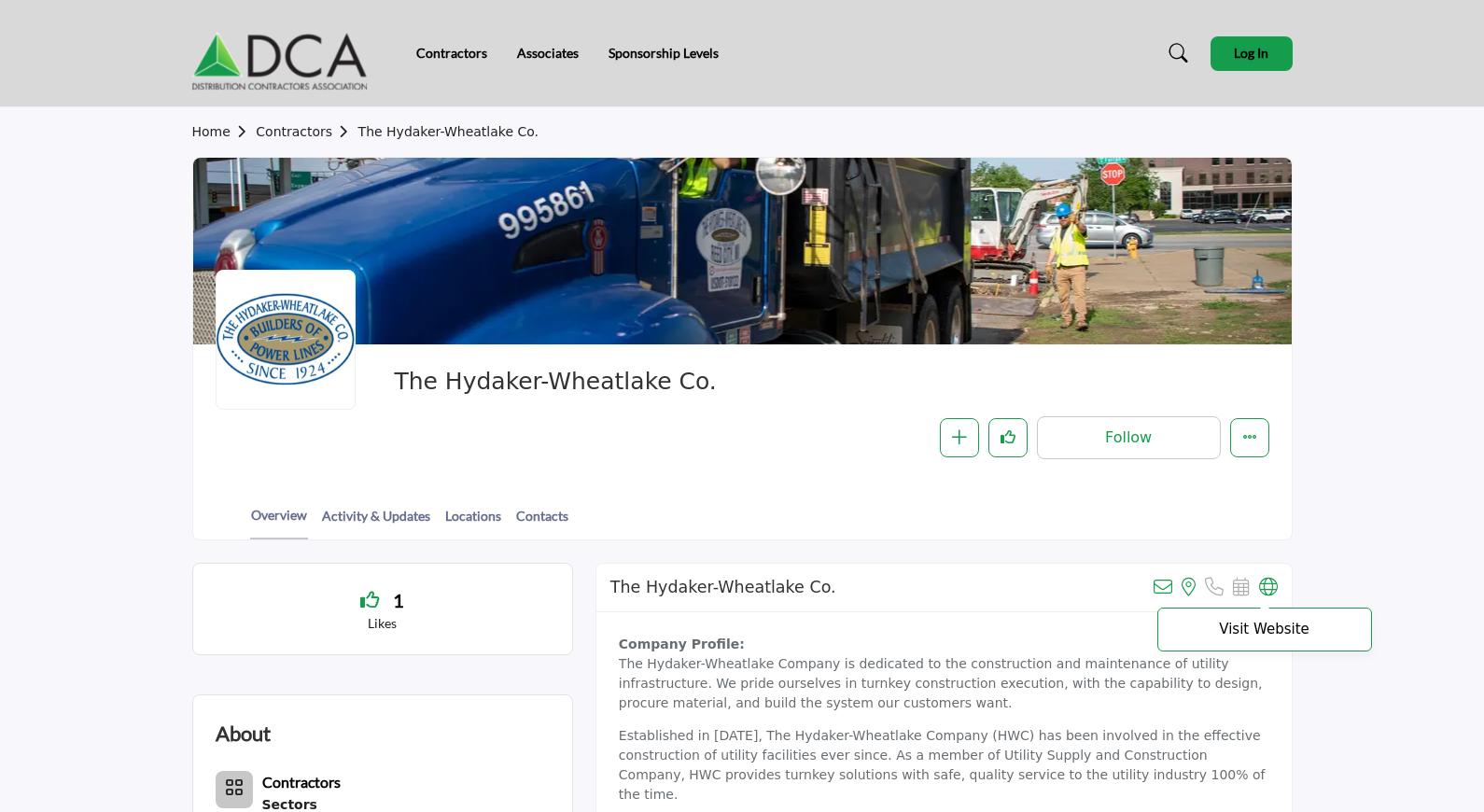
click at [1262, 584] on icon at bounding box center [1268, 587] width 19 height 19
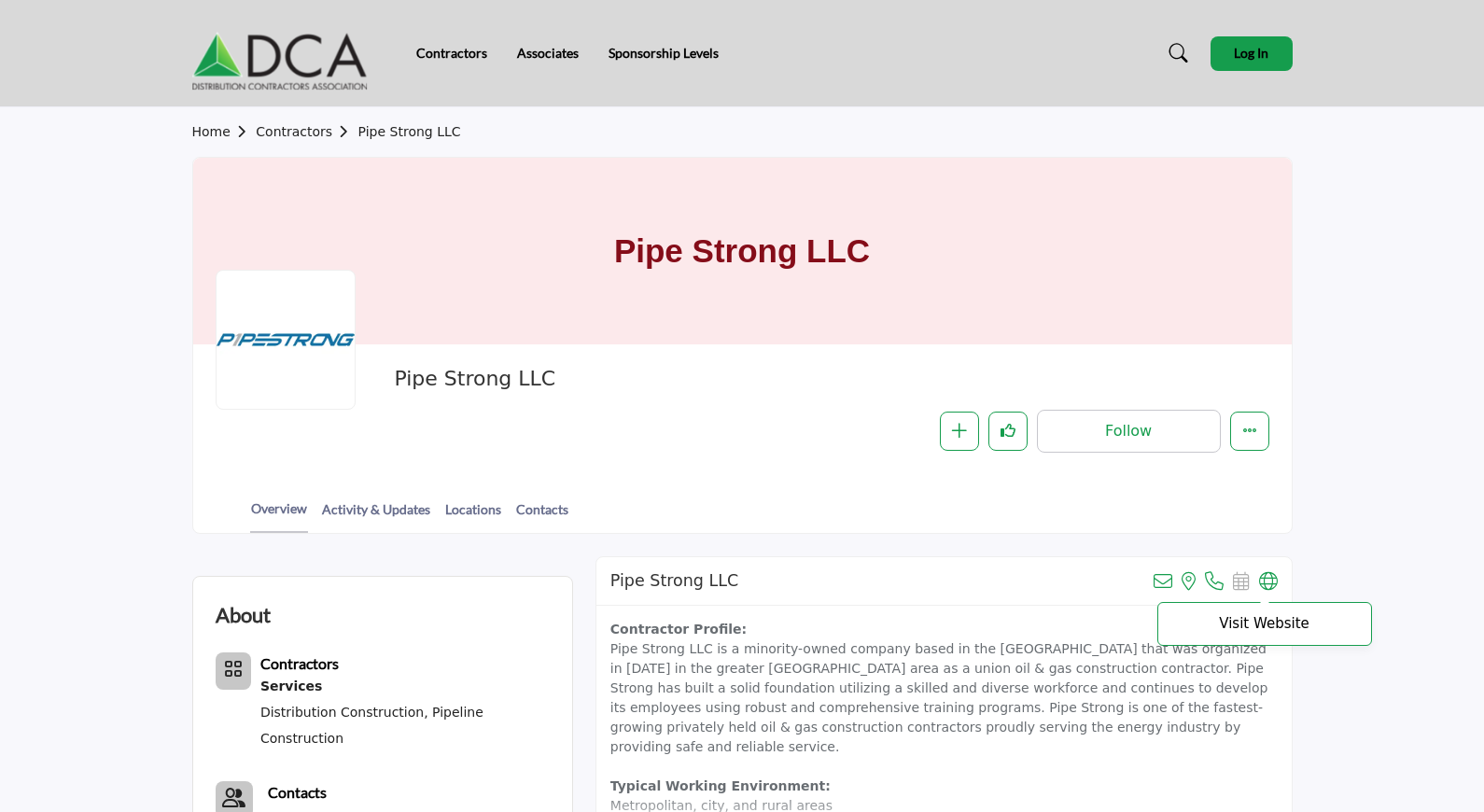
click at [1275, 582] on icon at bounding box center [1268, 581] width 19 height 19
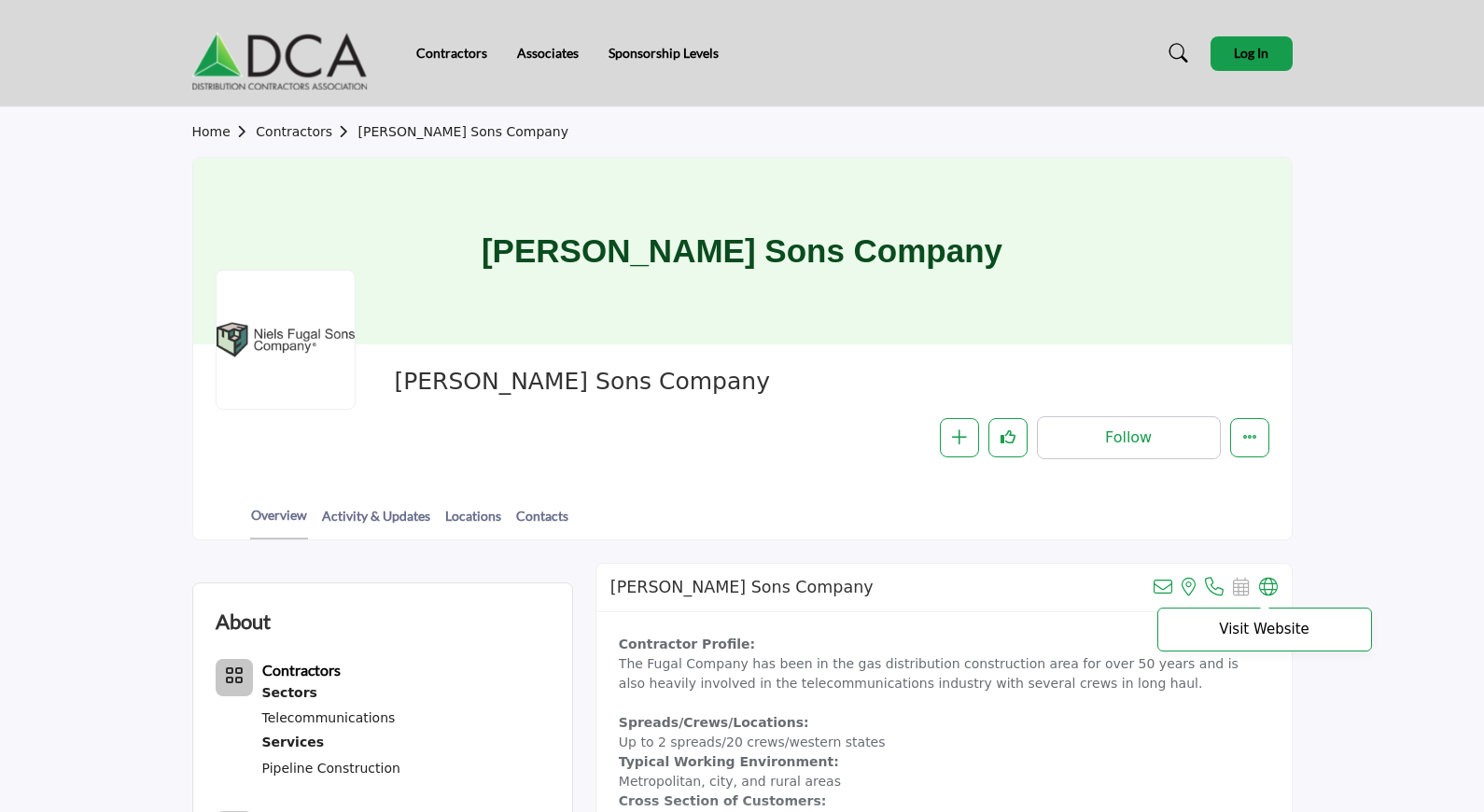
click at [1273, 592] on icon at bounding box center [1268, 587] width 19 height 19
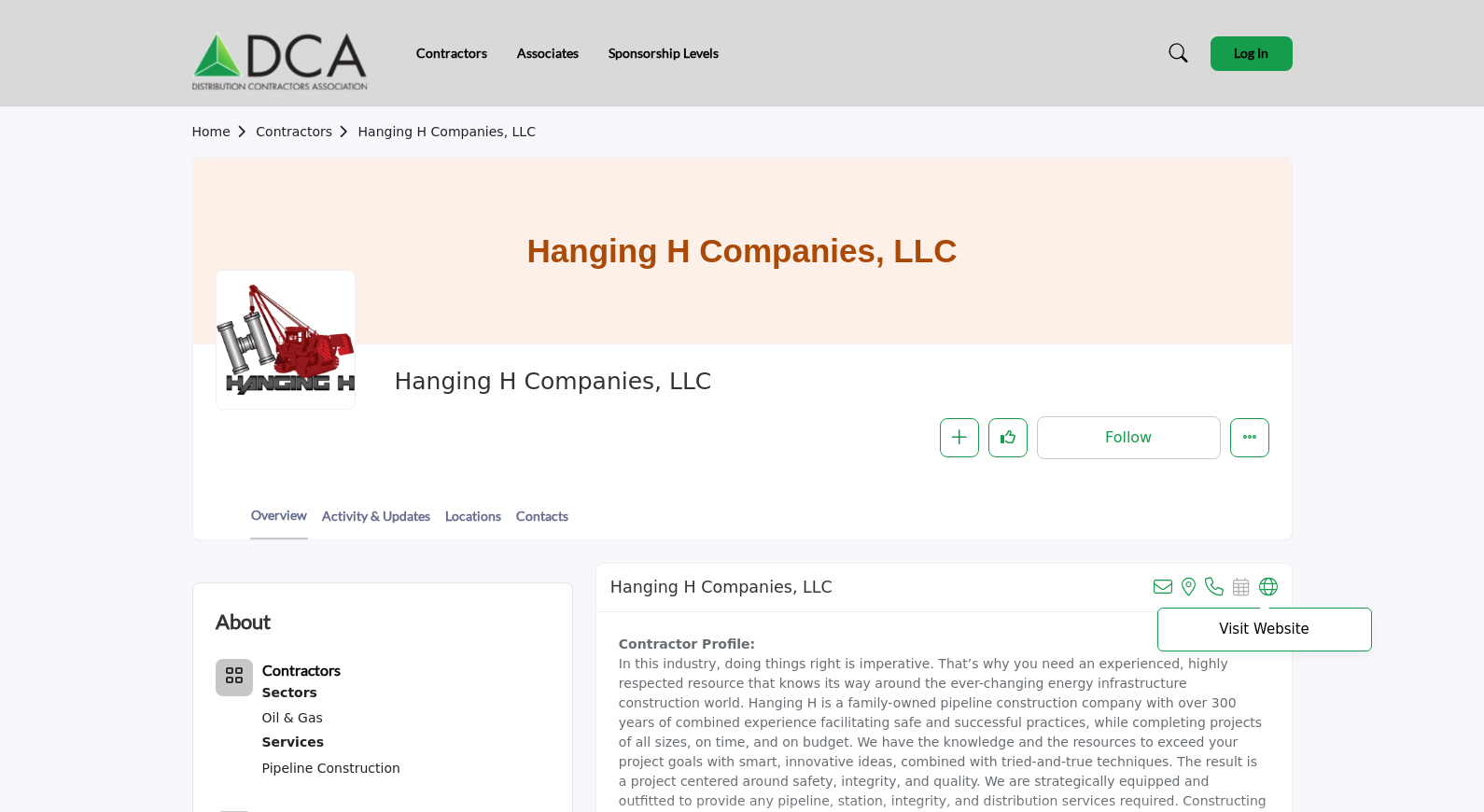
click at [1271, 584] on icon at bounding box center [1268, 587] width 19 height 19
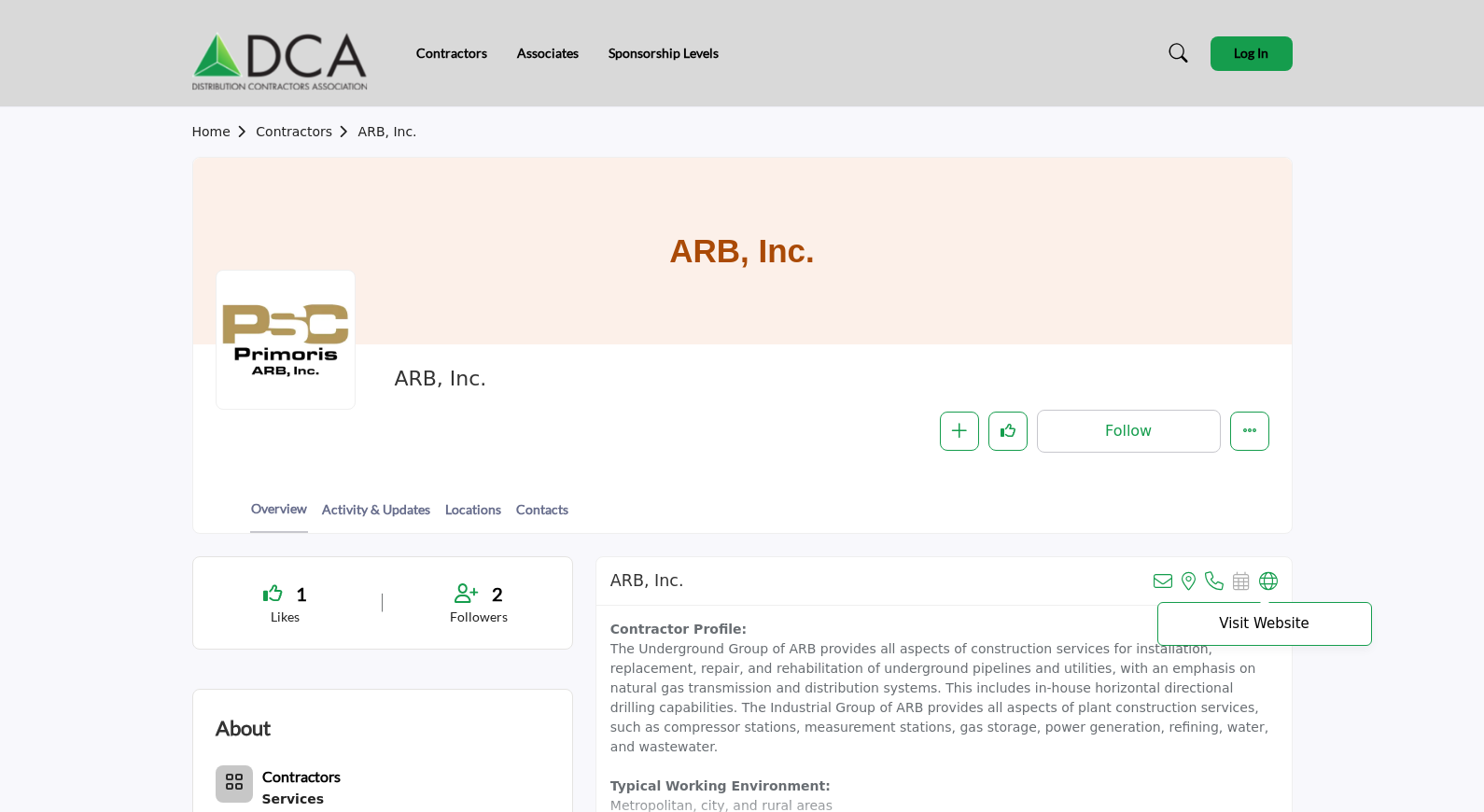
click at [1259, 588] on icon at bounding box center [1268, 581] width 19 height 19
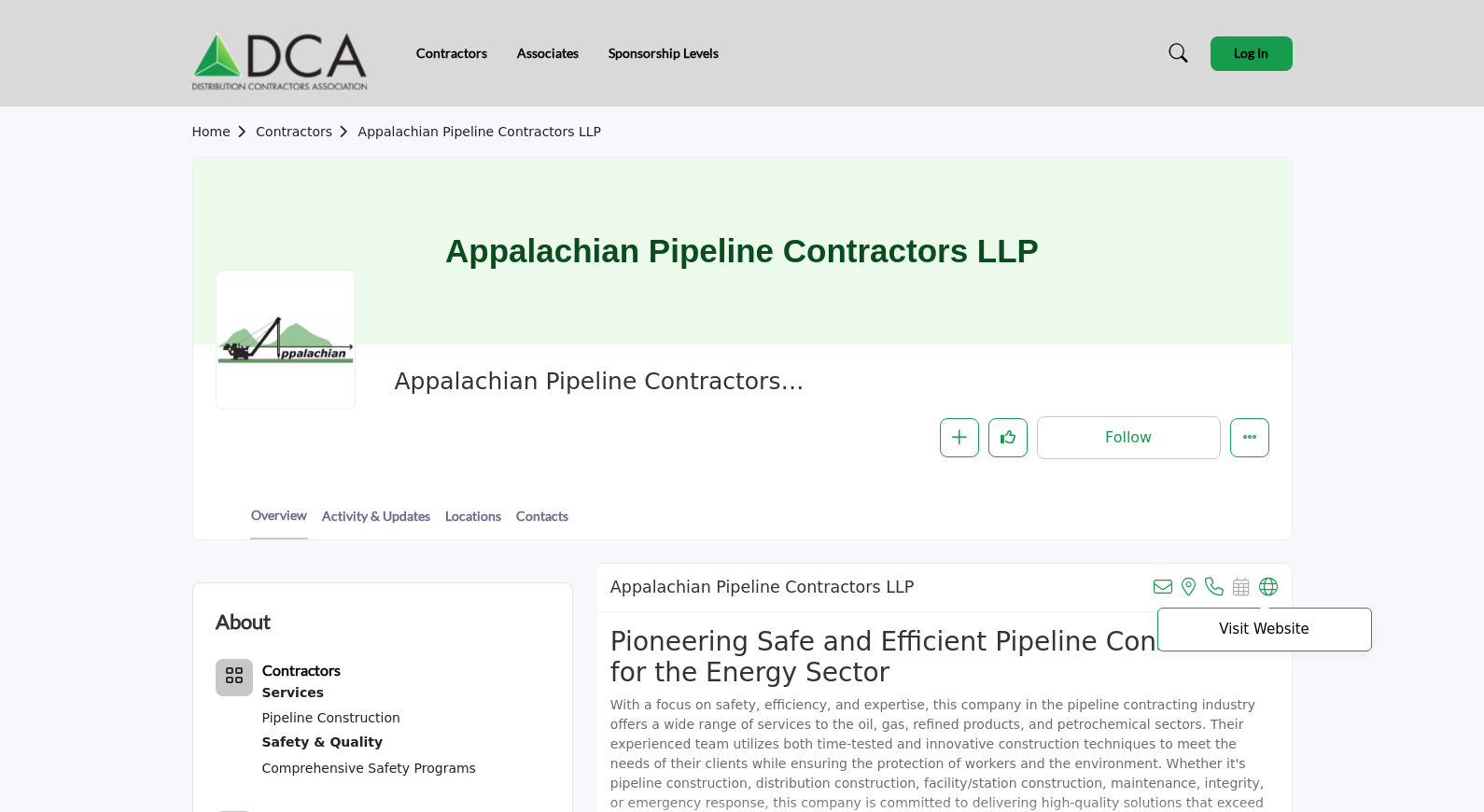
click at [1271, 593] on icon at bounding box center [1268, 587] width 19 height 19
click at [297, 129] on link "Contractors" at bounding box center [307, 131] width 102 height 15
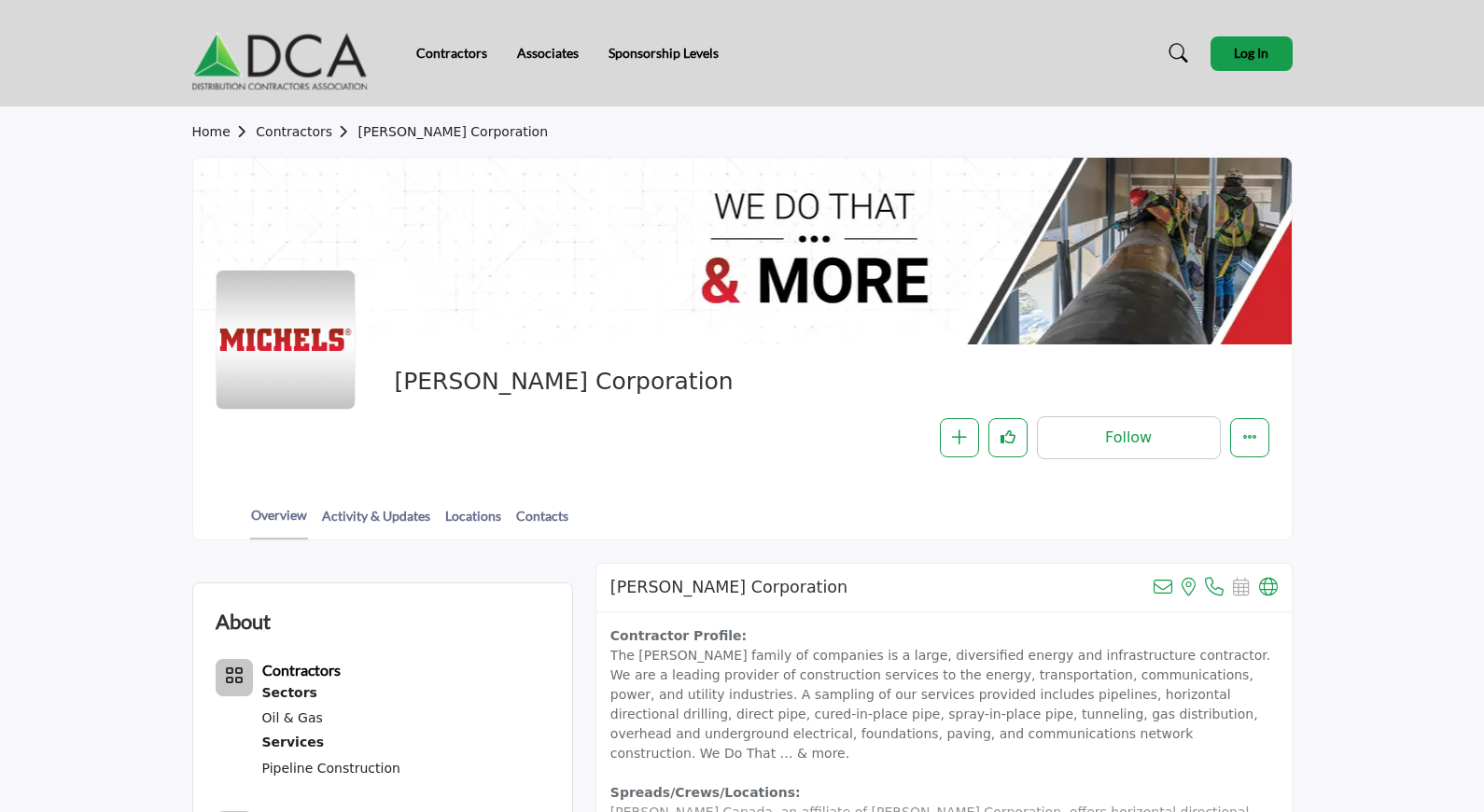
click at [1277, 586] on div "Michels Corporation View email address of this listing View the location of thi…" at bounding box center [945, 588] width 696 height 49
click at [1276, 578] on icon at bounding box center [1268, 587] width 19 height 19
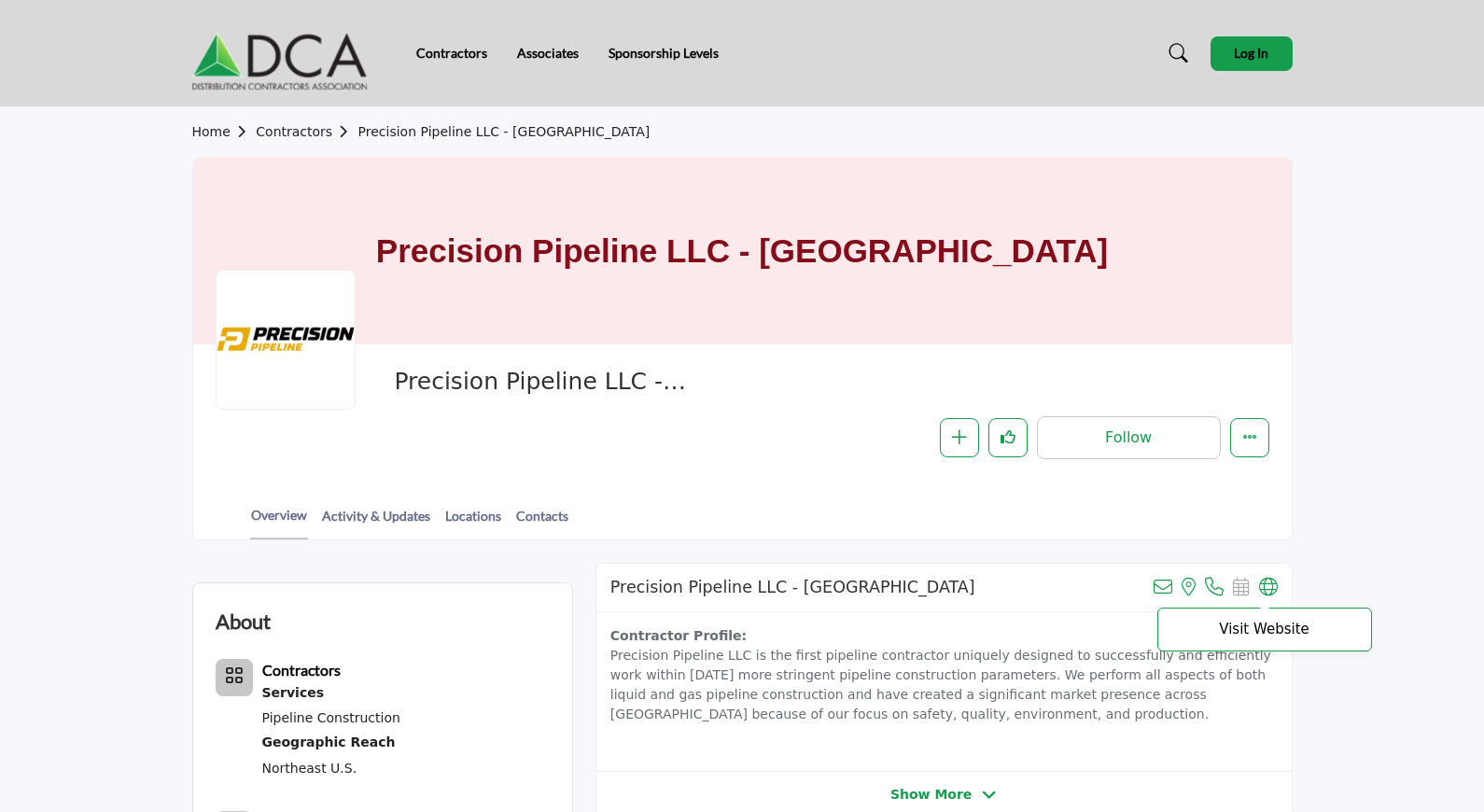
click at [1267, 593] on icon at bounding box center [1268, 587] width 19 height 19
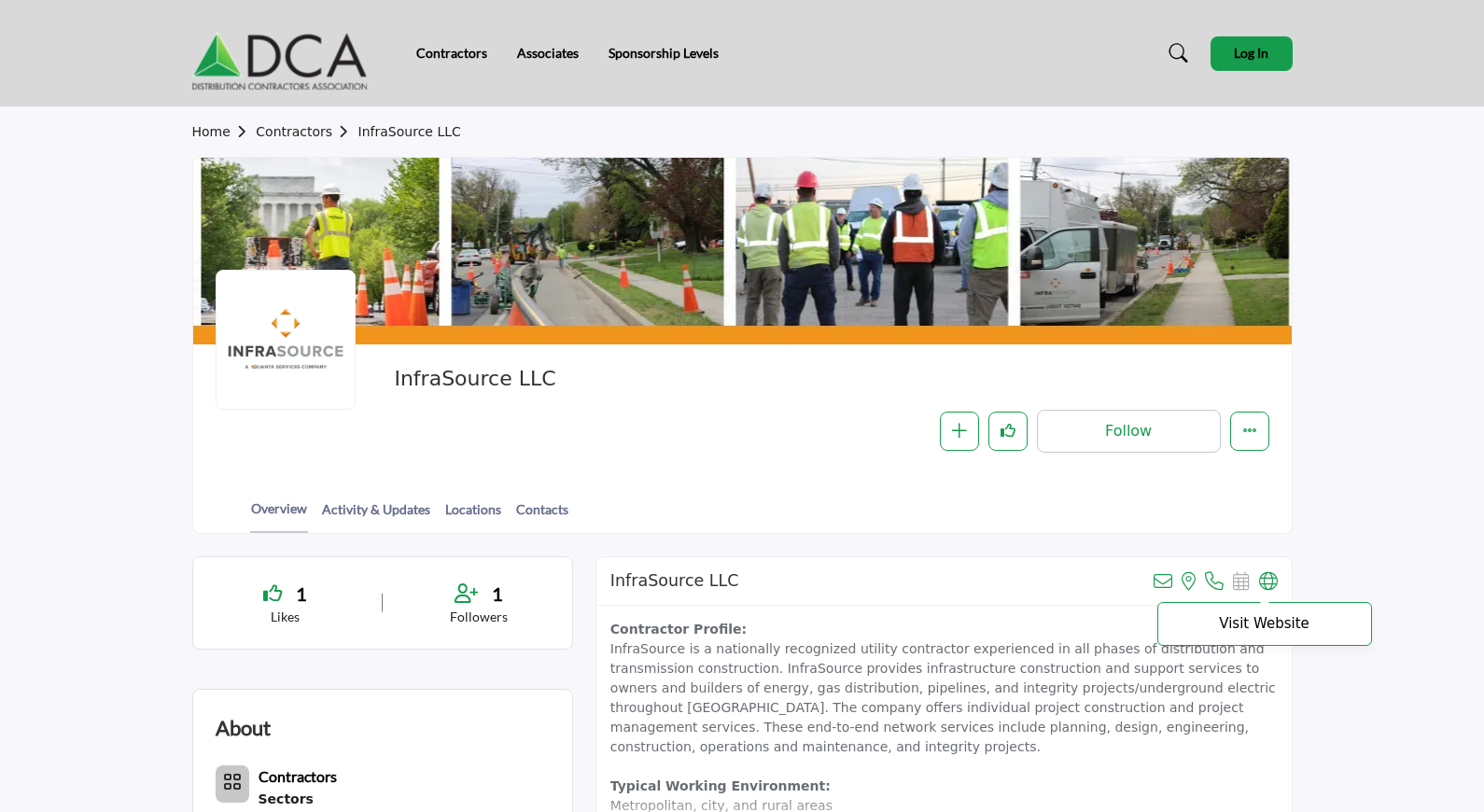
click at [1259, 579] on icon at bounding box center [1268, 581] width 19 height 19
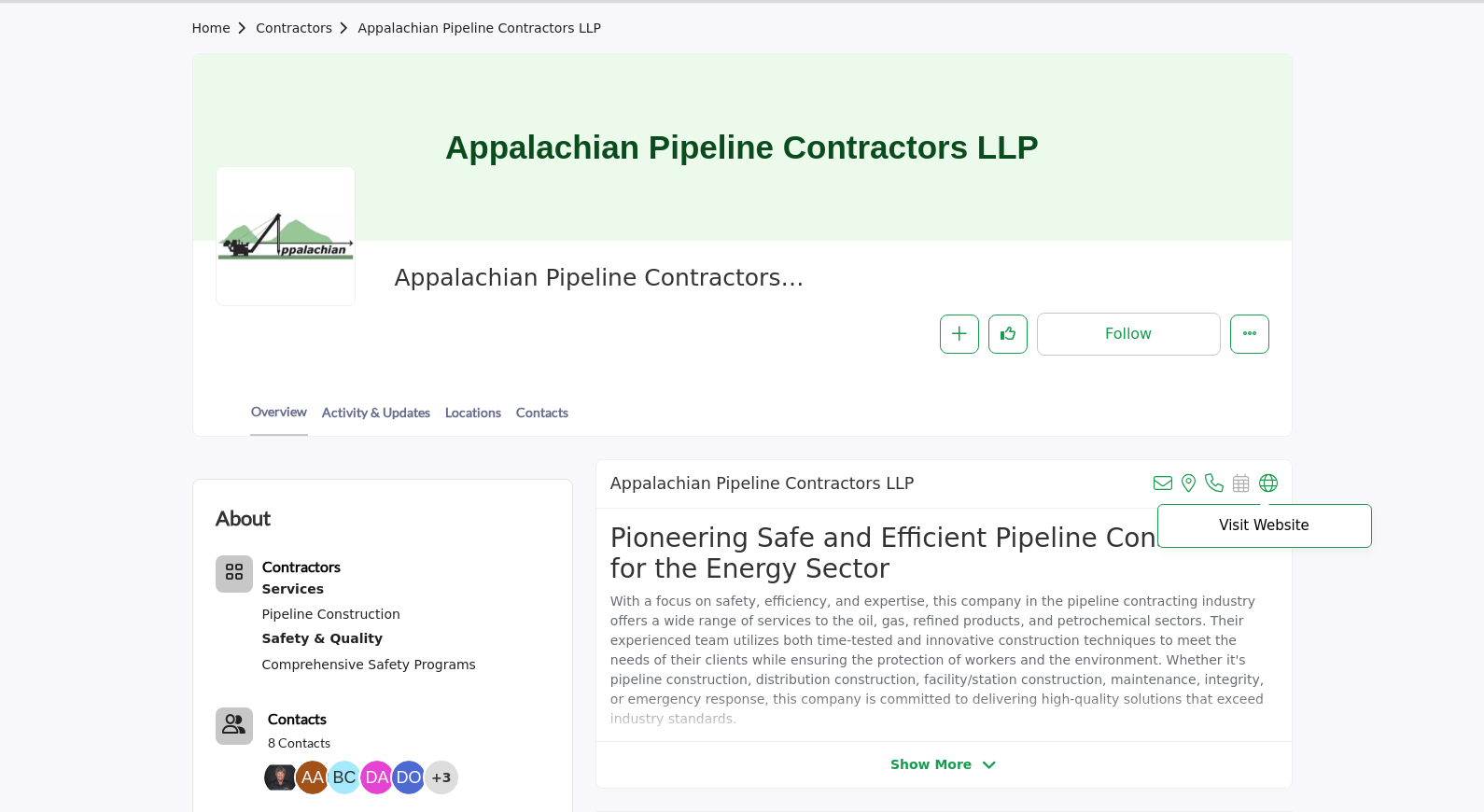
scroll to position [104, 0]
click at [1263, 482] on icon at bounding box center [1268, 483] width 19 height 19
